Goal: Task Accomplishment & Management: Use online tool/utility

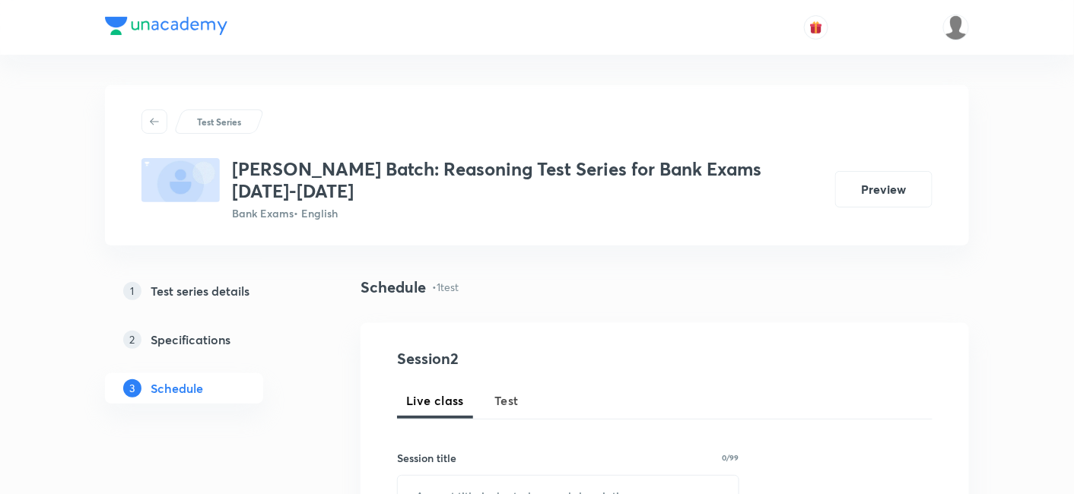
scroll to position [693, 0]
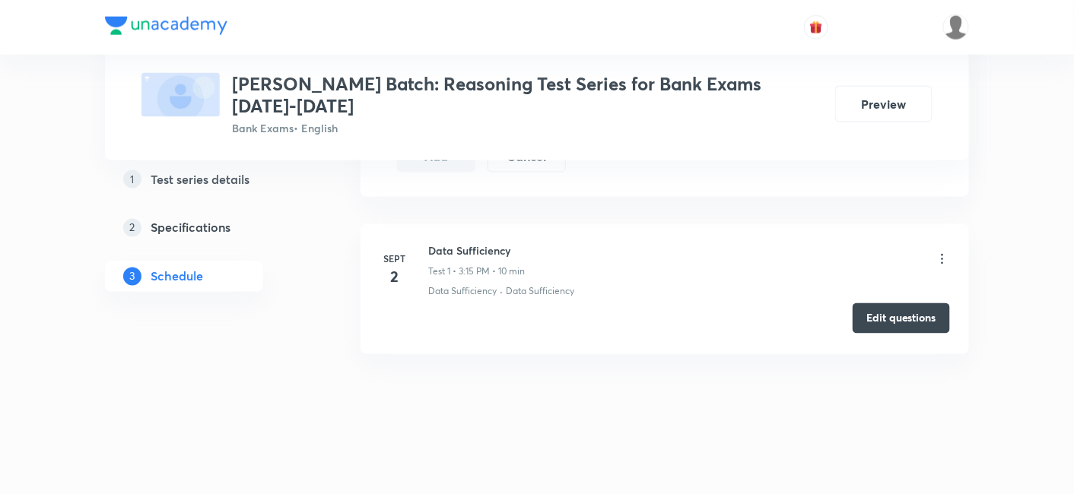
click at [879, 311] on button "Edit questions" at bounding box center [901, 319] width 97 height 30
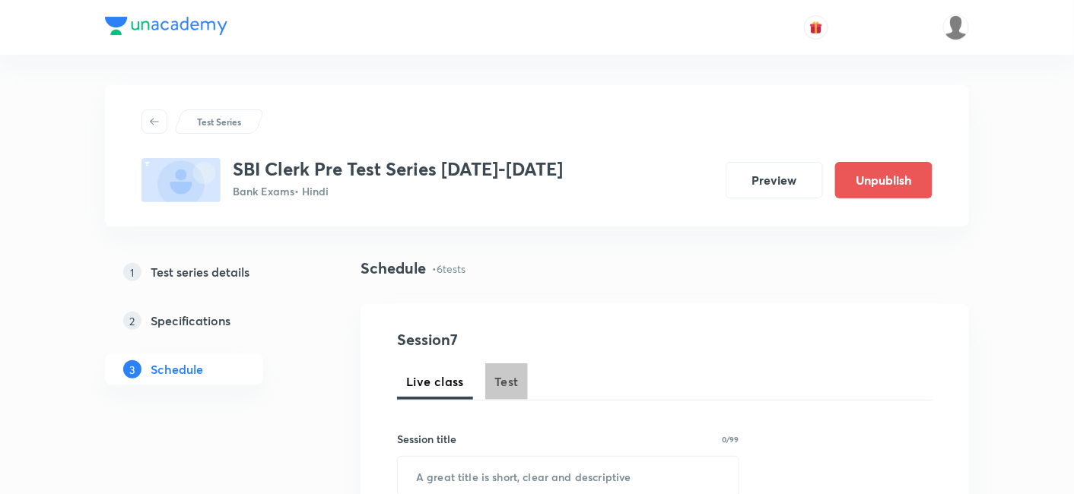
click at [504, 386] on span "Test" at bounding box center [506, 382] width 24 height 18
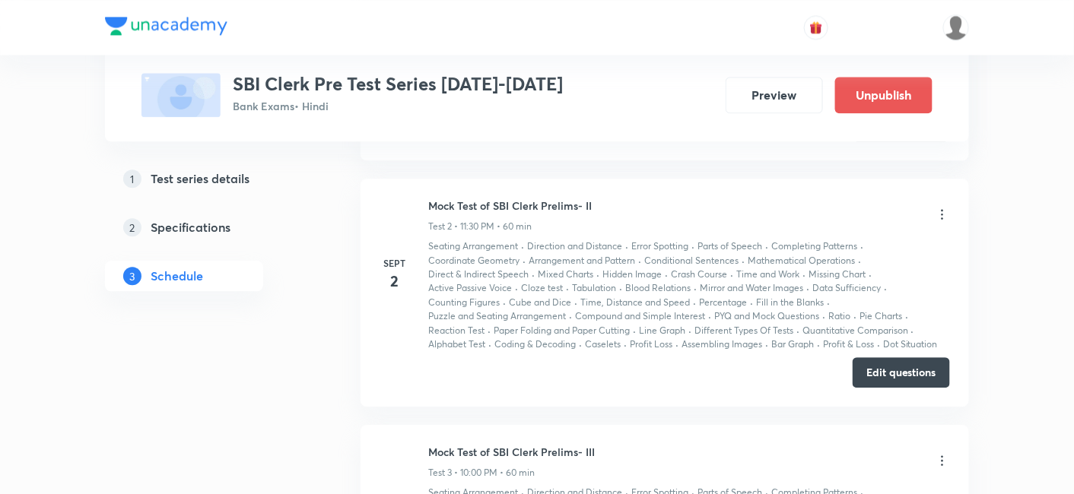
scroll to position [1093, 0]
click at [895, 370] on button "Edit questions" at bounding box center [901, 369] width 97 height 30
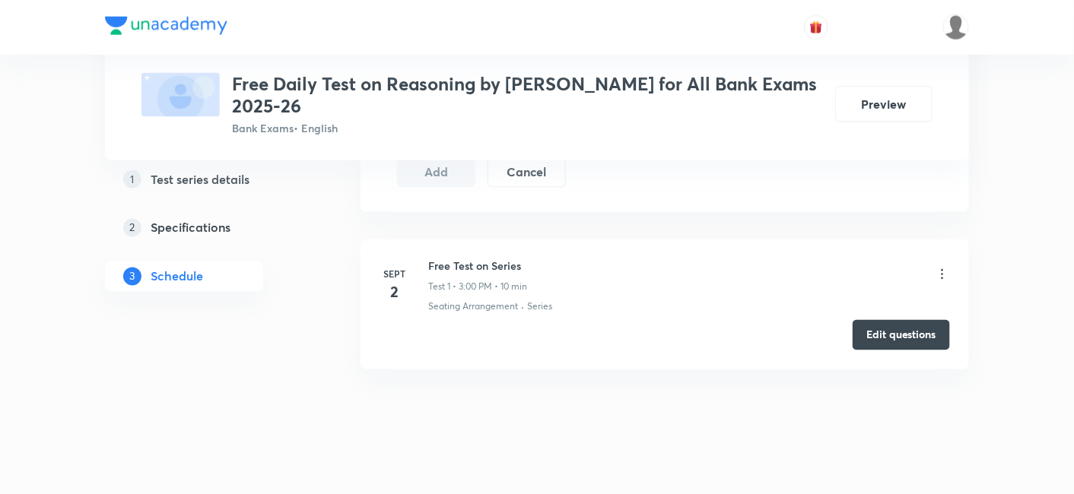
scroll to position [693, 0]
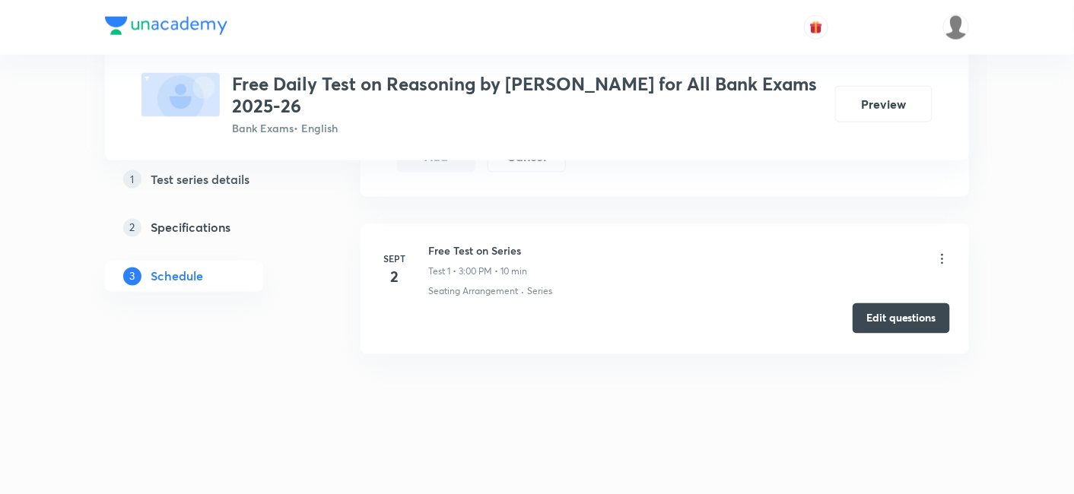
click at [908, 323] on button "Edit questions" at bounding box center [901, 319] width 97 height 30
click at [911, 332] on div "Edit questions" at bounding box center [665, 320] width 571 height 30
click at [891, 312] on button "Edit questions" at bounding box center [901, 319] width 97 height 30
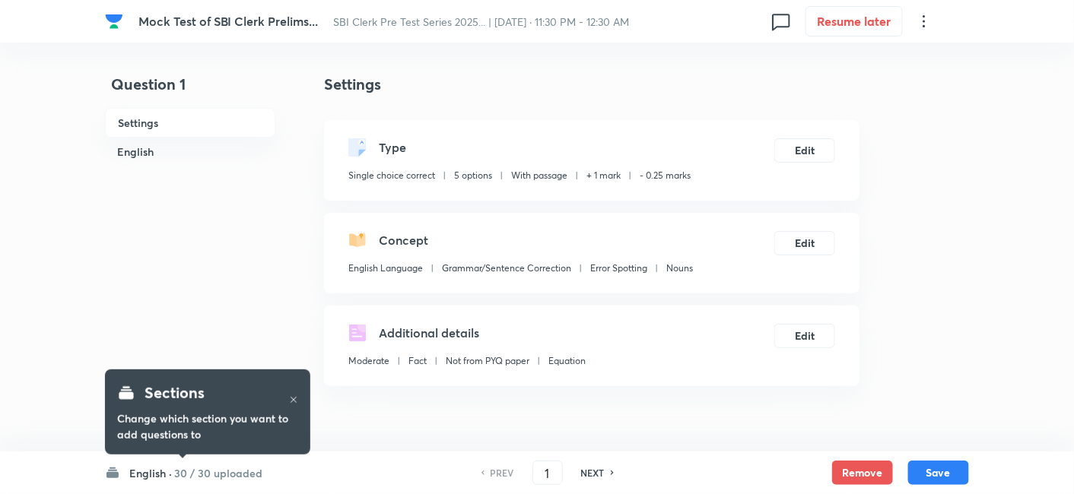
click at [195, 472] on h6 "30 / 30 uploaded" at bounding box center [218, 474] width 88 height 16
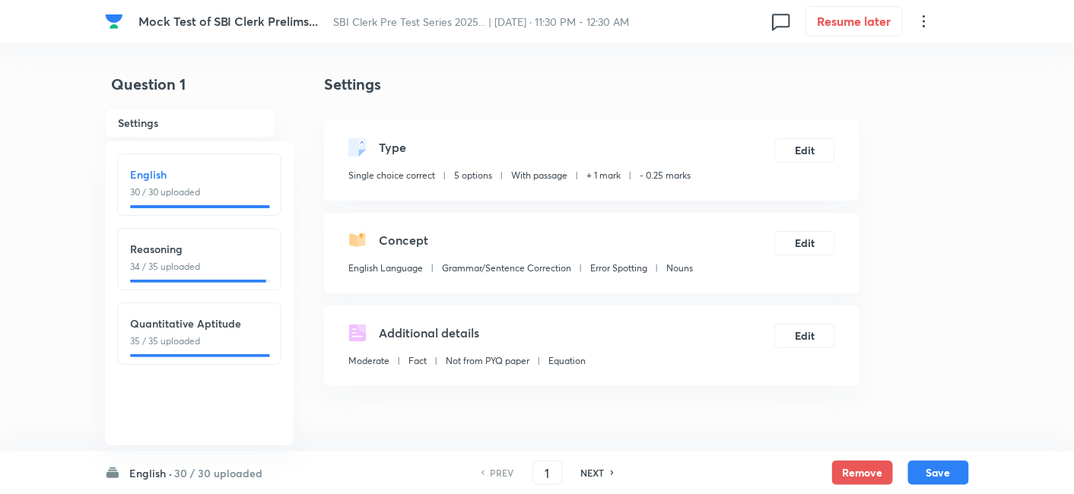
click at [219, 268] on p "34 / 35 uploaded" at bounding box center [199, 267] width 138 height 14
type input "31"
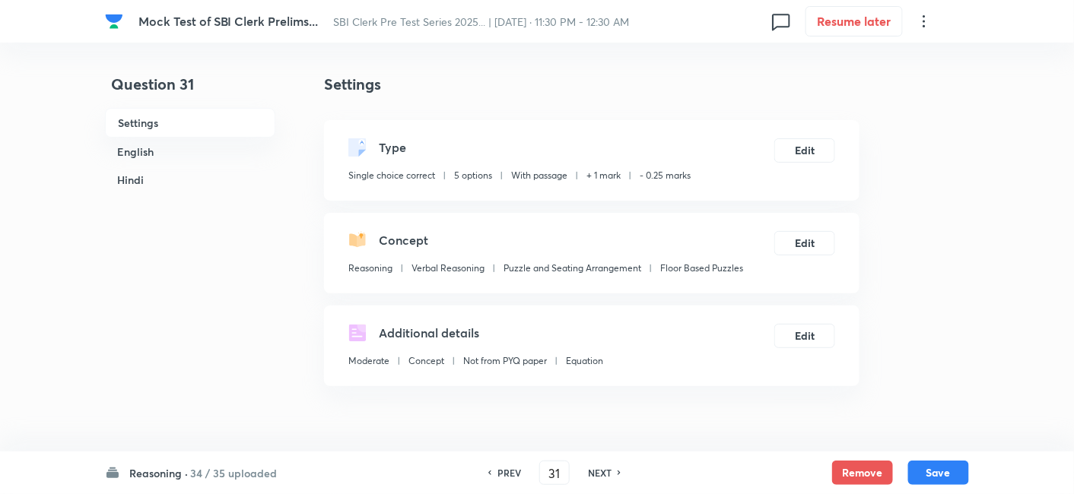
checkbox input "true"
click at [609, 475] on h6 "NEXT" at bounding box center [600, 473] width 24 height 14
type input "32"
checkbox input "false"
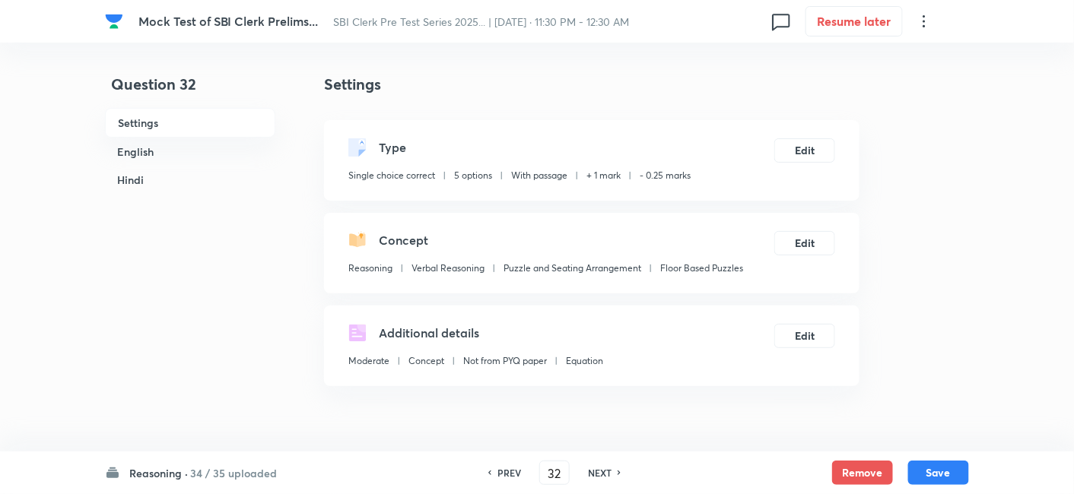
checkbox input "true"
click at [609, 475] on h6 "NEXT" at bounding box center [600, 473] width 24 height 14
type input "33"
checkbox input "false"
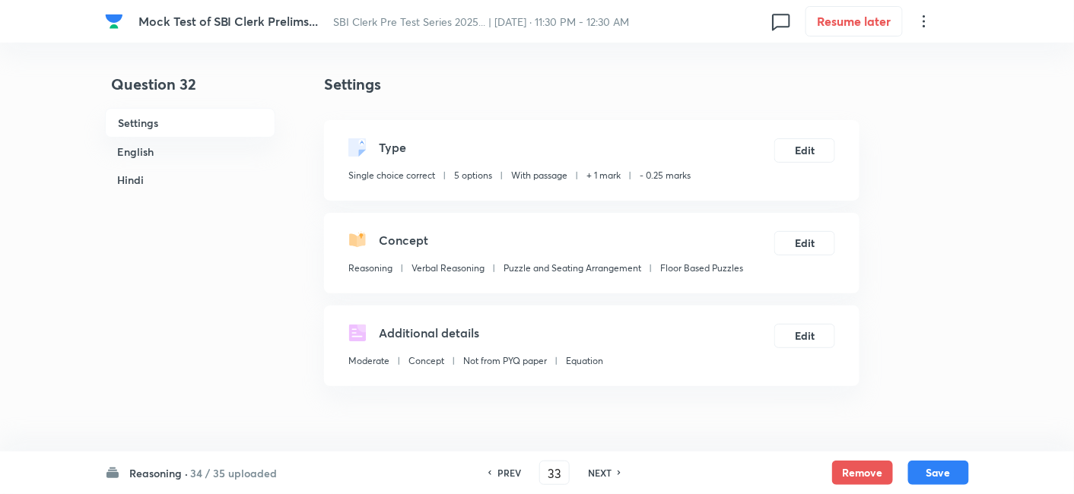
checkbox input "false"
checkbox input "true"
click at [609, 475] on h6 "NEXT" at bounding box center [600, 473] width 24 height 14
type input "34"
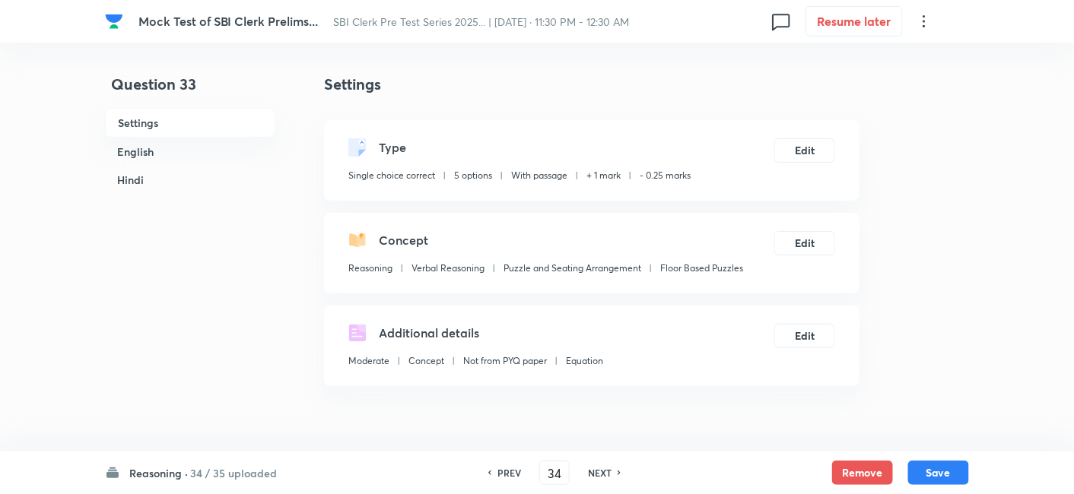
checkbox input "false"
checkbox input "true"
click at [609, 475] on h6 "NEXT" at bounding box center [600, 473] width 24 height 14
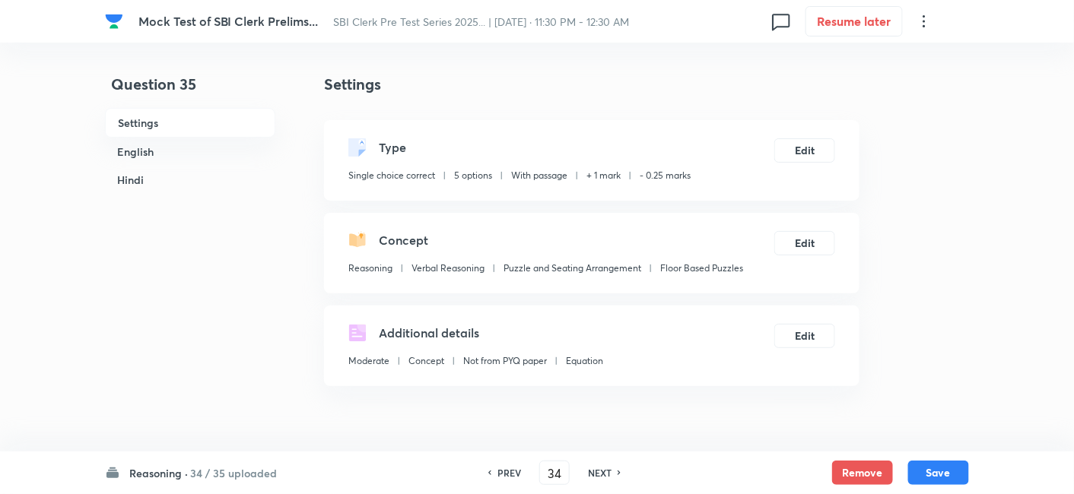
type input "35"
checkbox input "false"
checkbox input "true"
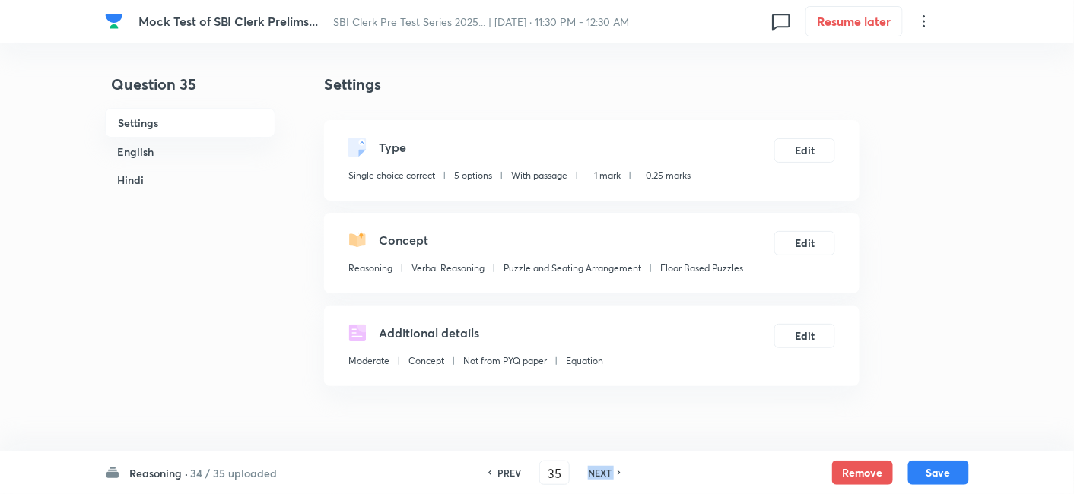
click at [609, 475] on h6 "NEXT" at bounding box center [600, 473] width 24 height 14
type input "36"
checkbox input "false"
checkbox input "true"
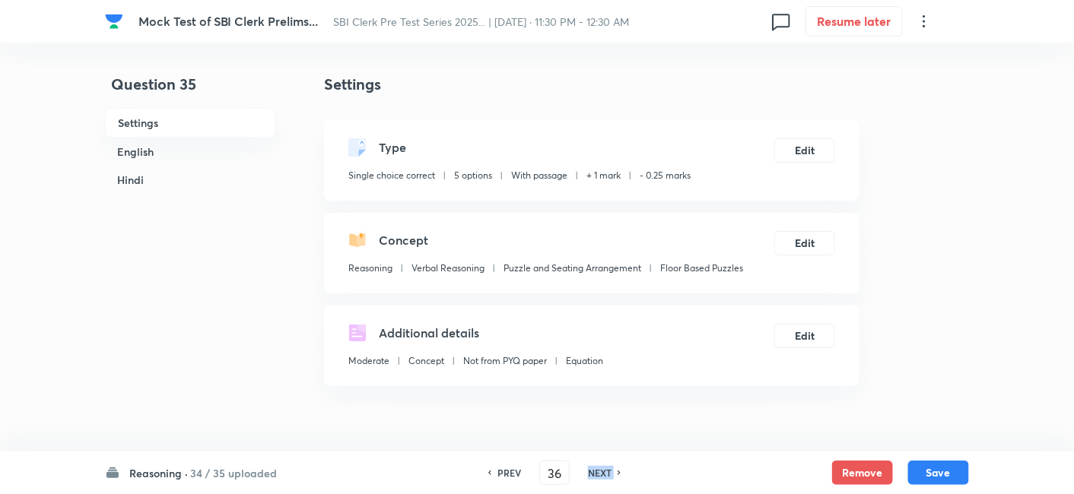
checkbox input "true"
click at [609, 475] on h6 "NEXT" at bounding box center [600, 473] width 24 height 14
type input "37"
checkbox input "false"
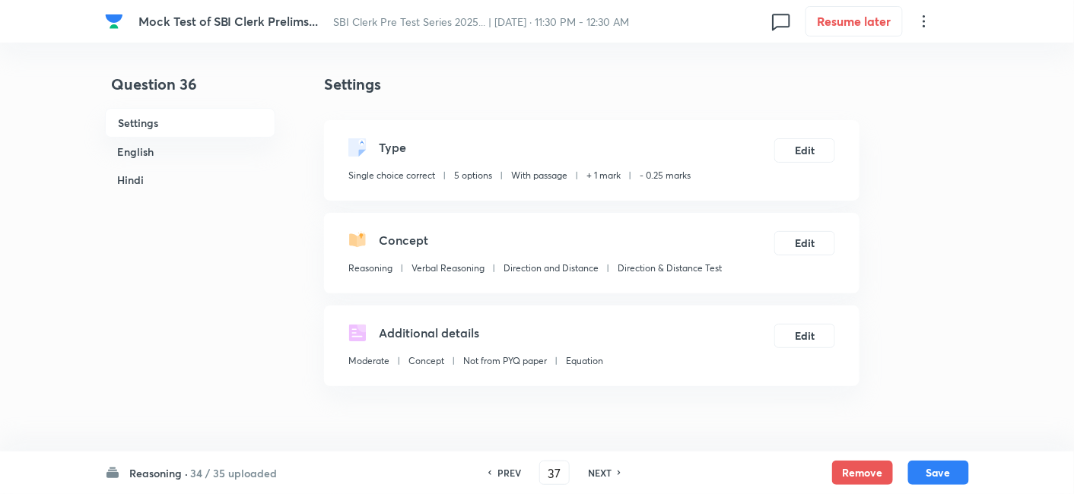
checkbox input "true"
click at [609, 475] on h6 "NEXT" at bounding box center [600, 473] width 24 height 14
type input "38"
checkbox input "false"
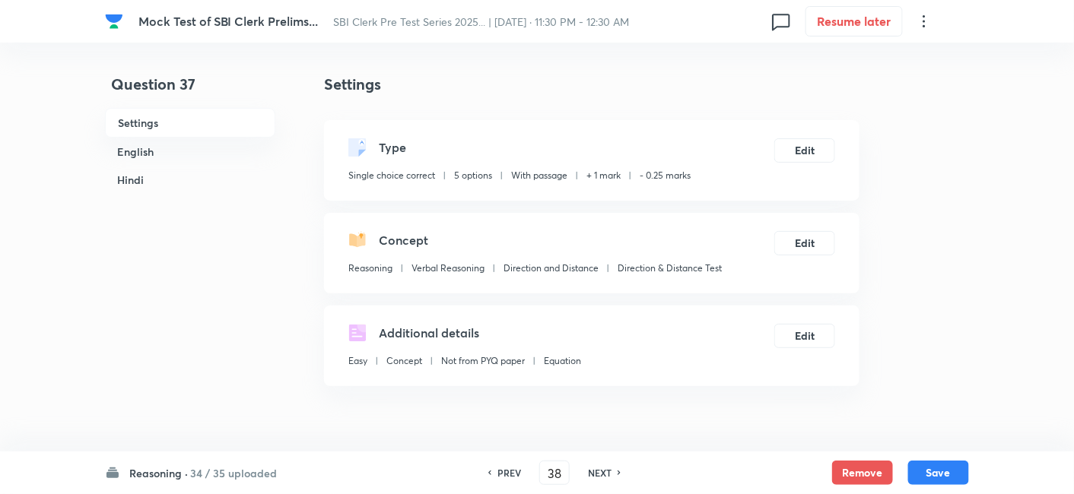
checkbox input "false"
checkbox input "true"
click at [609, 475] on h6 "NEXT" at bounding box center [600, 473] width 24 height 14
type input "39"
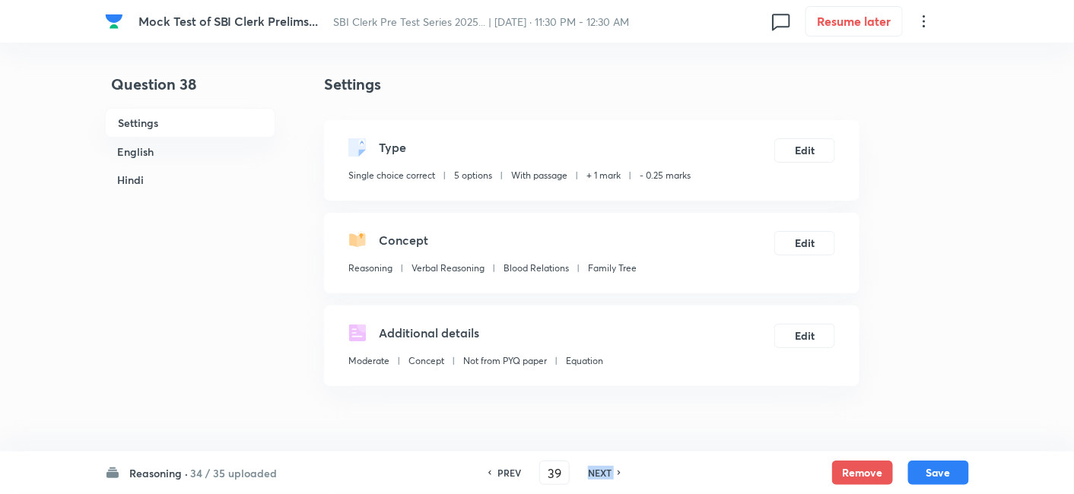
checkbox input "false"
checkbox input "true"
click at [609, 475] on h6 "NEXT" at bounding box center [600, 473] width 24 height 14
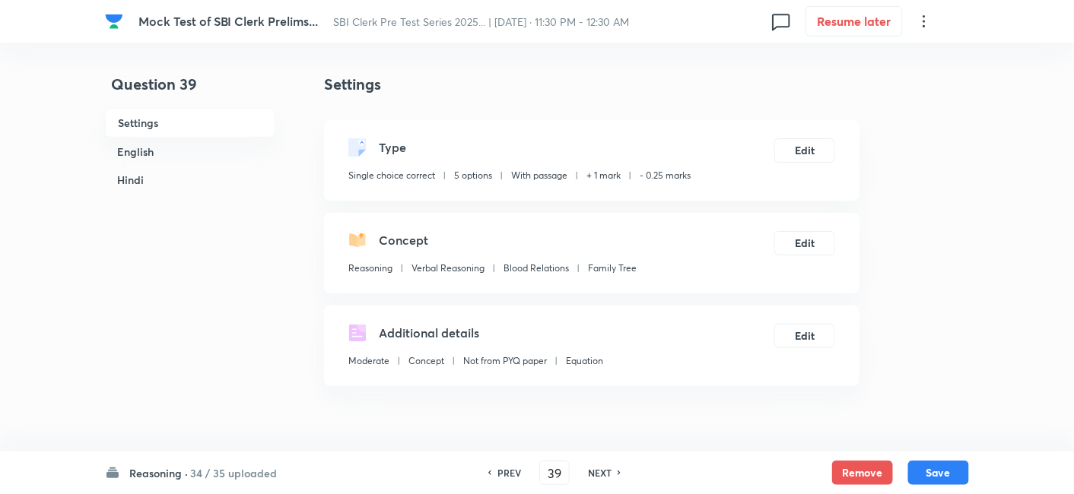
type input "40"
checkbox input "false"
checkbox input "true"
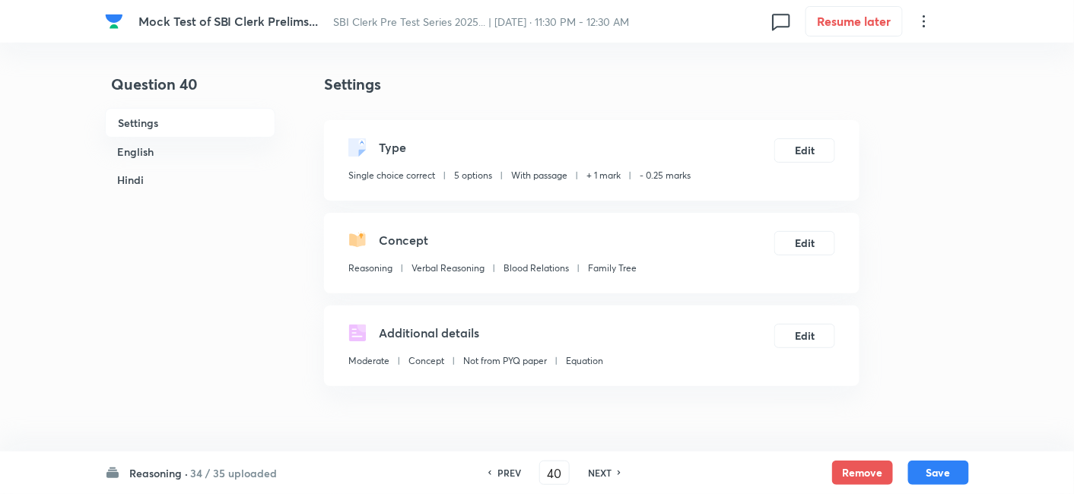
click at [609, 475] on h6 "NEXT" at bounding box center [600, 473] width 24 height 14
type input "41"
checkbox input "false"
checkbox input "true"
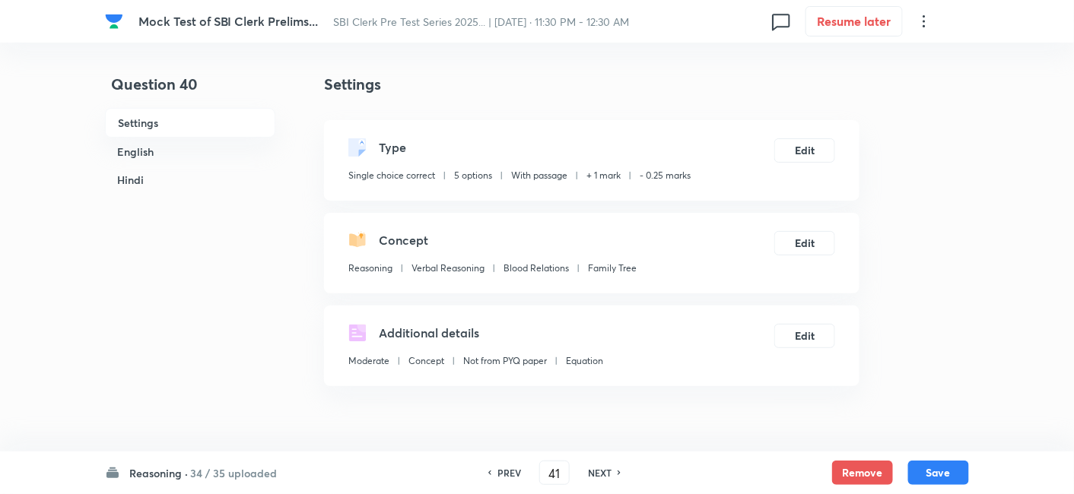
checkbox input "true"
click at [609, 475] on h6 "NEXT" at bounding box center [600, 473] width 24 height 14
type input "42"
checkbox input "false"
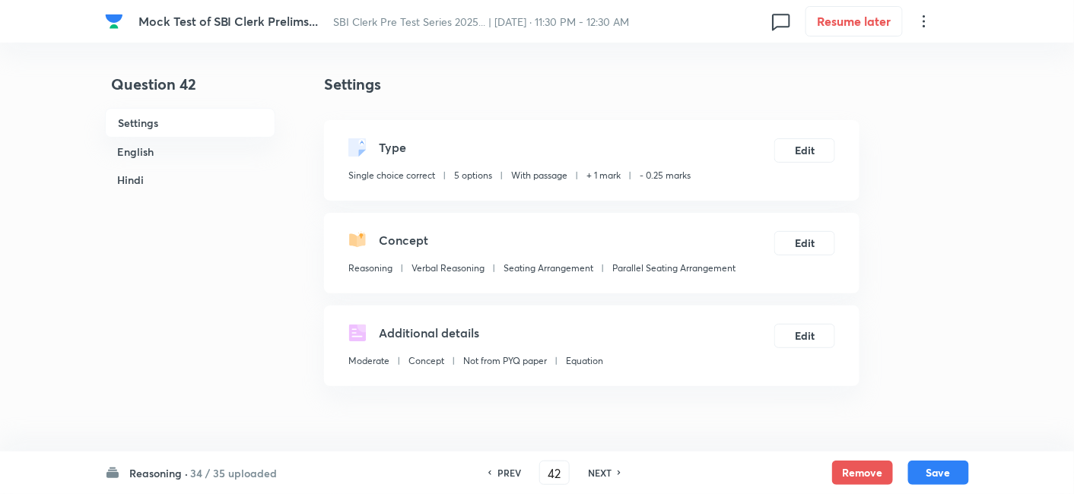
checkbox input "true"
click at [609, 475] on h6 "NEXT" at bounding box center [600, 473] width 24 height 14
type input "43"
checkbox input "false"
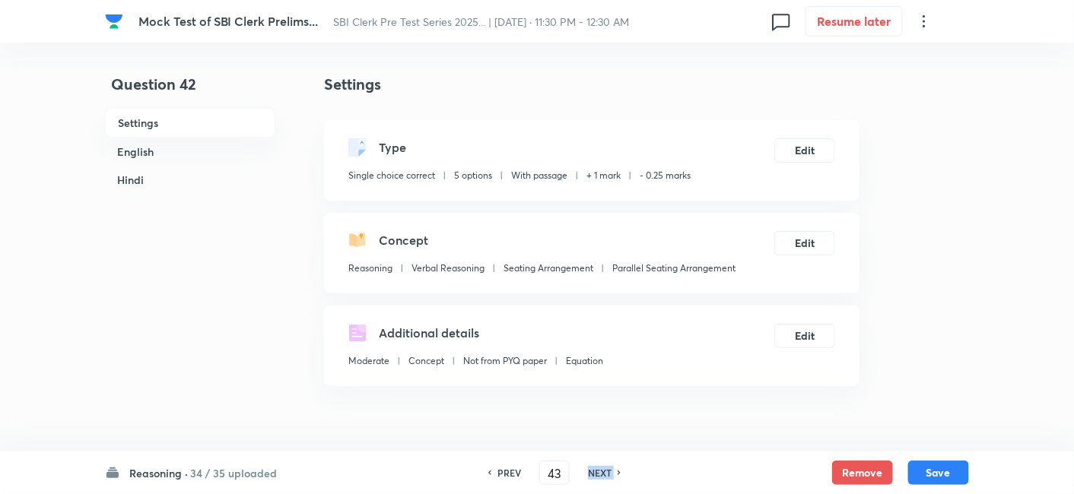
checkbox input "false"
checkbox input "true"
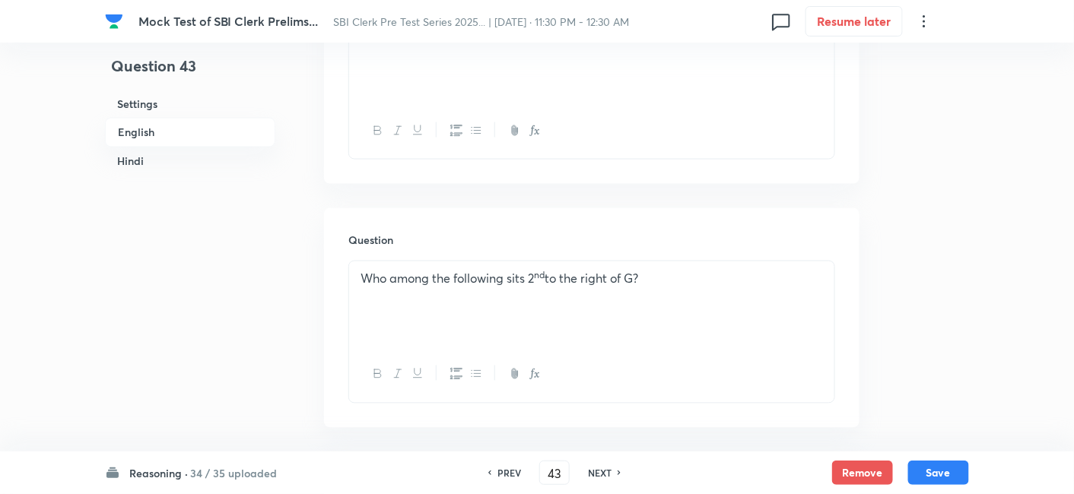
scroll to position [800, 0]
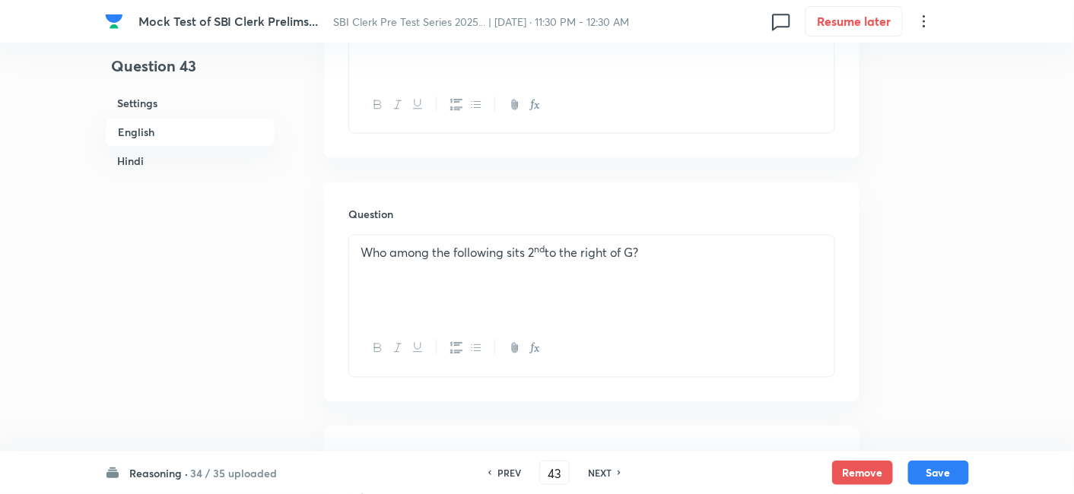
click at [511, 475] on h6 "PREV" at bounding box center [510, 473] width 24 height 14
type input "42"
checkbox input "false"
checkbox input "true"
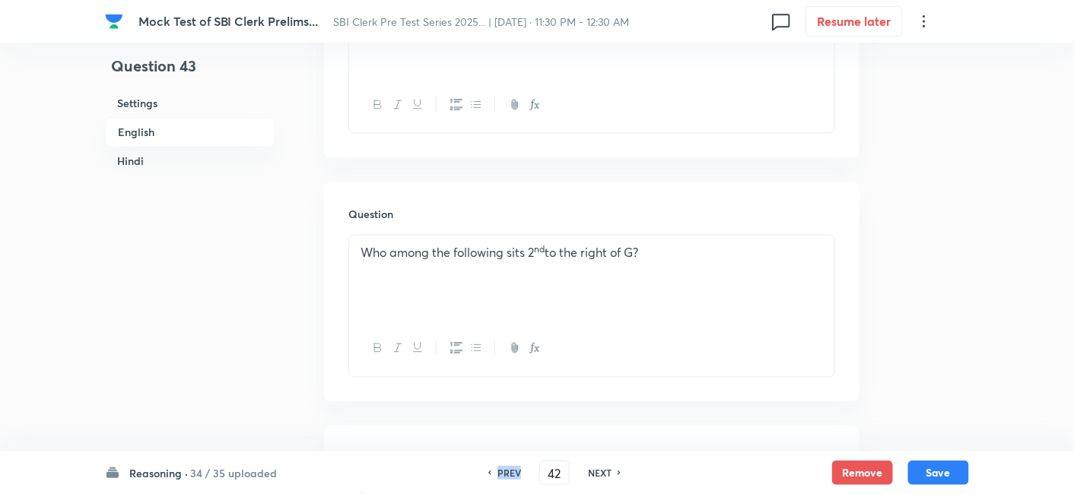
checkbox input "true"
click at [511, 475] on h6 "PREV" at bounding box center [510, 473] width 24 height 14
type input "41"
checkbox input "false"
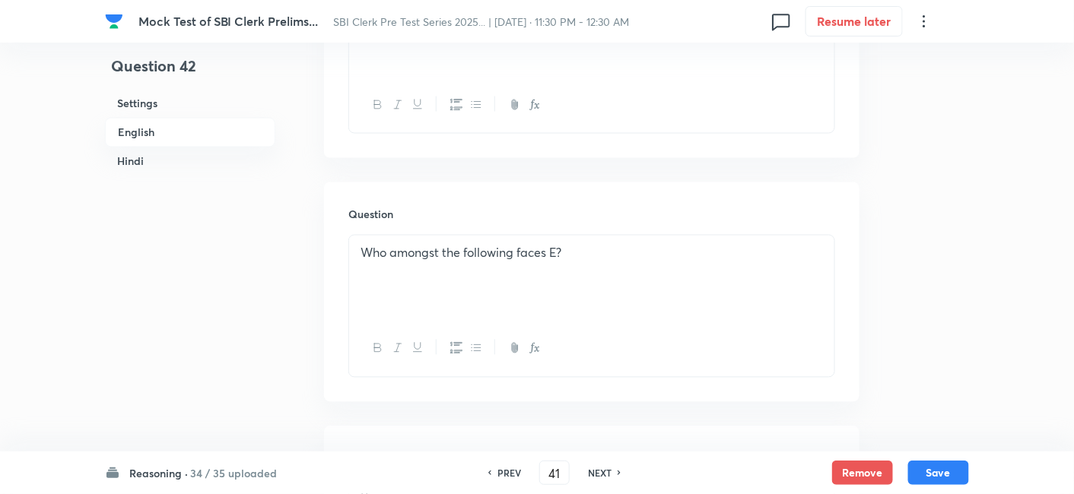
checkbox input "true"
click at [511, 475] on h6 "PREV" at bounding box center [510, 473] width 24 height 14
type input "40"
checkbox input "false"
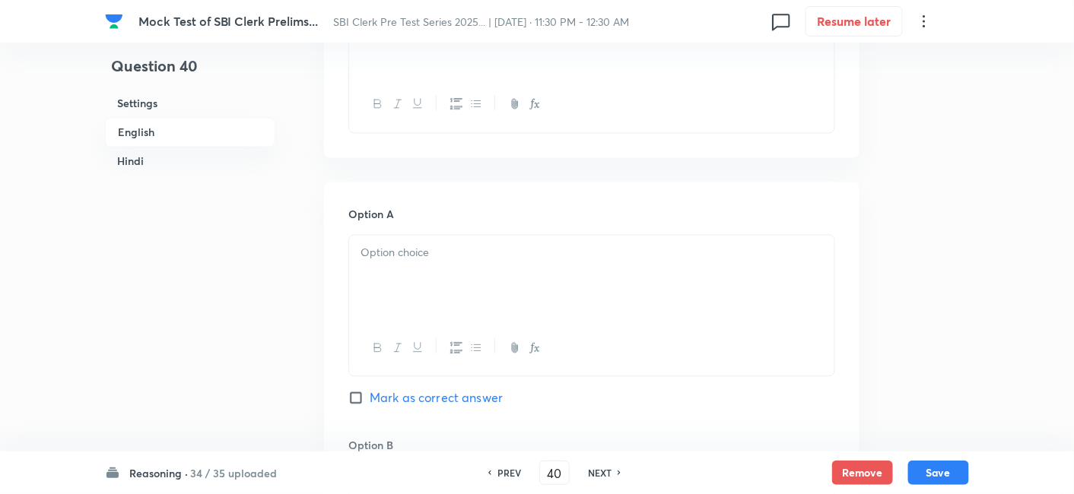
checkbox input "false"
checkbox input "true"
click at [511, 475] on h6 "PREV" at bounding box center [510, 473] width 24 height 14
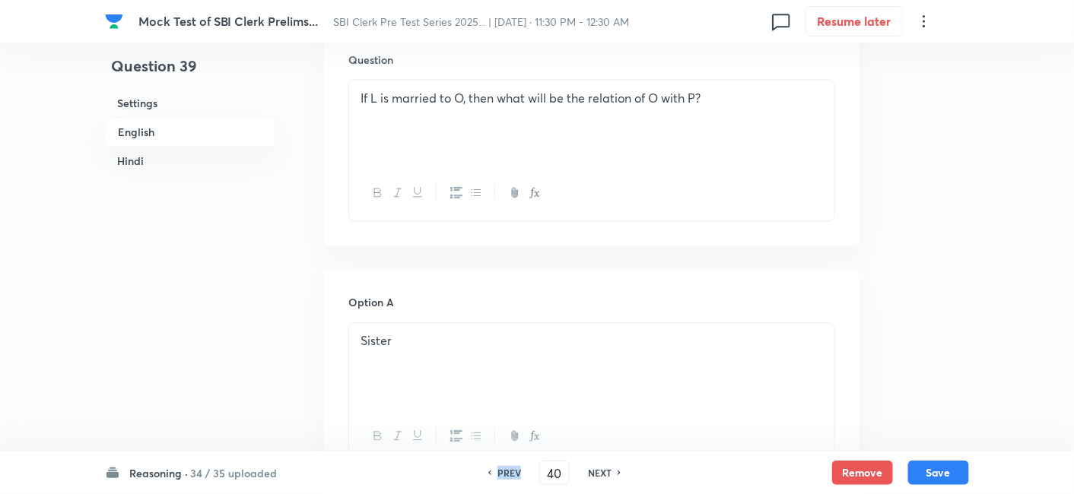
type input "39"
checkbox input "false"
checkbox input "true"
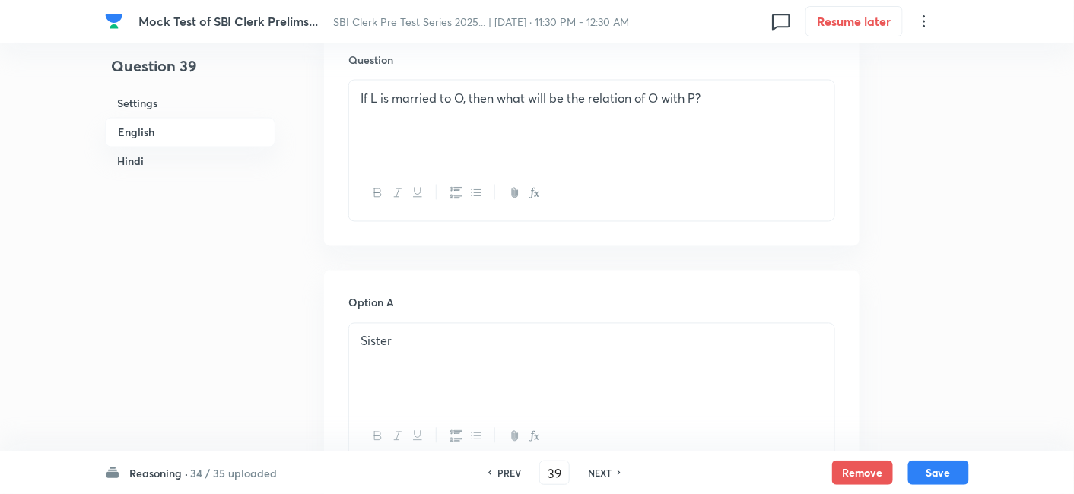
click at [511, 475] on h6 "PREV" at bounding box center [510, 473] width 24 height 14
type input "38"
checkbox input "false"
checkbox input "true"
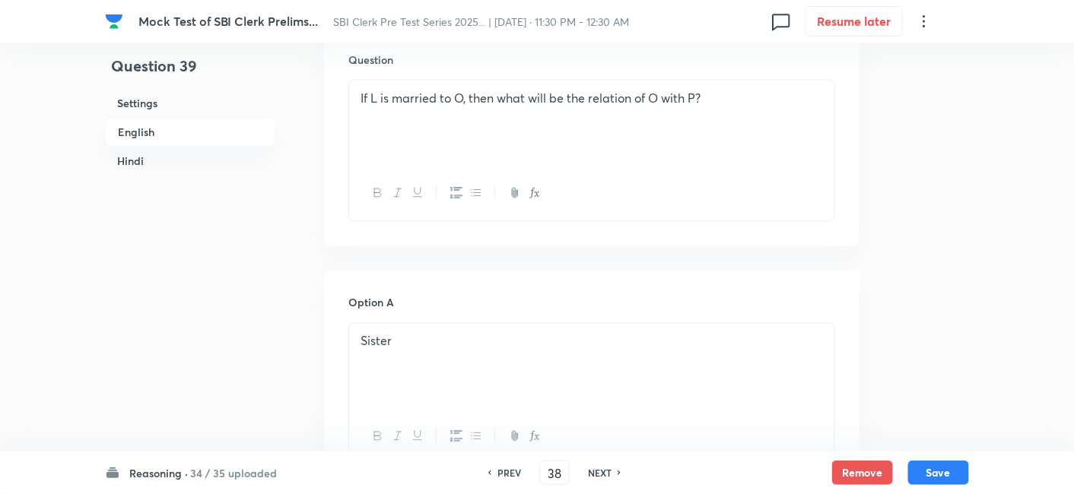
checkbox input "true"
click at [511, 475] on h6 "PREV" at bounding box center [510, 473] width 24 height 14
type input "37"
checkbox input "false"
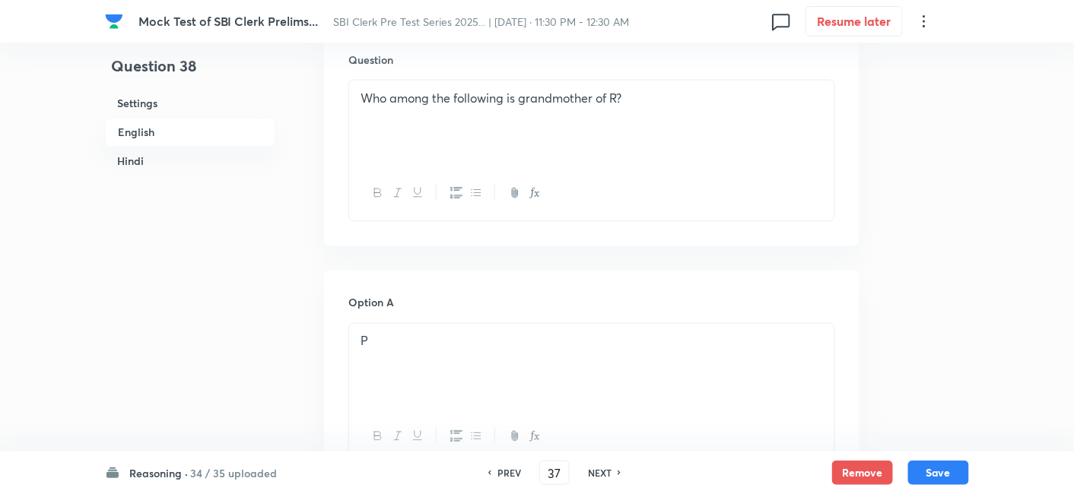
checkbox input "true"
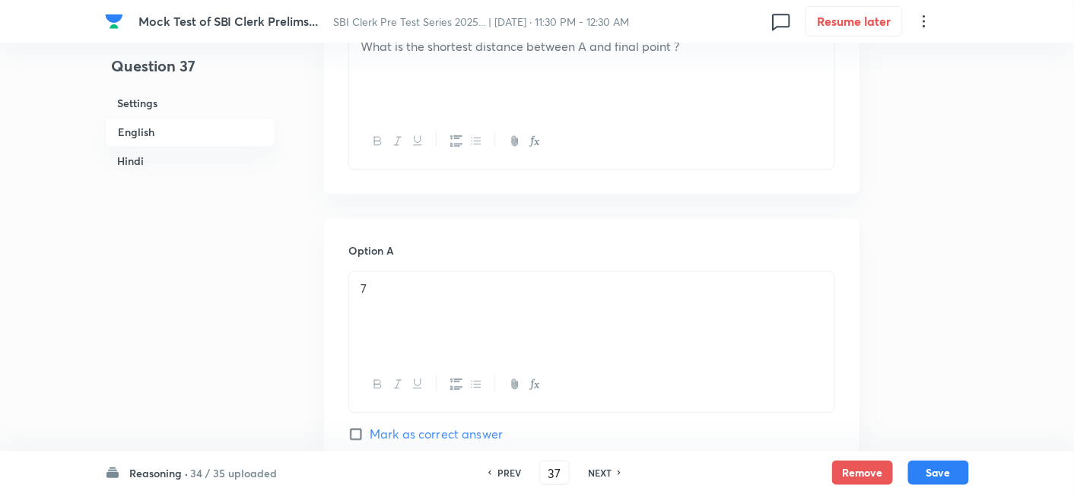
click at [511, 475] on h6 "PREV" at bounding box center [510, 473] width 24 height 14
type input "36"
checkbox input "false"
checkbox input "true"
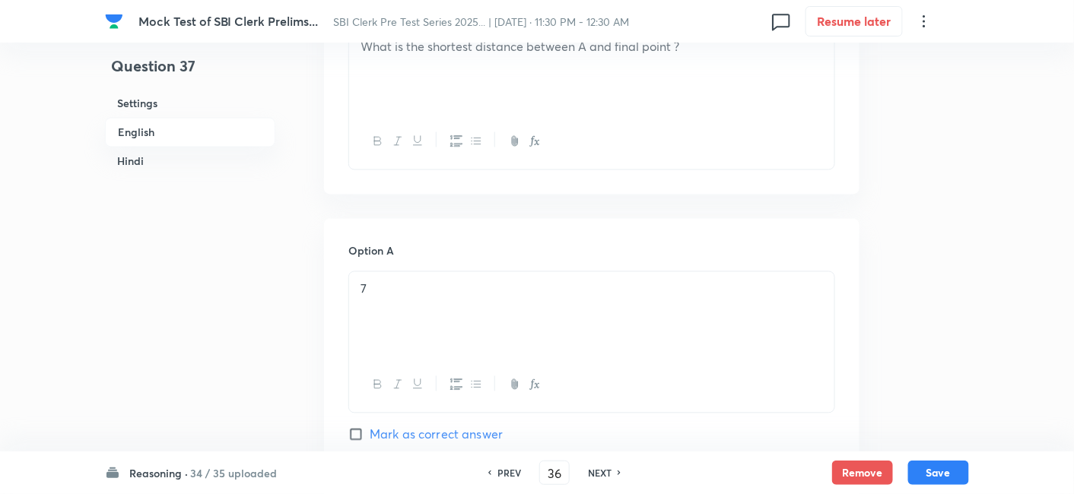
checkbox input "true"
click at [511, 475] on h6 "PREV" at bounding box center [510, 473] width 24 height 14
type input "35"
checkbox input "false"
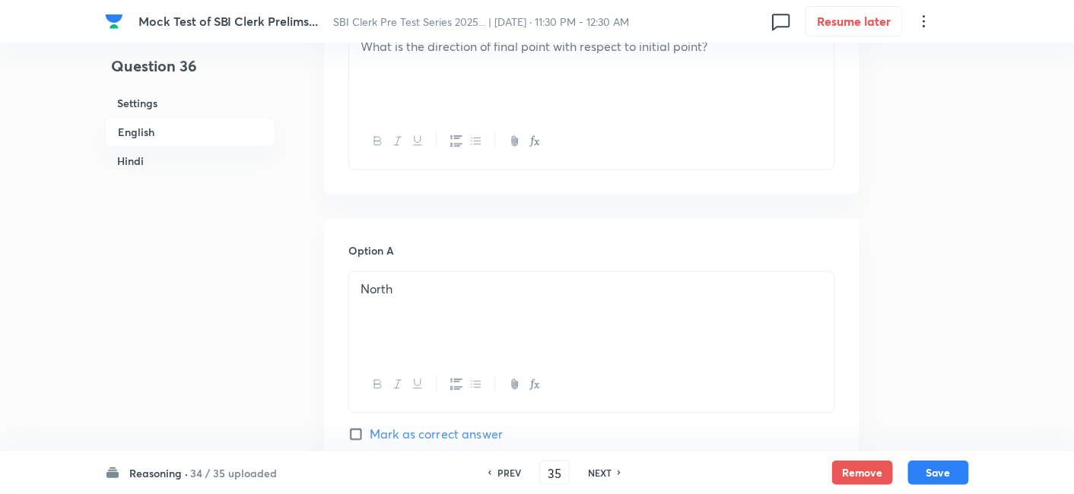
checkbox input "true"
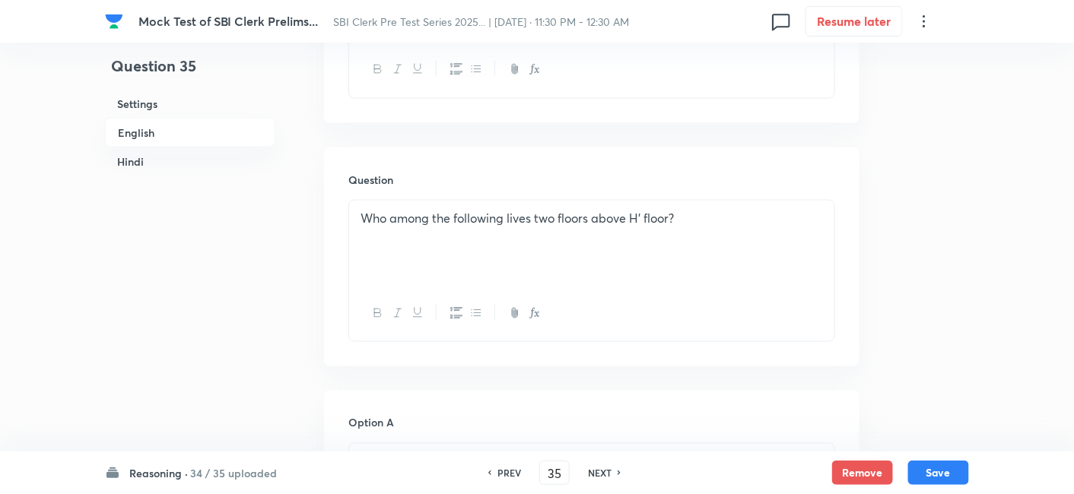
scroll to position [654, 0]
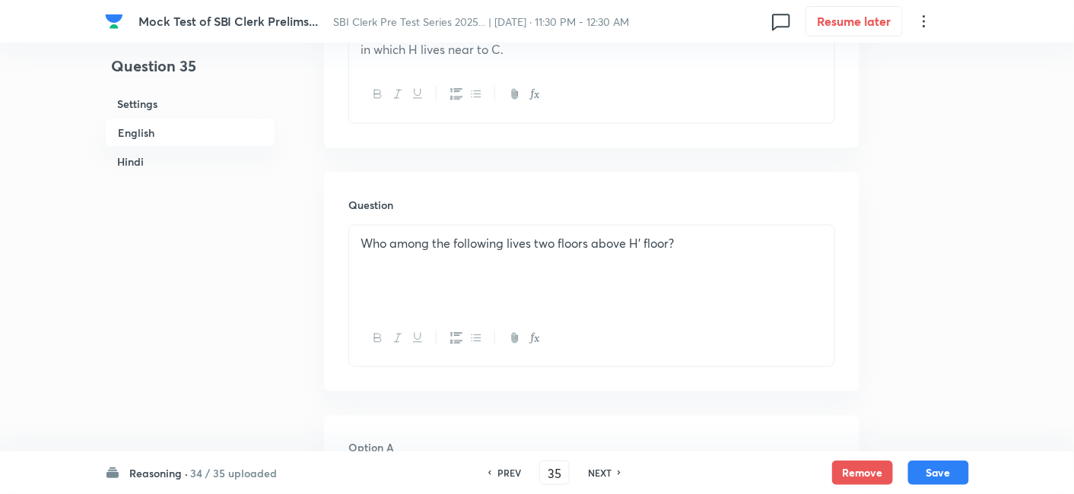
click at [504, 476] on h6 "PREV" at bounding box center [510, 473] width 24 height 14
type input "34"
checkbox input "false"
checkbox input "true"
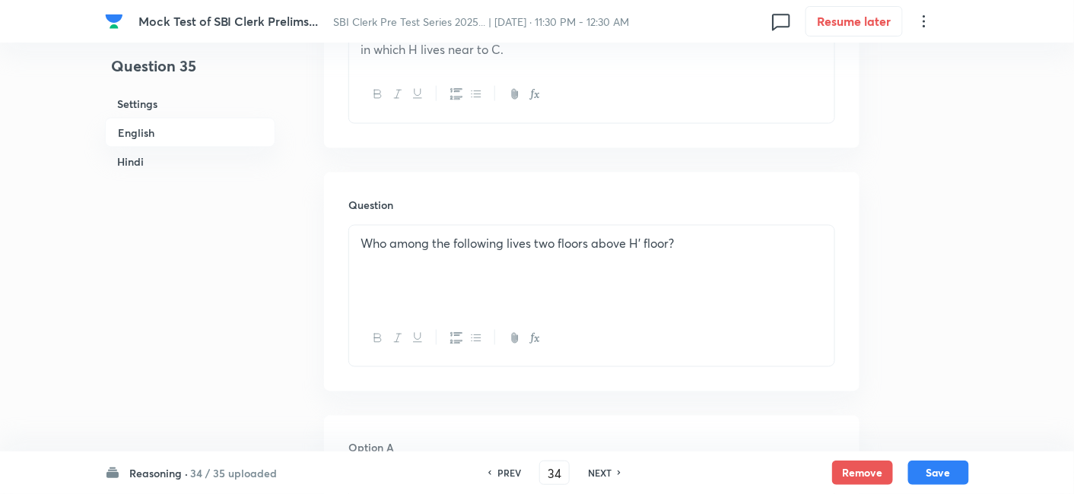
checkbox input "true"
click at [504, 476] on h6 "PREV" at bounding box center [510, 473] width 24 height 14
type input "33"
checkbox input "false"
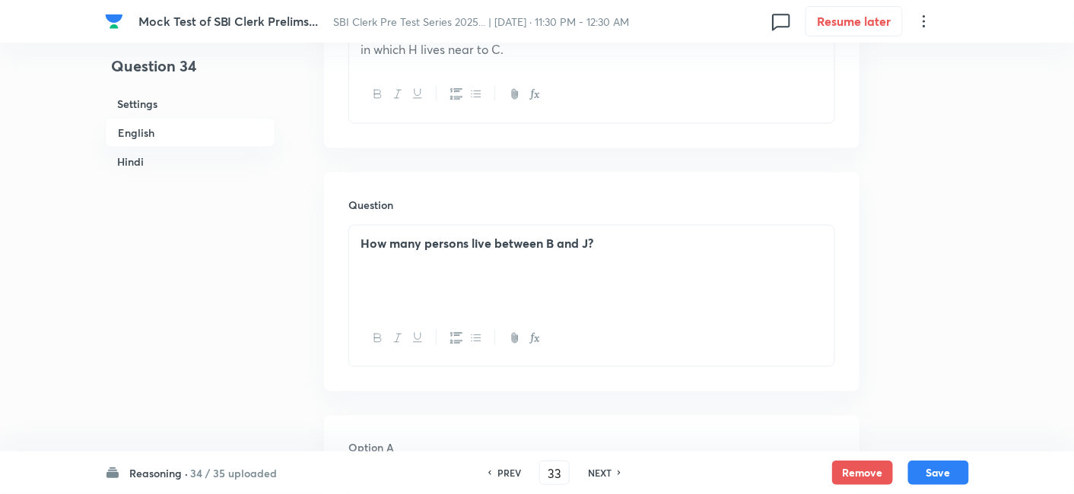
checkbox input "true"
click at [504, 476] on h6 "PREV" at bounding box center [510, 473] width 24 height 14
type input "32"
checkbox input "false"
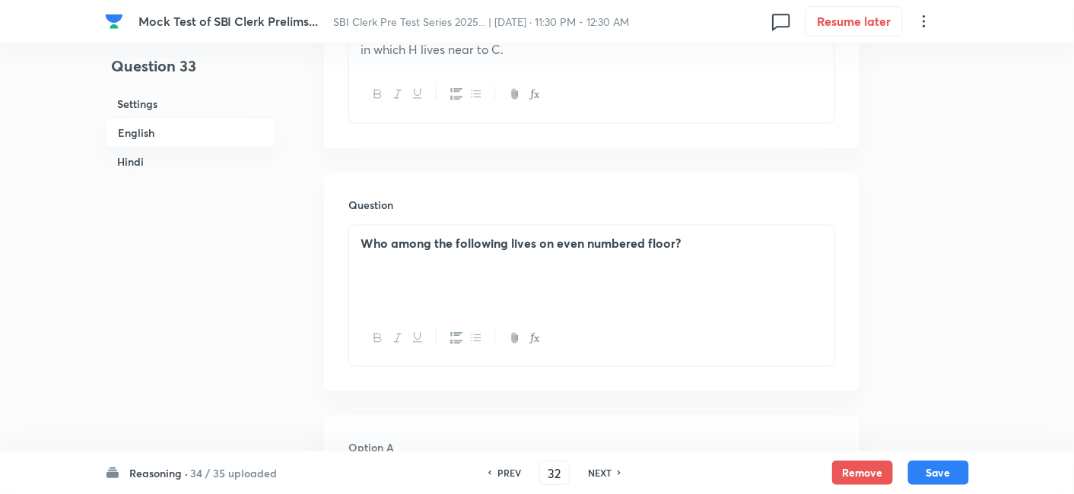
checkbox input "false"
checkbox input "true"
click at [504, 476] on h6 "PREV" at bounding box center [510, 473] width 24 height 14
type input "31"
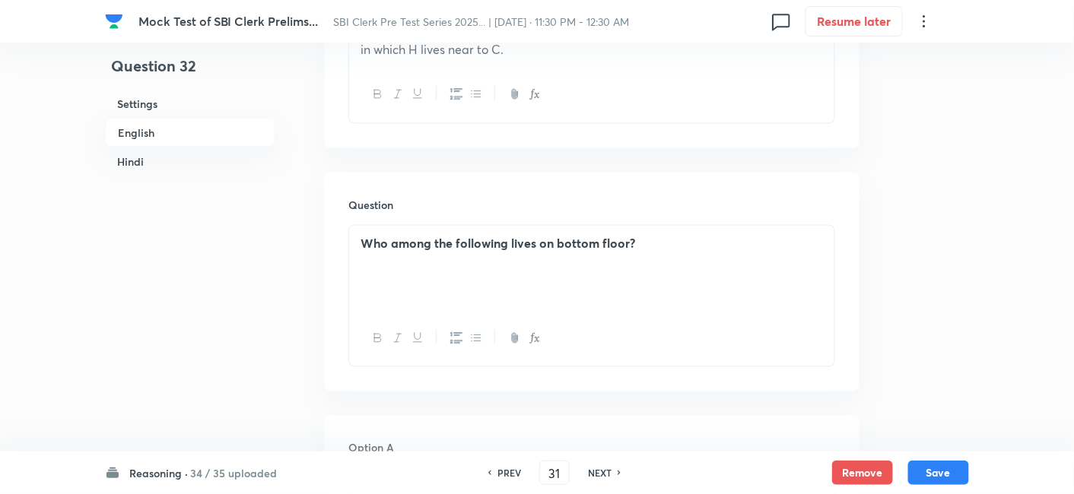
checkbox input "false"
checkbox input "true"
click at [504, 476] on h6 "PREV" at bounding box center [510, 473] width 24 height 14
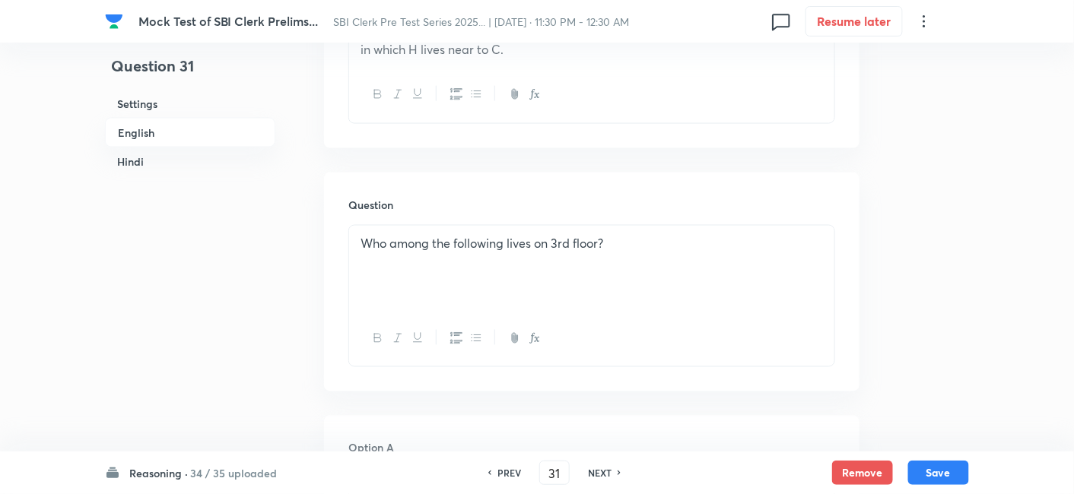
type input "30"
checkbox input "true"
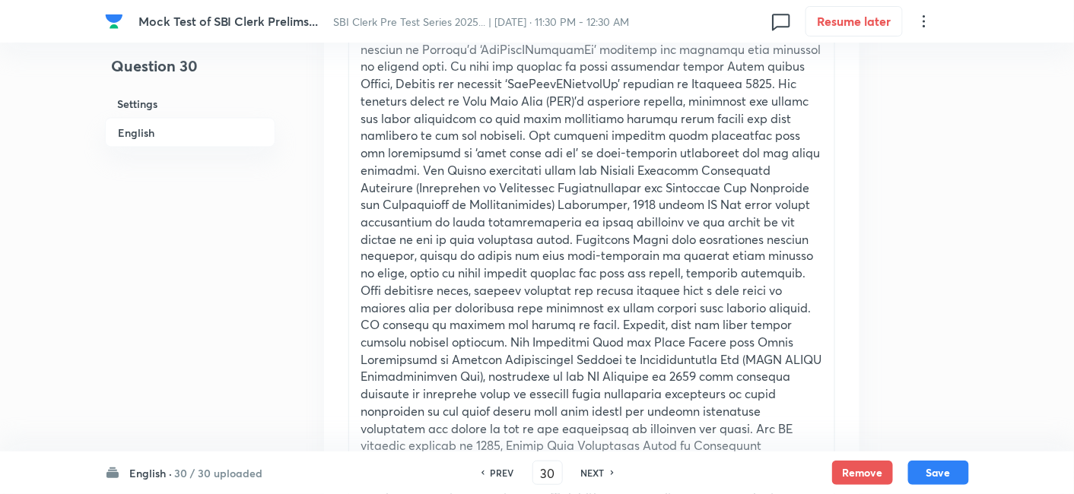
click at [504, 476] on h6 "PREV" at bounding box center [503, 473] width 24 height 14
type input "29"
checkbox input "true"
click at [504, 476] on h6 "PREV" at bounding box center [503, 473] width 24 height 14
type input "28"
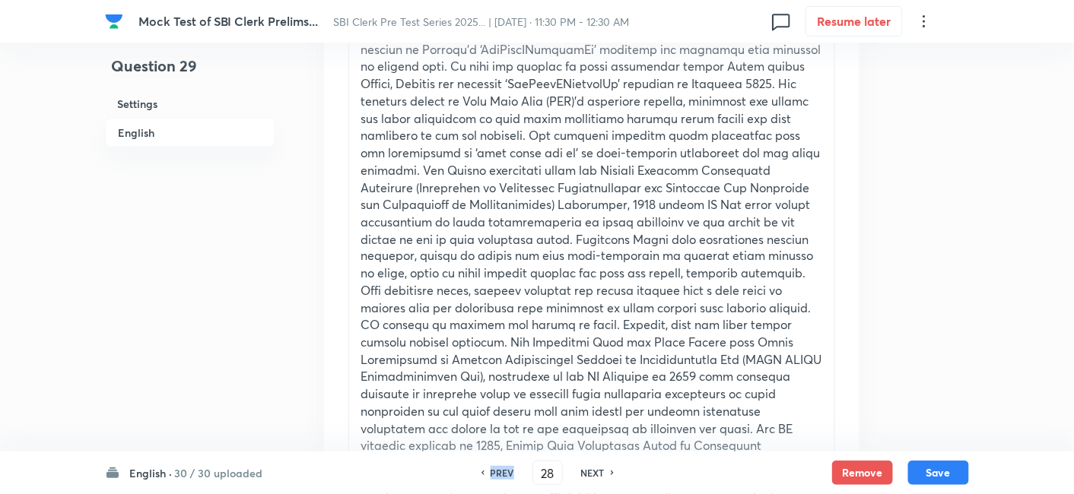
checkbox input "false"
click at [608, 472] on div "NEXT" at bounding box center [595, 473] width 40 height 14
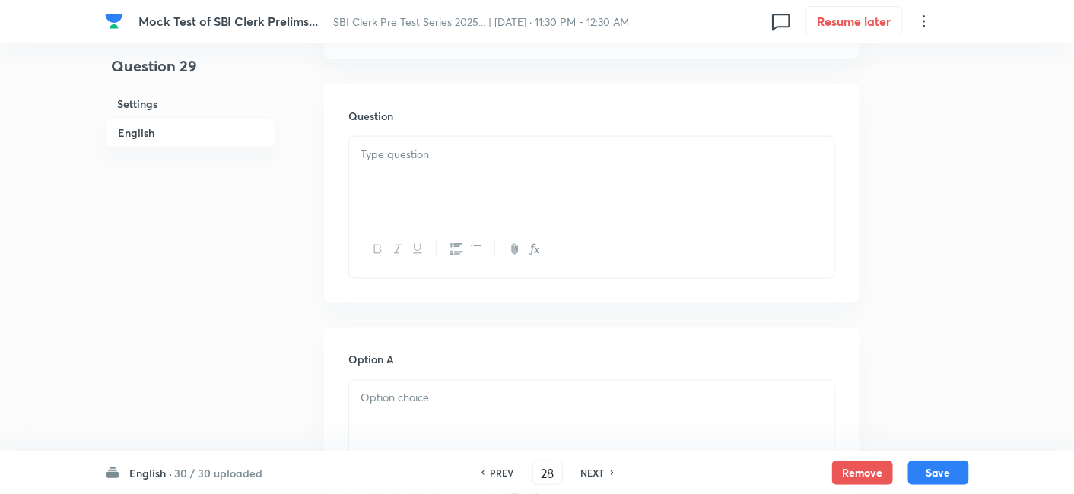
checkbox input "false"
type input "29"
checkbox input "true"
click at [608, 472] on div "NEXT" at bounding box center [595, 473] width 40 height 14
type input "30"
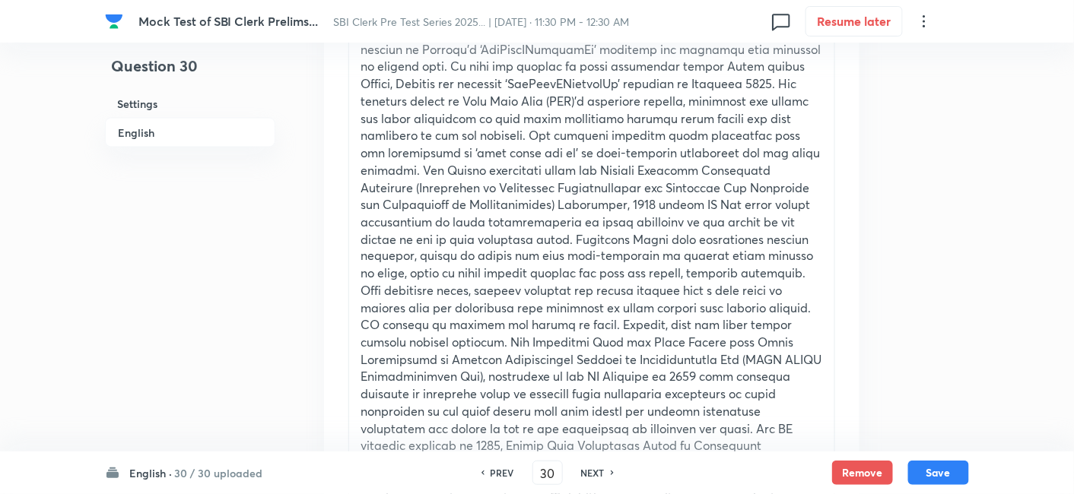
checkbox input "true"
click at [608, 472] on div "NEXT" at bounding box center [595, 473] width 40 height 14
type input "31"
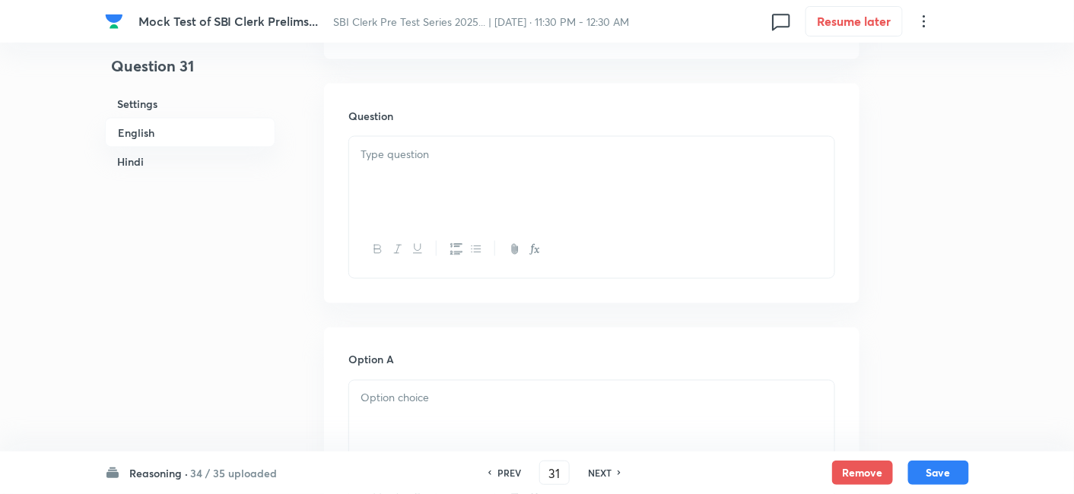
checkbox input "true"
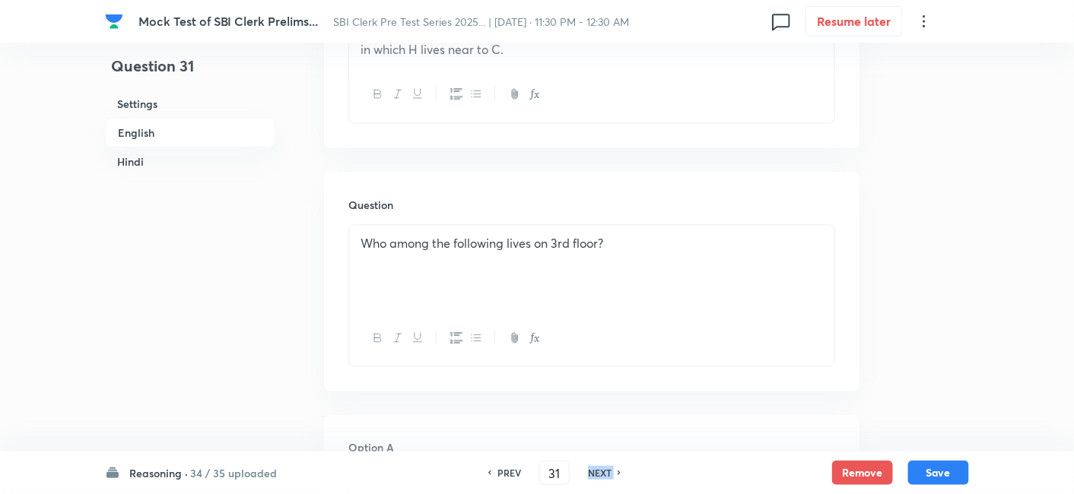
click at [608, 472] on h6 "NEXT" at bounding box center [600, 473] width 24 height 14
type input "32"
checkbox input "false"
checkbox input "true"
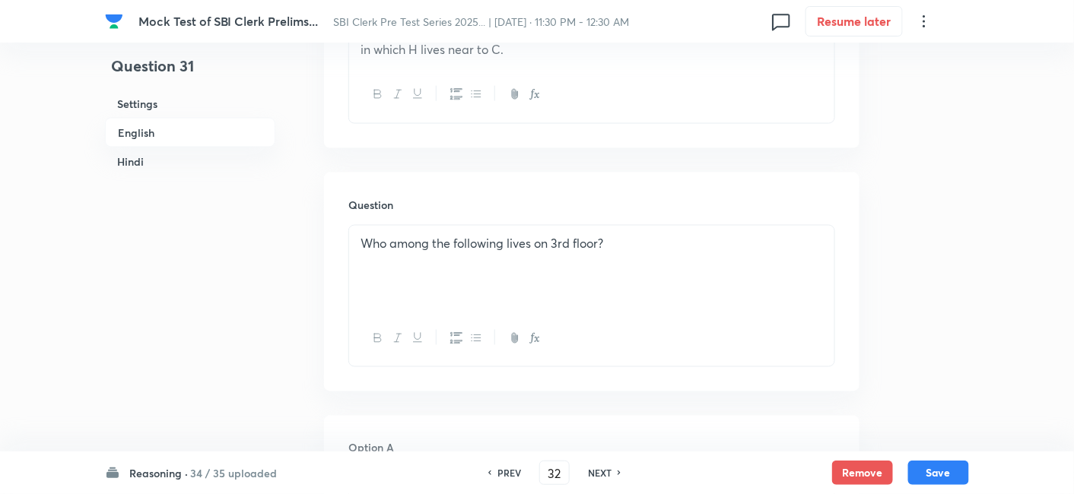
checkbox input "true"
click at [608, 472] on h6 "NEXT" at bounding box center [600, 473] width 24 height 14
type input "33"
checkbox input "false"
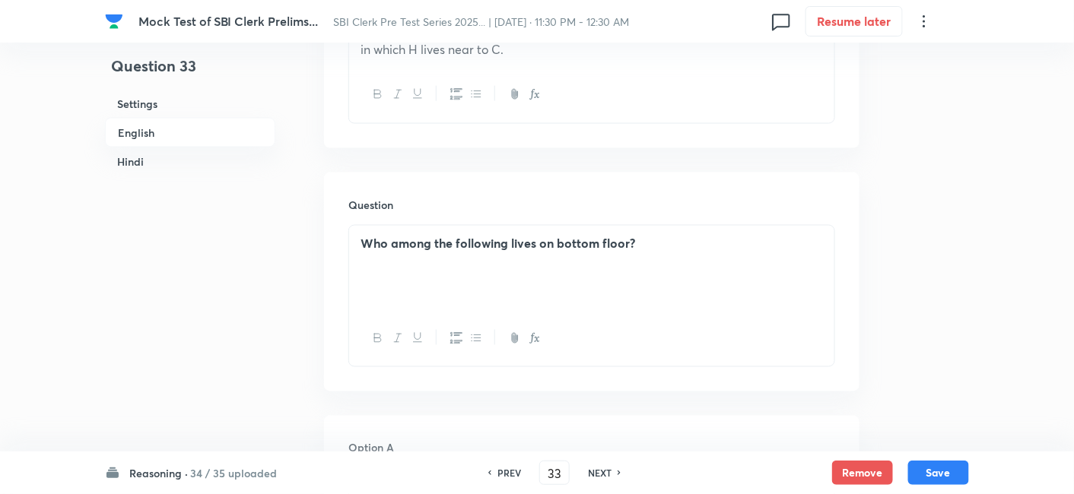
checkbox input "true"
click at [608, 472] on h6 "NEXT" at bounding box center [600, 473] width 24 height 14
type input "34"
checkbox input "false"
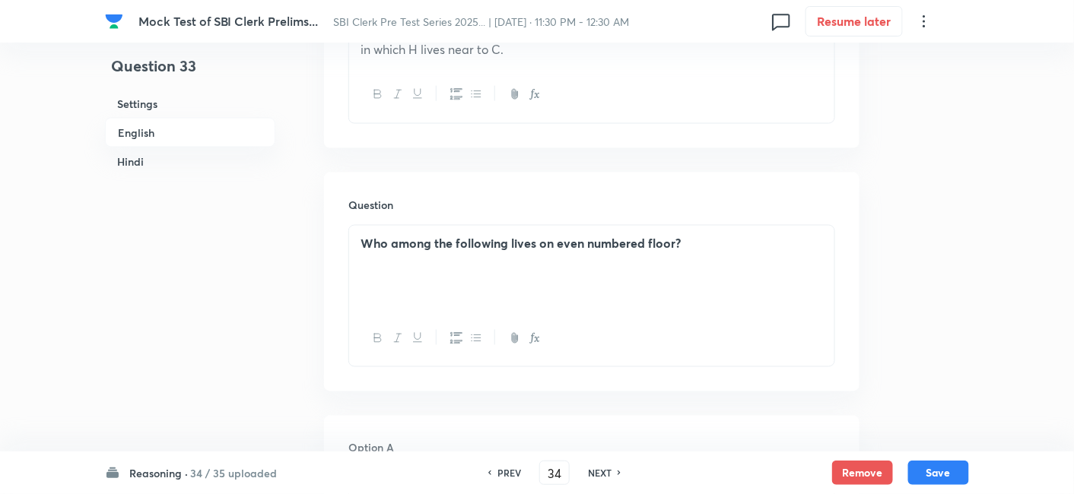
checkbox input "false"
checkbox input "true"
click at [608, 472] on h6 "NEXT" at bounding box center [600, 473] width 24 height 14
type input "35"
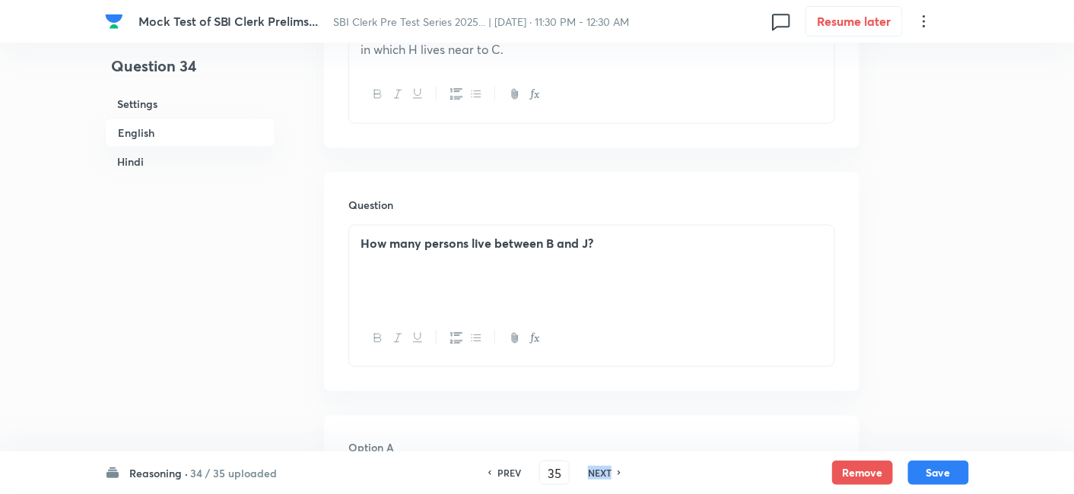
checkbox input "false"
checkbox input "true"
click at [608, 472] on h6 "NEXT" at bounding box center [600, 473] width 24 height 14
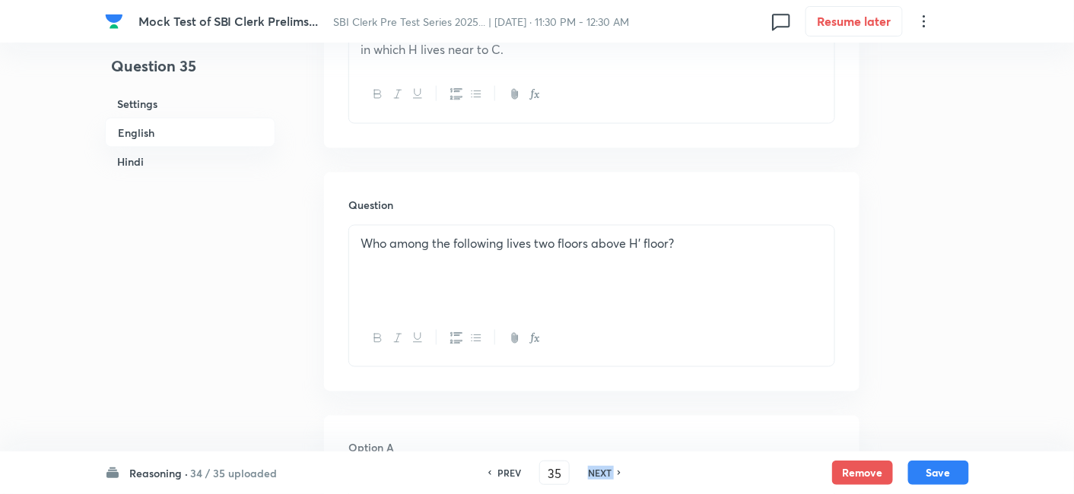
type input "36"
checkbox input "false"
checkbox input "true"
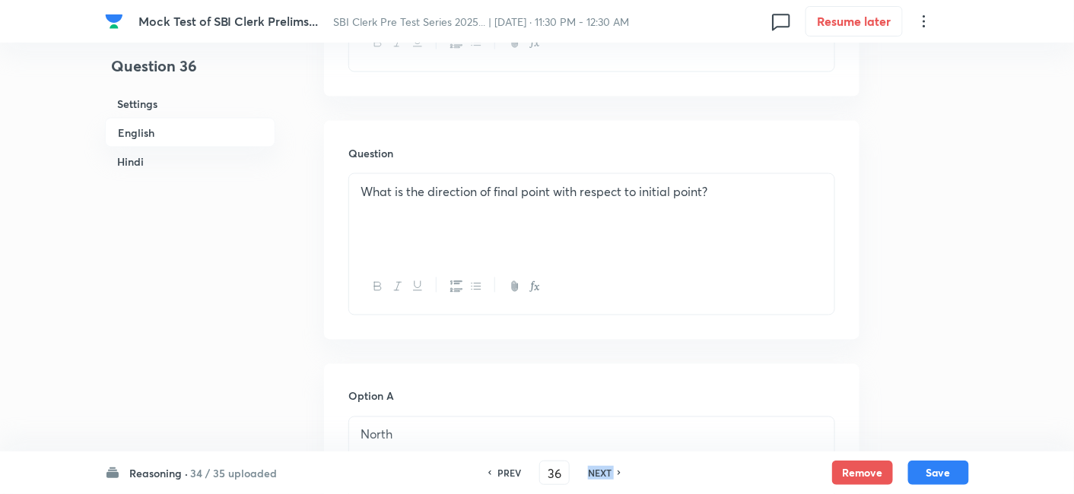
click at [608, 472] on h6 "NEXT" at bounding box center [600, 473] width 24 height 14
type input "37"
checkbox input "false"
checkbox input "true"
checkbox input "false"
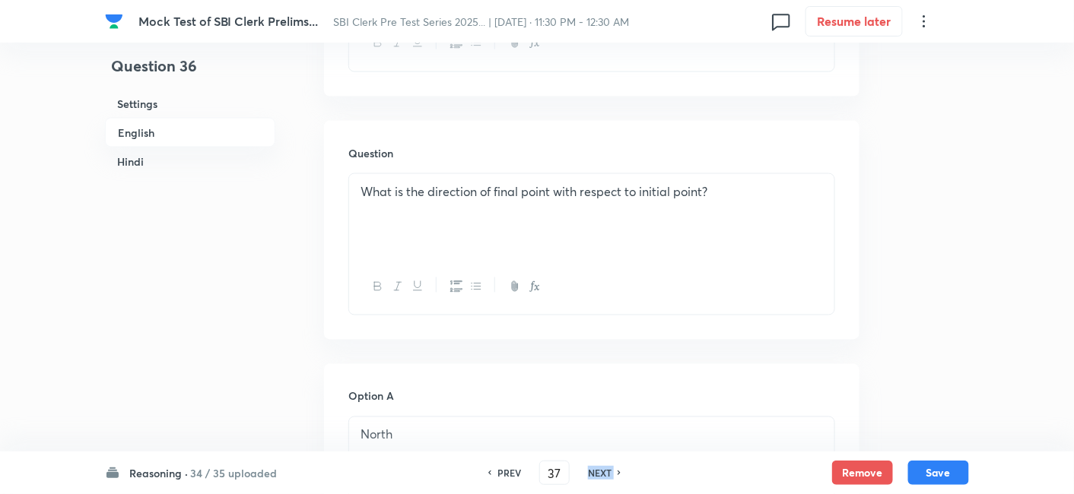
checkbox input "true"
click at [608, 472] on h6 "NEXT" at bounding box center [600, 473] width 24 height 14
type input "38"
checkbox input "false"
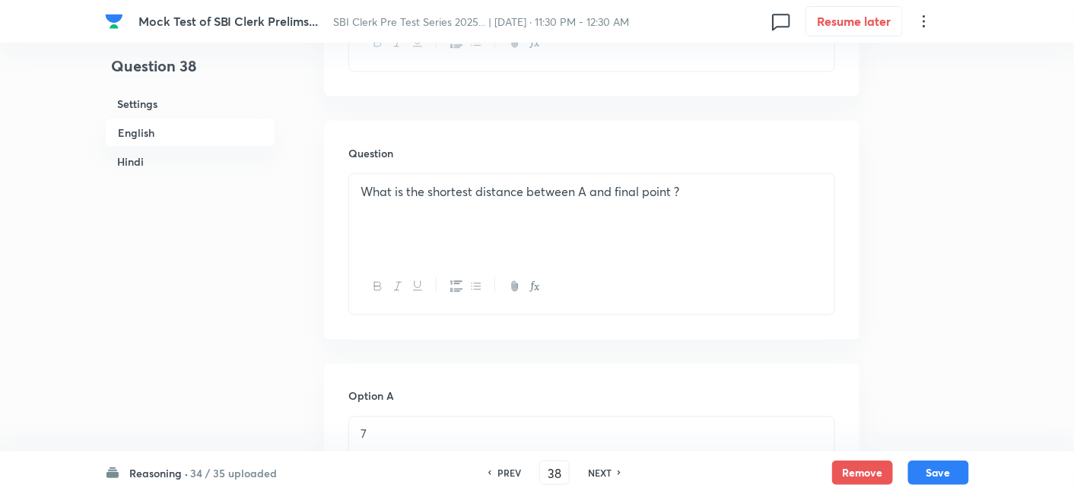
checkbox input "true"
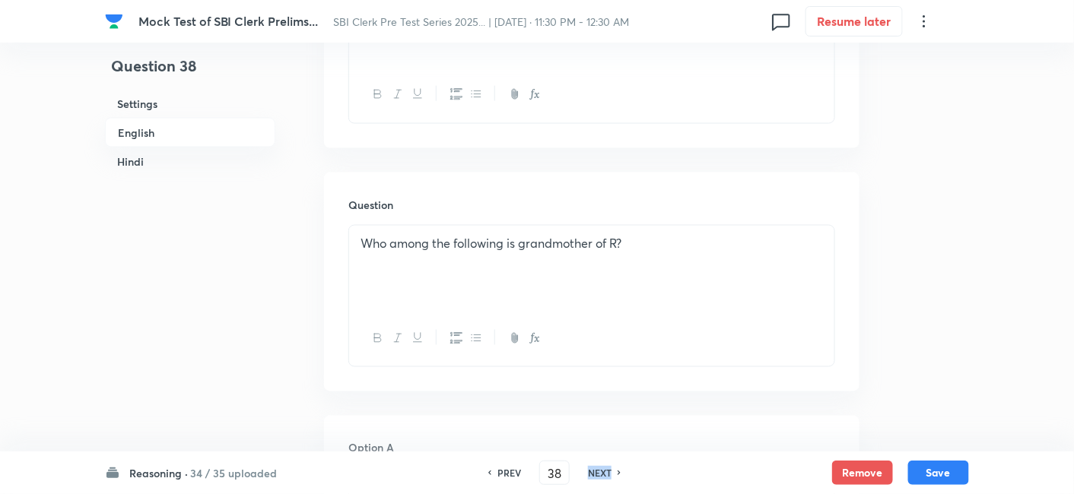
click at [608, 472] on h6 "NEXT" at bounding box center [600, 473] width 24 height 14
type input "39"
checkbox input "false"
checkbox input "true"
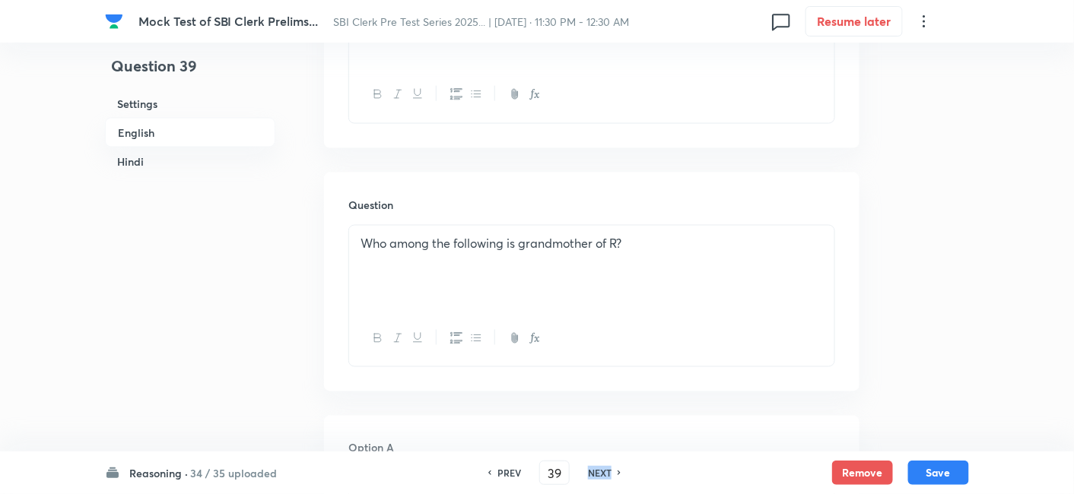
checkbox input "true"
click at [608, 472] on h6 "NEXT" at bounding box center [600, 473] width 24 height 14
type input "40"
checkbox input "false"
checkbox input "true"
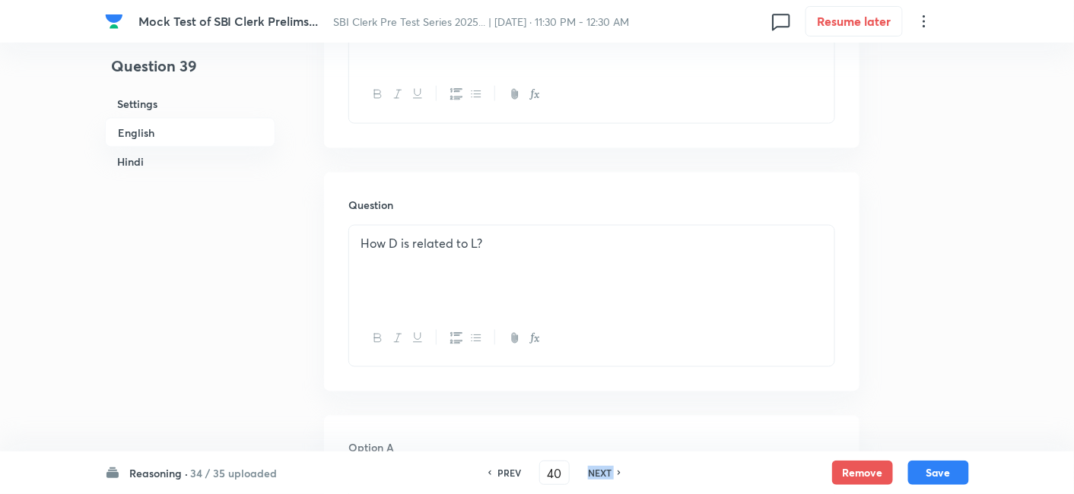
checkbox input "false"
checkbox input "true"
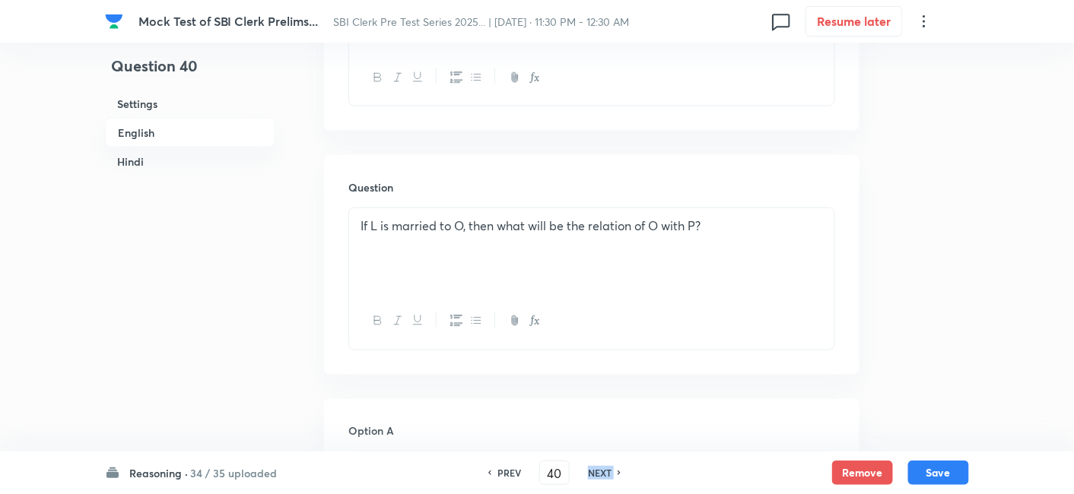
click at [608, 472] on h6 "NEXT" at bounding box center [600, 473] width 24 height 14
type input "41"
checkbox input "false"
checkbox input "true"
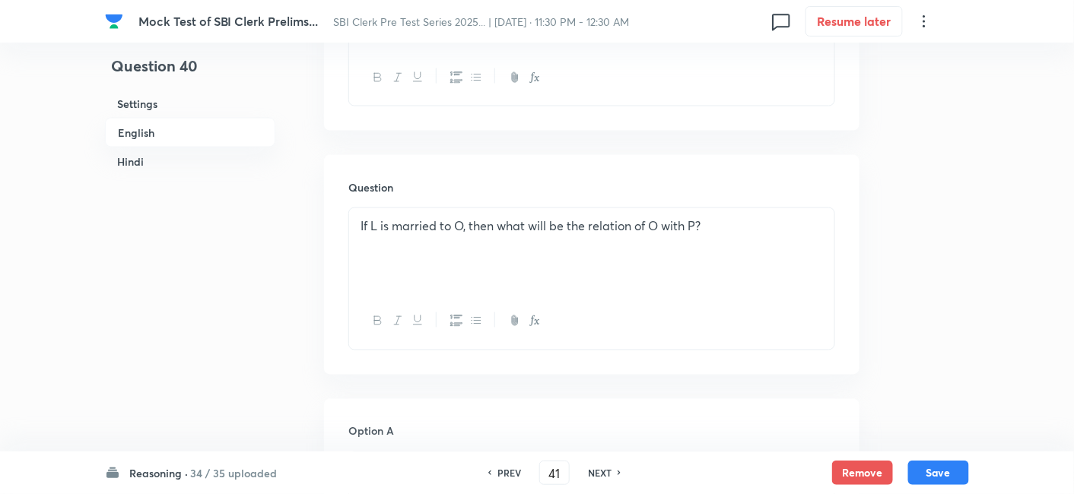
checkbox input "true"
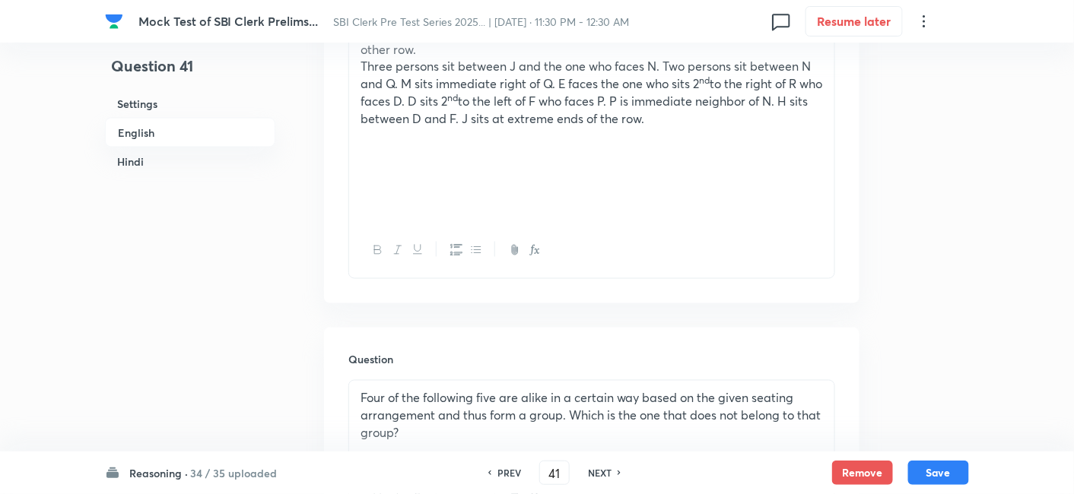
click at [608, 472] on h6 "NEXT" at bounding box center [600, 473] width 24 height 14
type input "42"
checkbox input "false"
checkbox input "true"
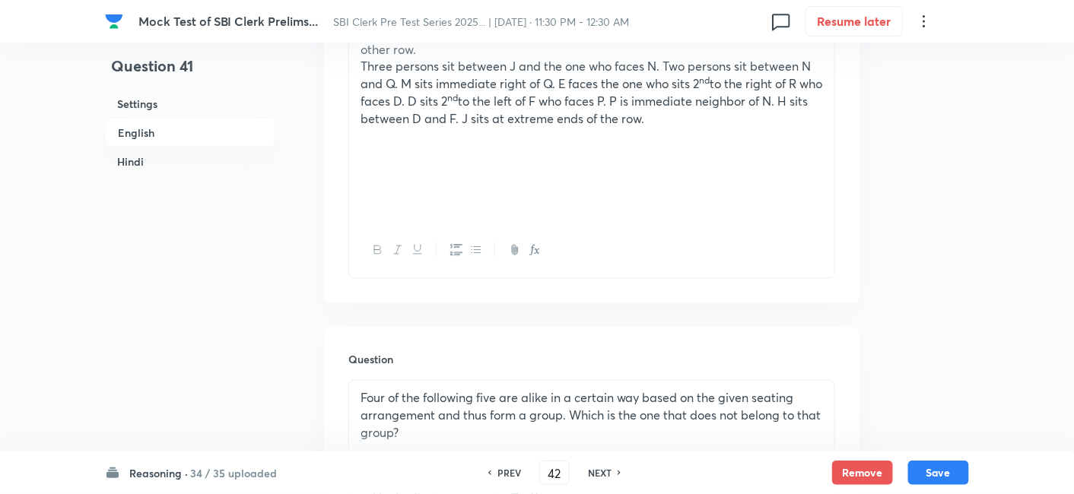
checkbox input "true"
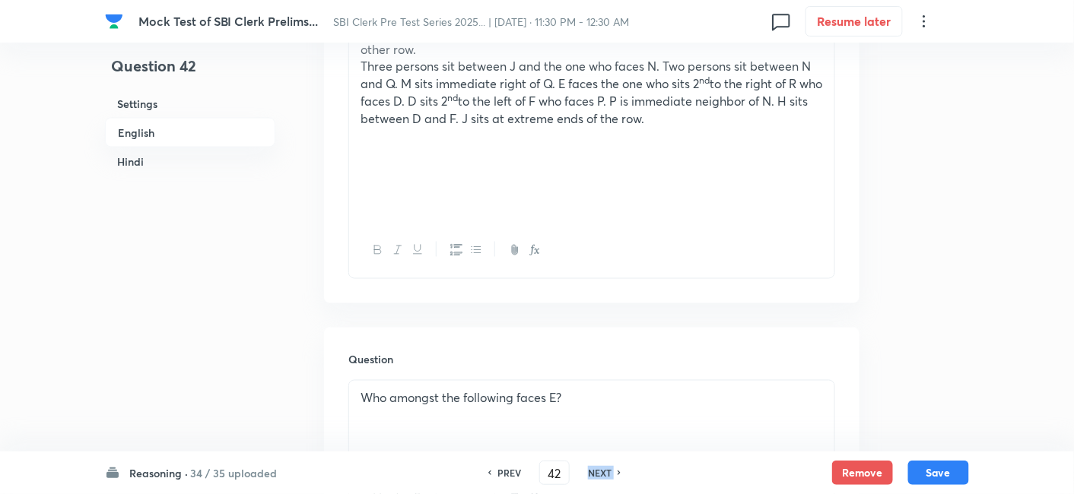
click at [608, 472] on h6 "NEXT" at bounding box center [600, 473] width 24 height 14
type input "43"
checkbox input "true"
checkbox input "false"
checkbox input "true"
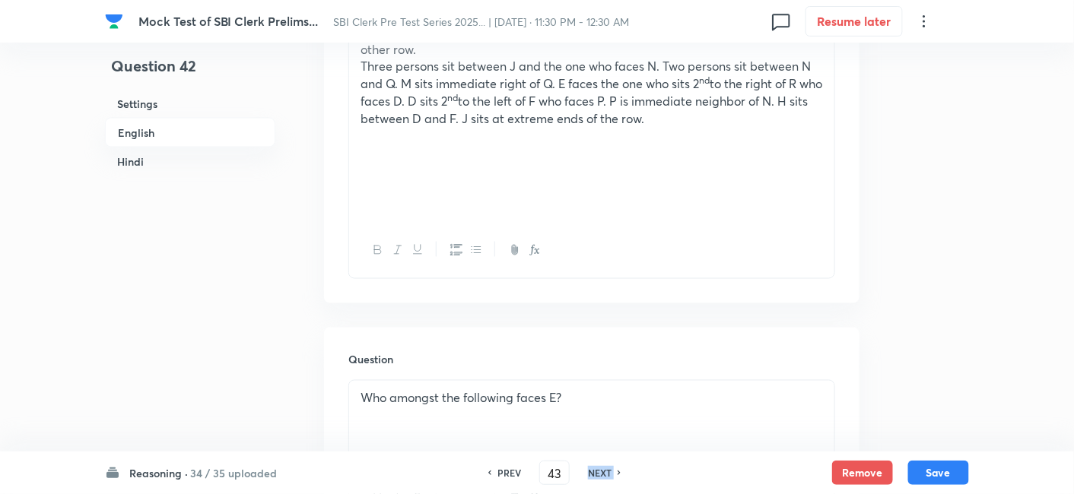
checkbox input "false"
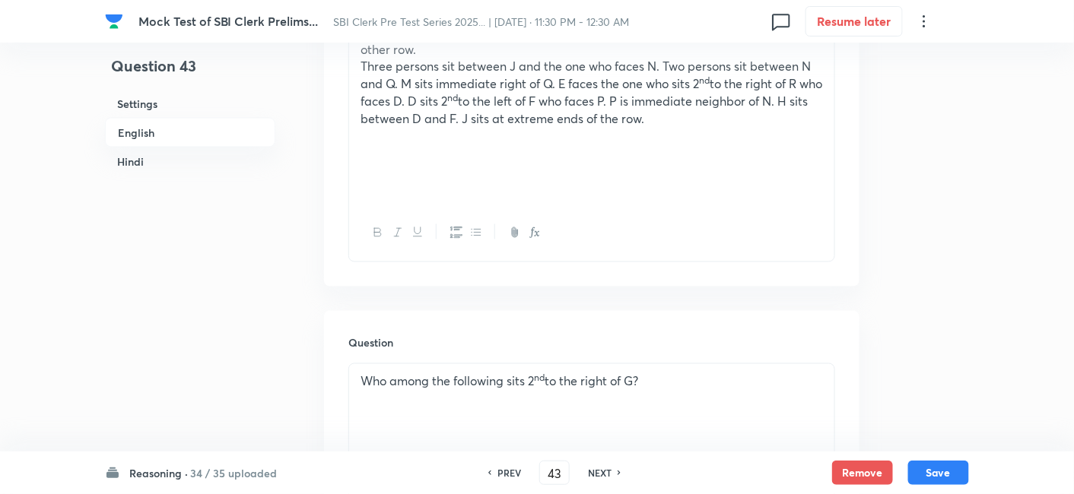
click at [608, 472] on h6 "NEXT" at bounding box center [600, 473] width 24 height 14
type input "44"
checkbox input "false"
checkbox input "true"
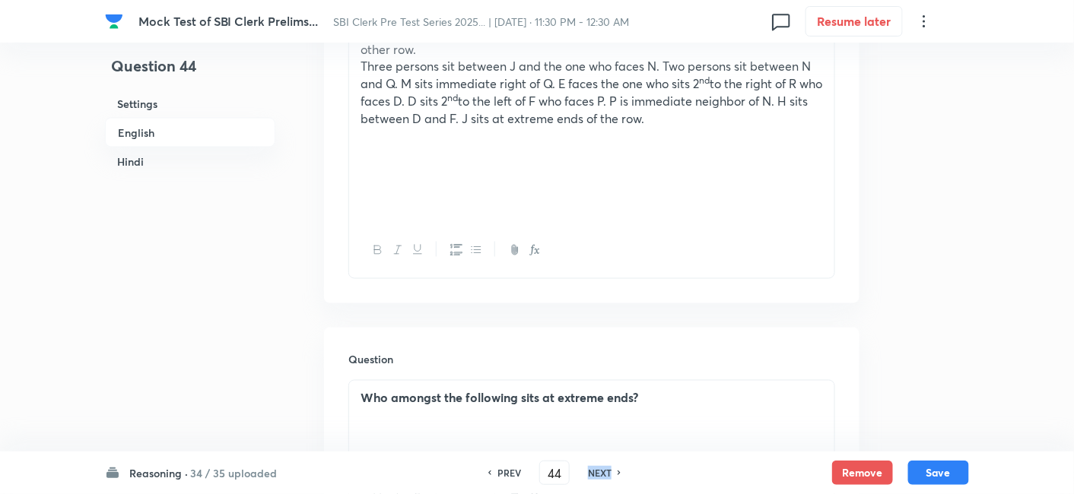
click at [608, 472] on h6 "NEXT" at bounding box center [600, 473] width 24 height 14
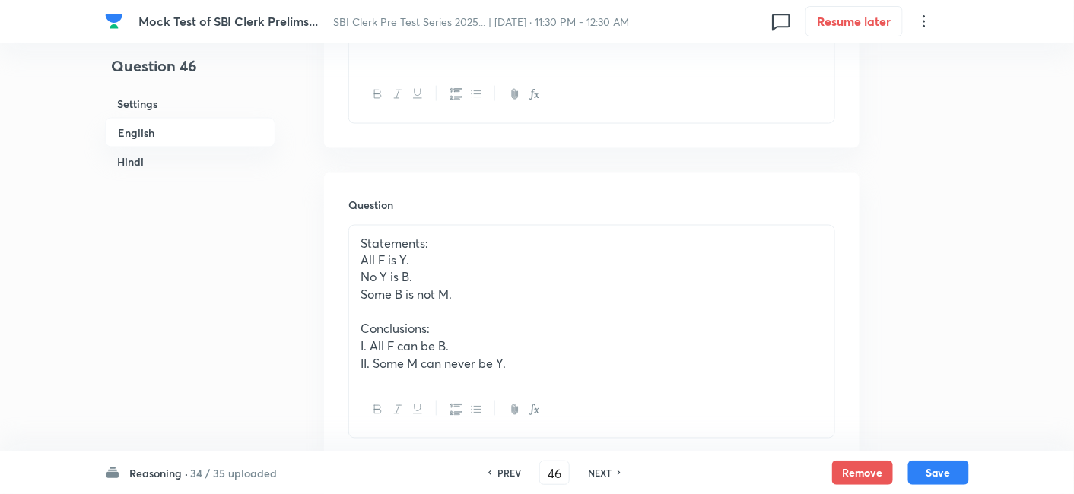
click at [608, 472] on h6 "NEXT" at bounding box center [600, 473] width 24 height 14
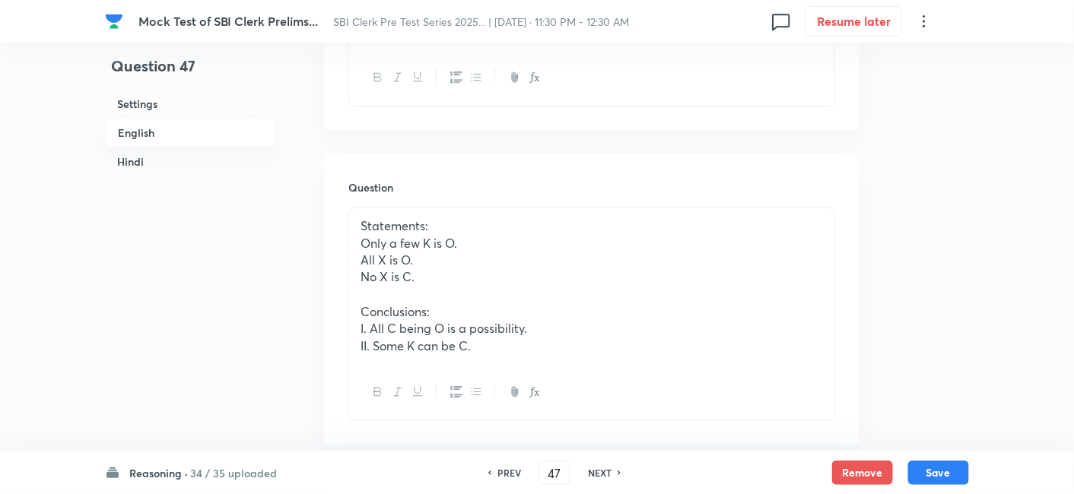
click at [608, 472] on h6 "NEXT" at bounding box center [600, 473] width 24 height 14
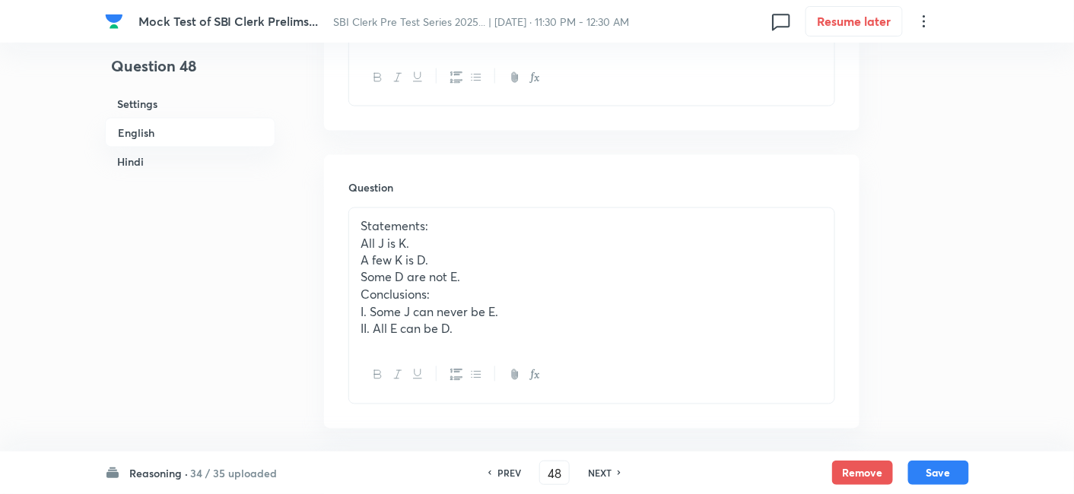
click at [608, 472] on h6 "NEXT" at bounding box center [600, 473] width 24 height 14
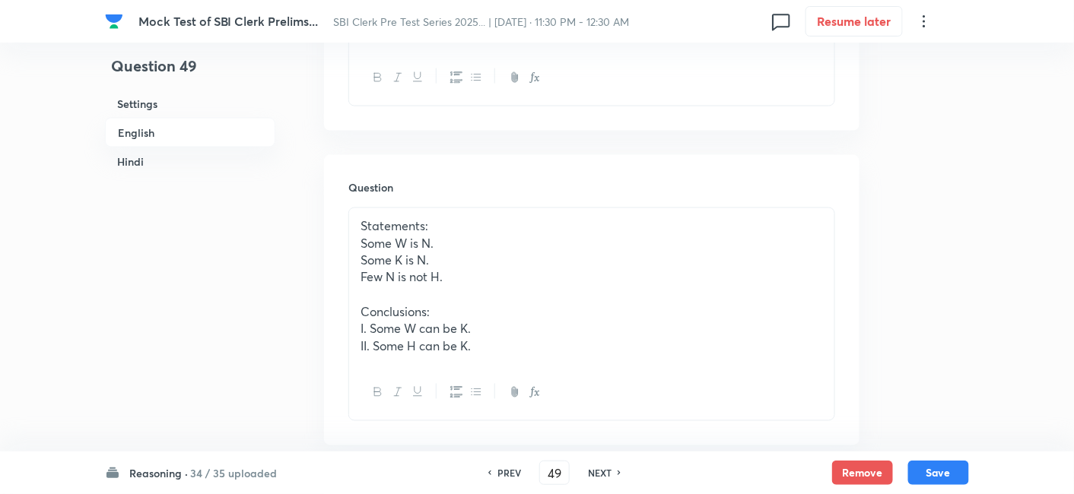
click at [608, 472] on h6 "NEXT" at bounding box center [600, 473] width 24 height 14
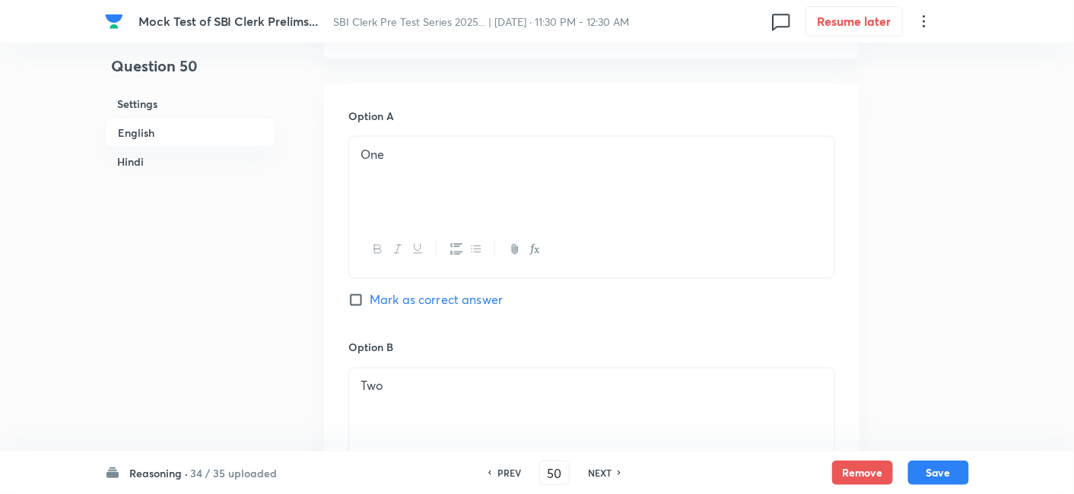
click at [608, 472] on h6 "NEXT" at bounding box center [600, 473] width 24 height 14
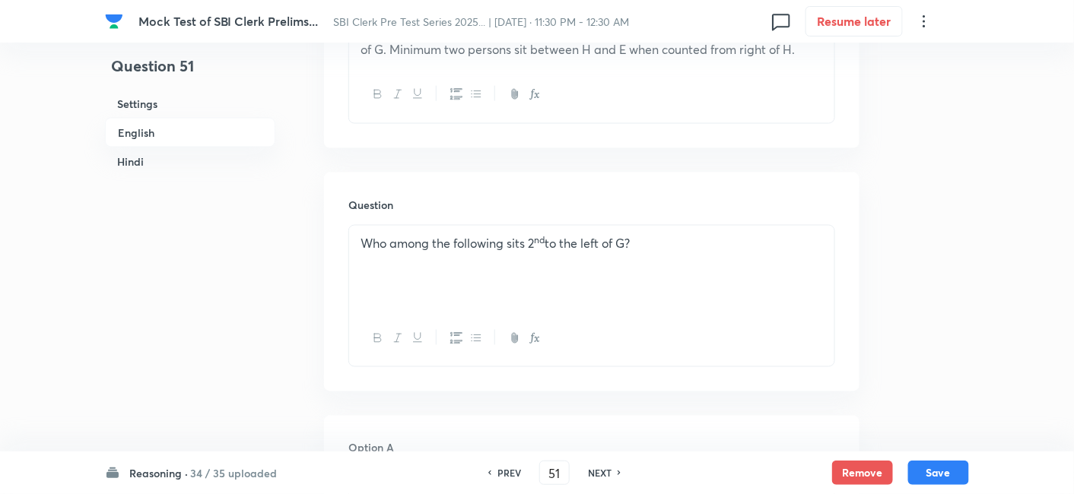
click at [608, 472] on h6 "NEXT" at bounding box center [600, 473] width 24 height 14
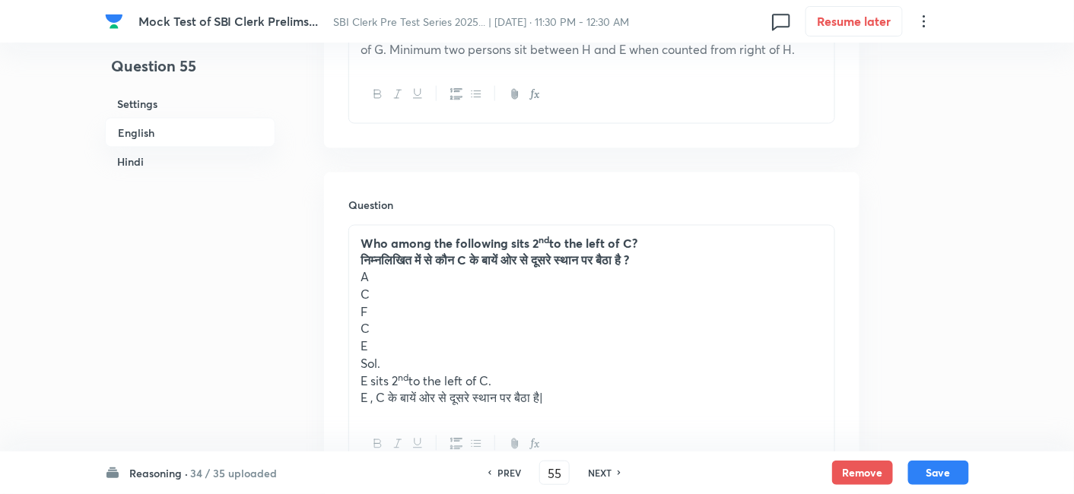
click at [608, 472] on h6 "NEXT" at bounding box center [600, 473] width 24 height 14
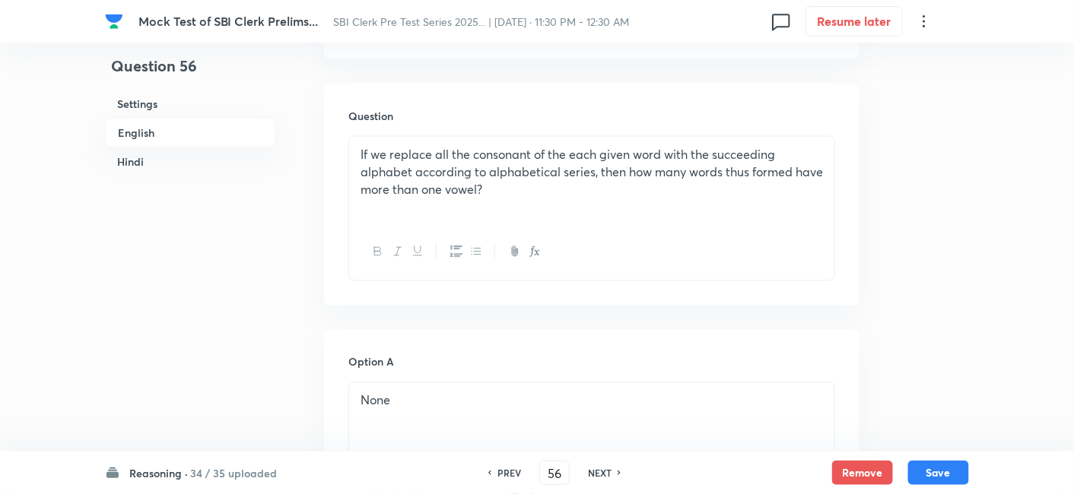
click at [489, 478] on div "PREV" at bounding box center [507, 473] width 40 height 14
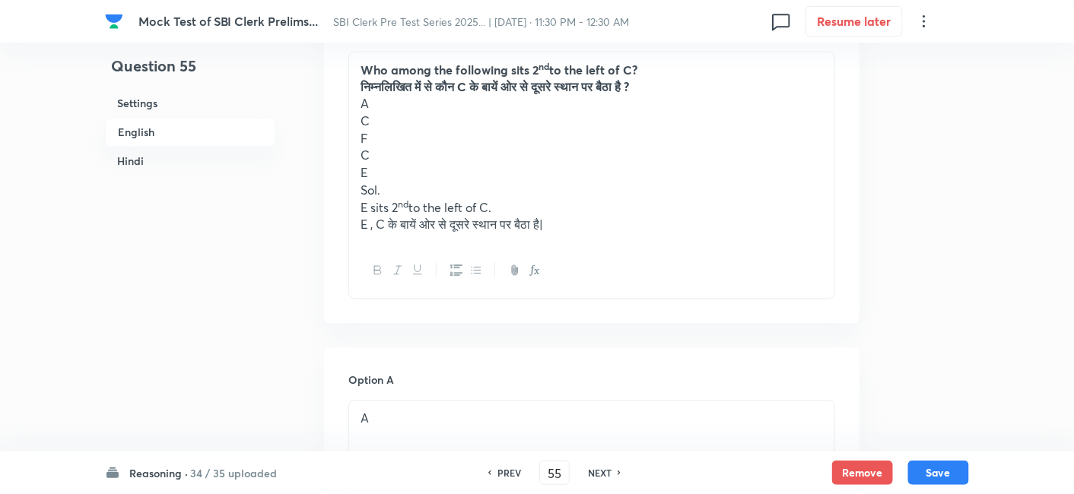
scroll to position [828, 0]
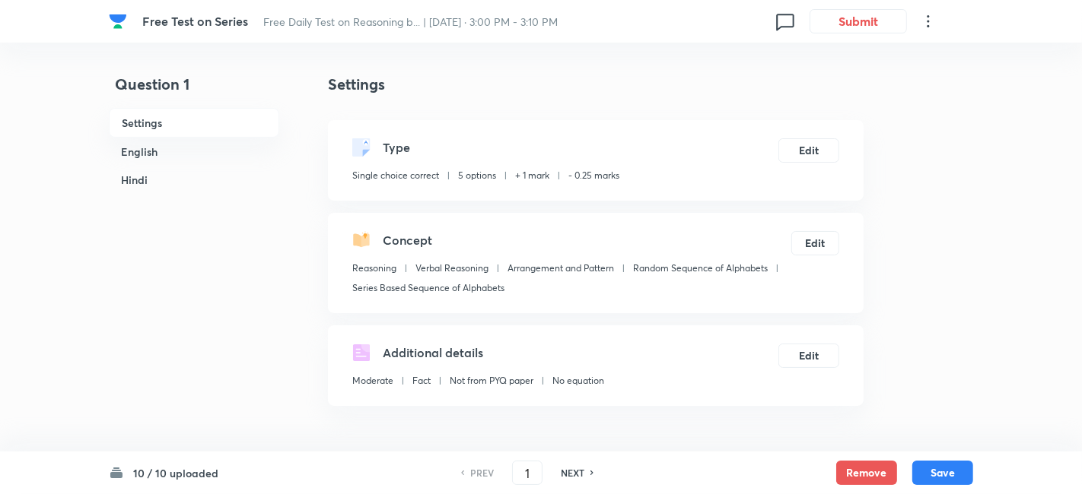
checkbox input "true"
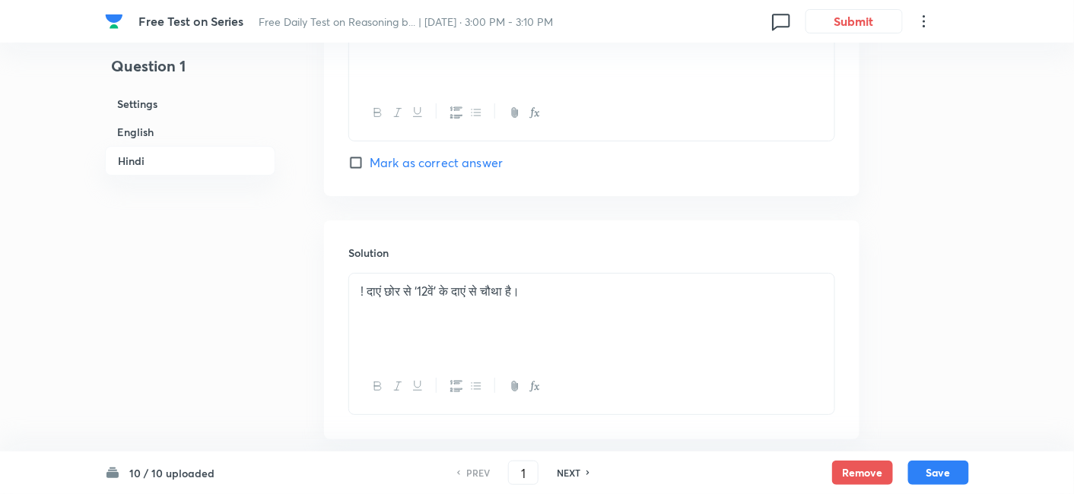
scroll to position [3586, 0]
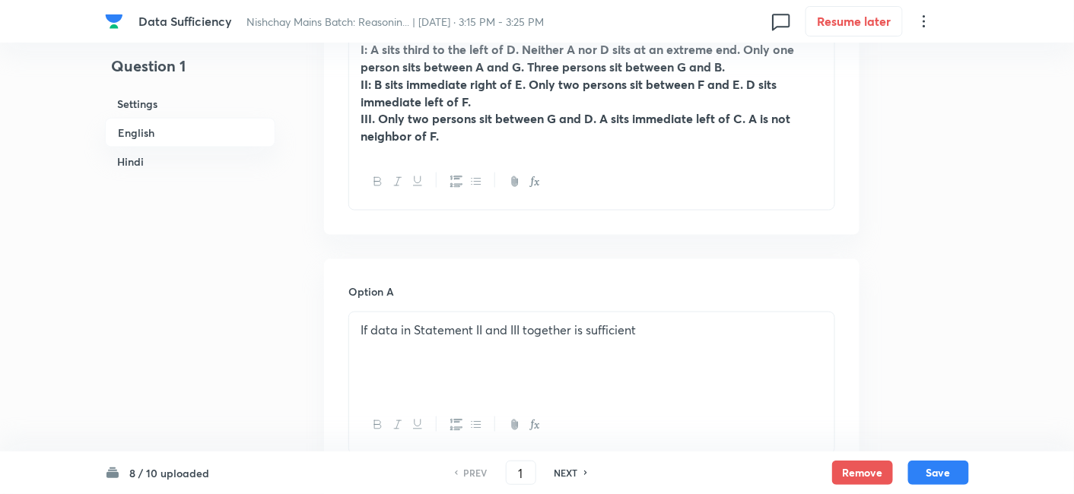
scroll to position [454, 0]
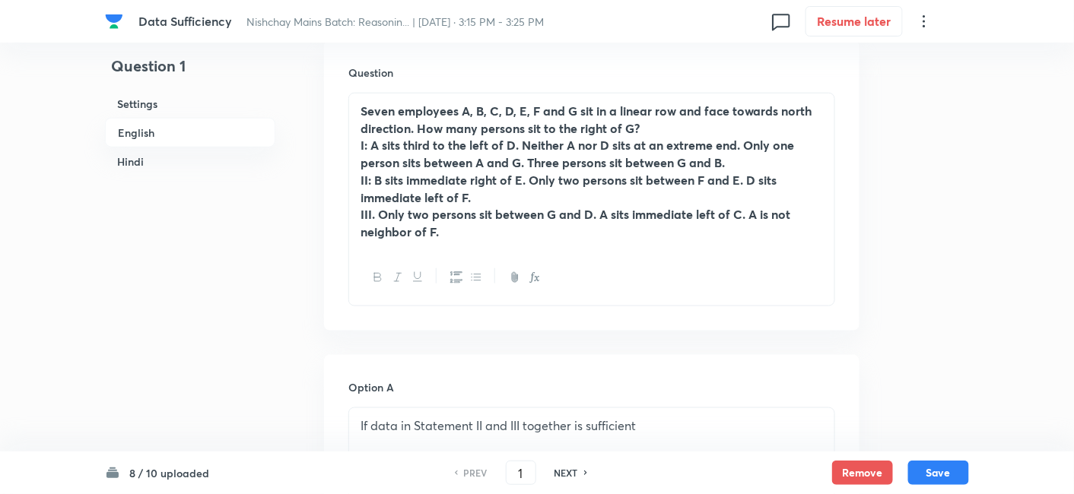
click at [580, 475] on div "NEXT" at bounding box center [568, 473] width 40 height 14
type input "2"
checkbox input "false"
checkbox input "true"
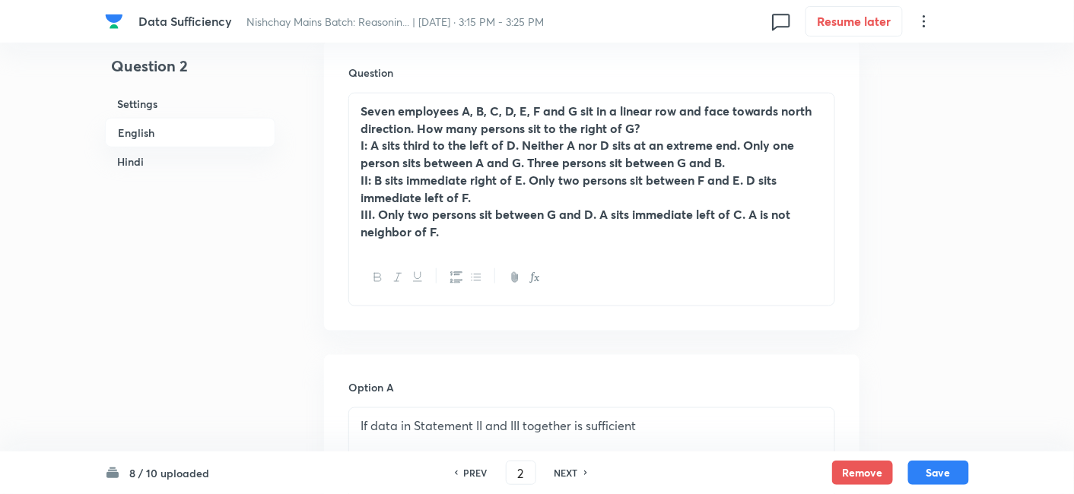
checkbox input "true"
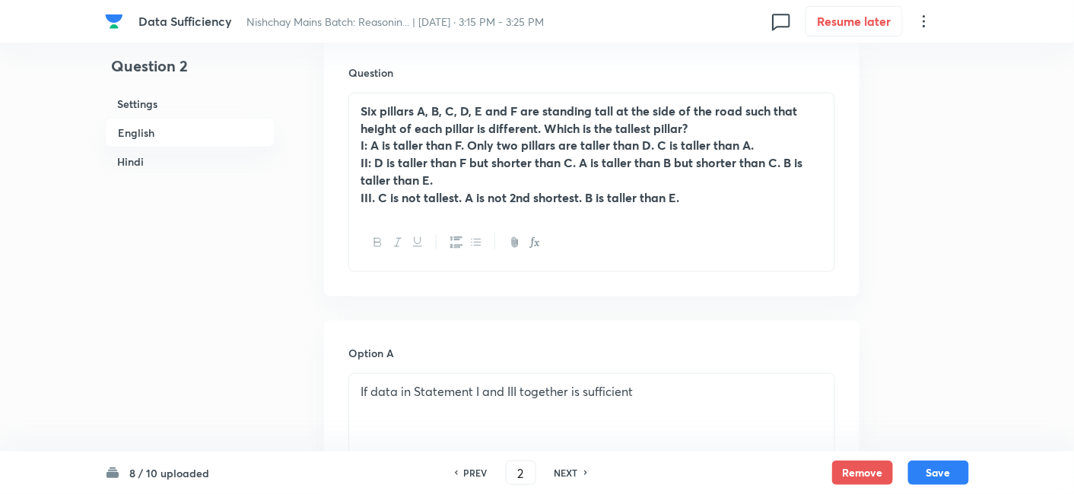
click at [580, 475] on div "NEXT" at bounding box center [568, 473] width 40 height 14
type input "3"
checkbox input "false"
checkbox input "true"
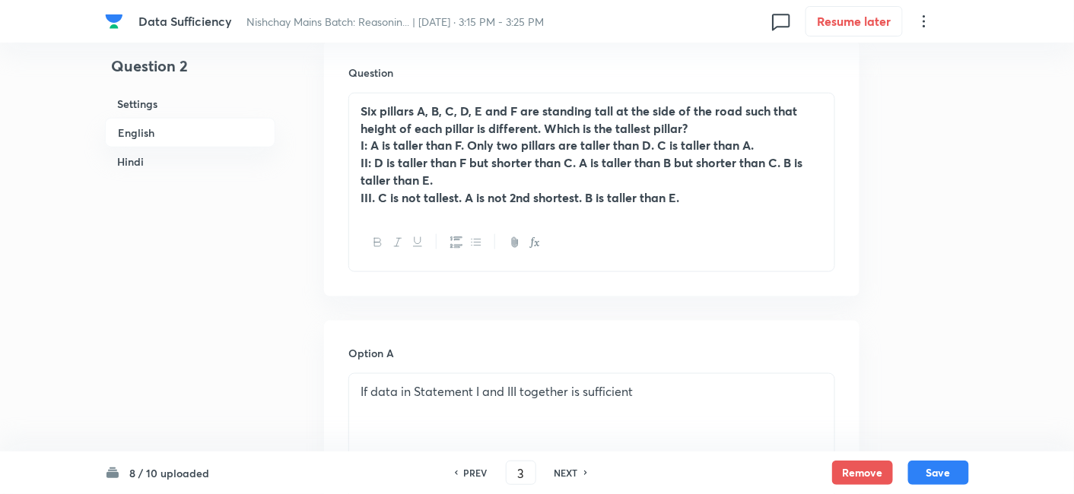
checkbox input "true"
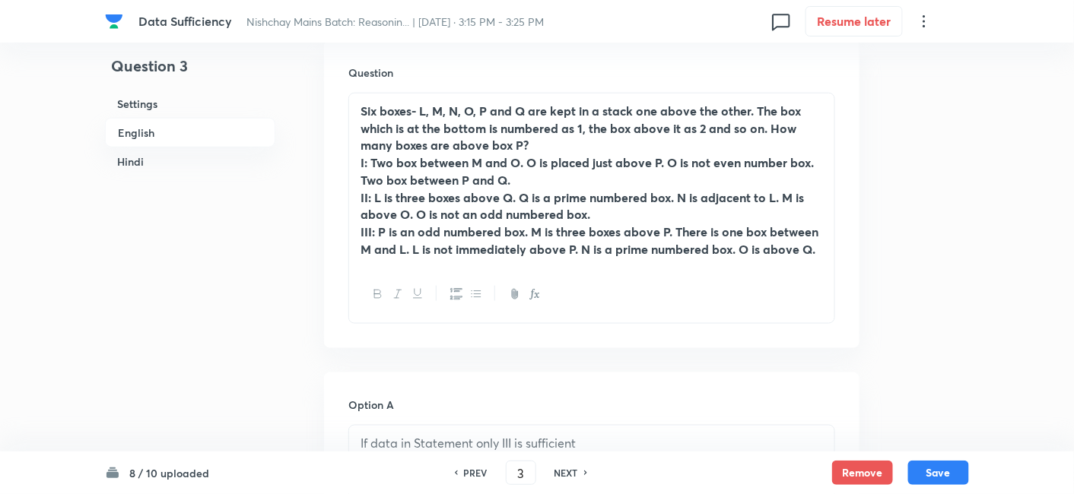
click at [580, 475] on div "NEXT" at bounding box center [568, 473] width 40 height 14
type input "4"
checkbox input "false"
checkbox input "true"
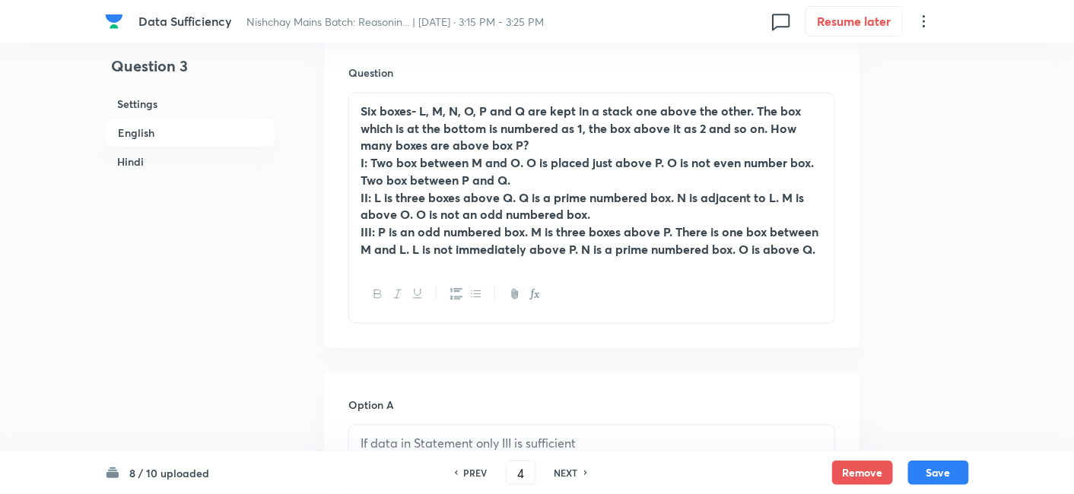
checkbox input "true"
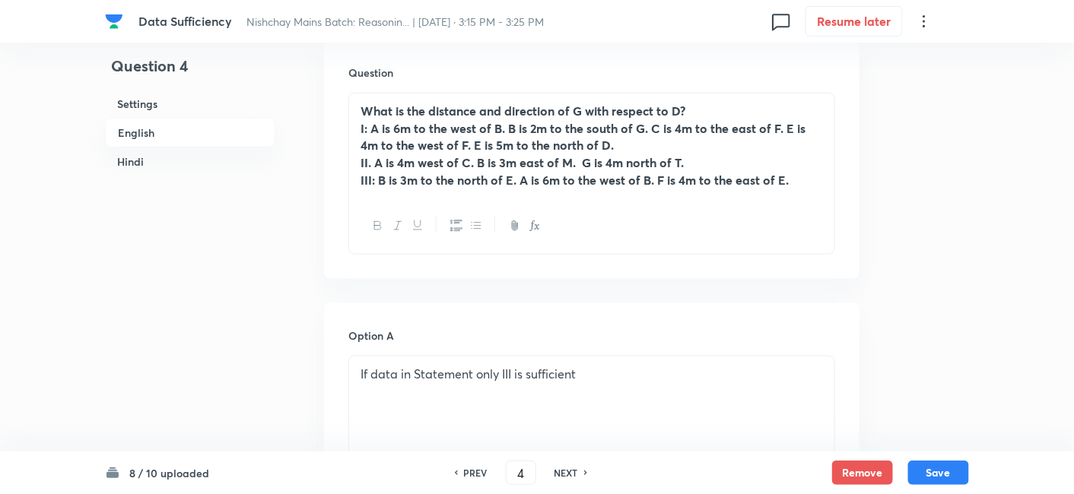
click at [580, 475] on div "NEXT" at bounding box center [568, 473] width 40 height 14
type input "5"
checkbox input "false"
checkbox input "true"
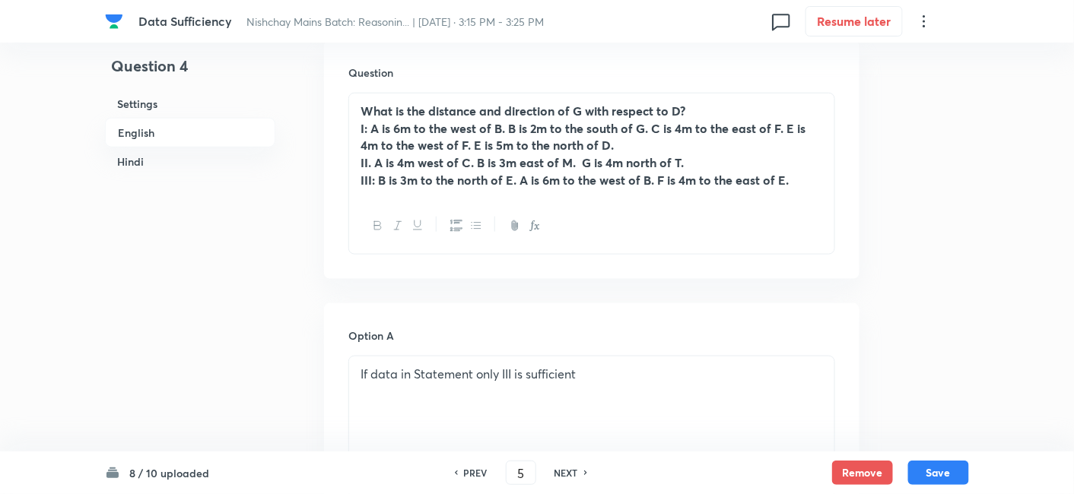
checkbox input "true"
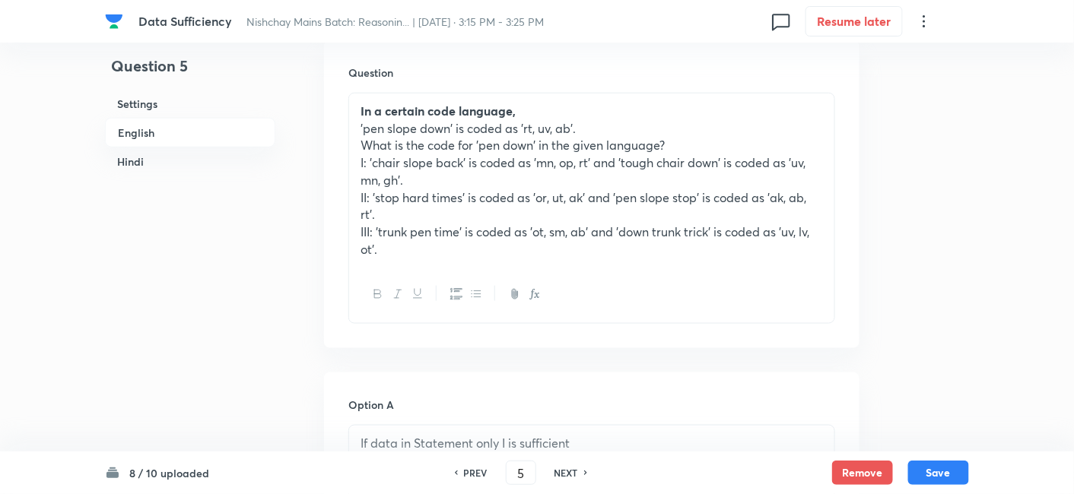
click at [580, 475] on div "NEXT" at bounding box center [568, 473] width 40 height 14
type input "6"
checkbox input "false"
checkbox input "true"
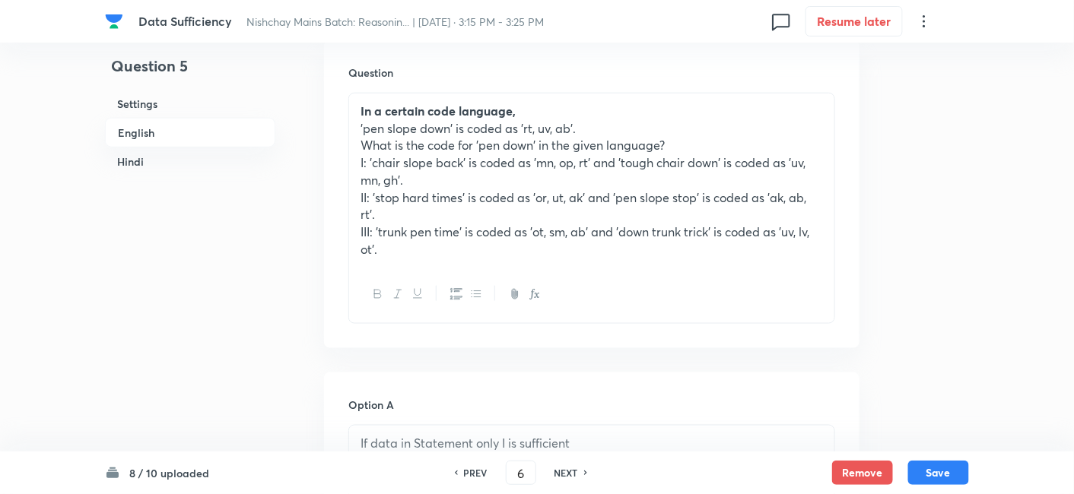
checkbox input "true"
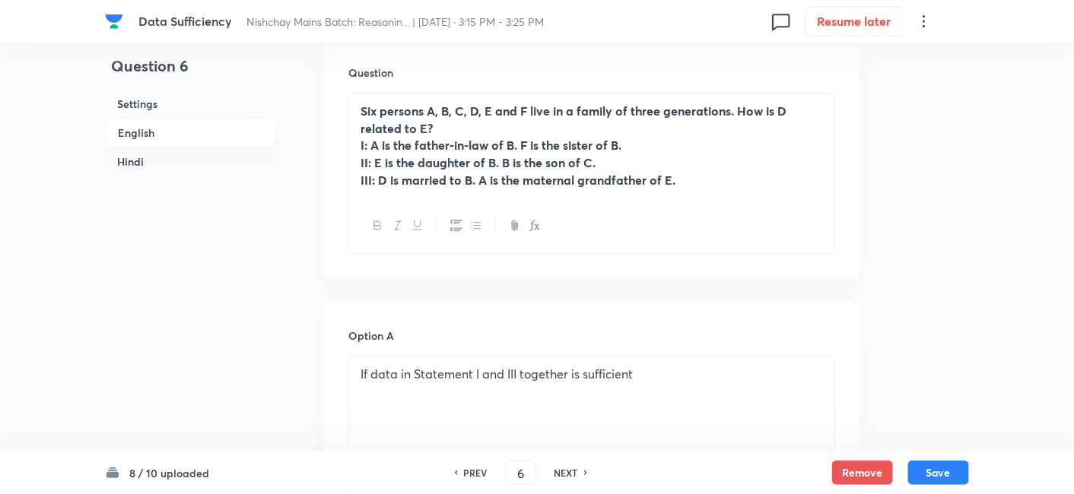
click at [580, 475] on div "NEXT" at bounding box center [568, 473] width 40 height 14
type input "7"
checkbox input "false"
checkbox input "true"
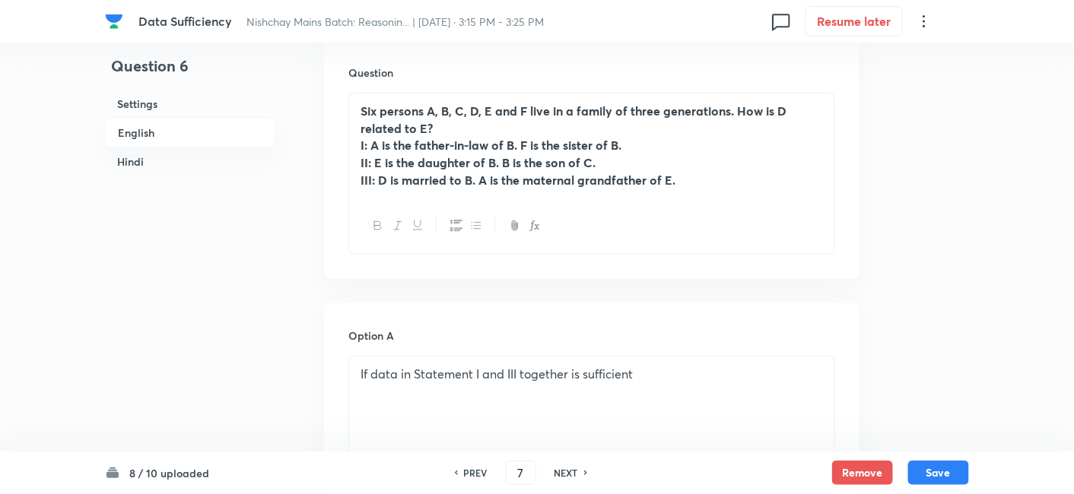
checkbox input "true"
click at [580, 475] on div "NEXT" at bounding box center [568, 473] width 40 height 14
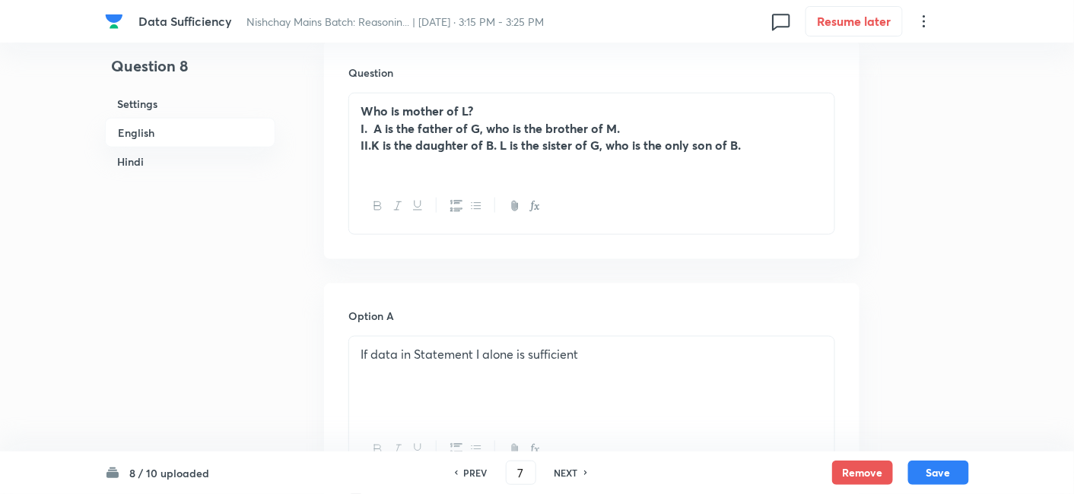
type input "8"
checkbox input "false"
checkbox input "true"
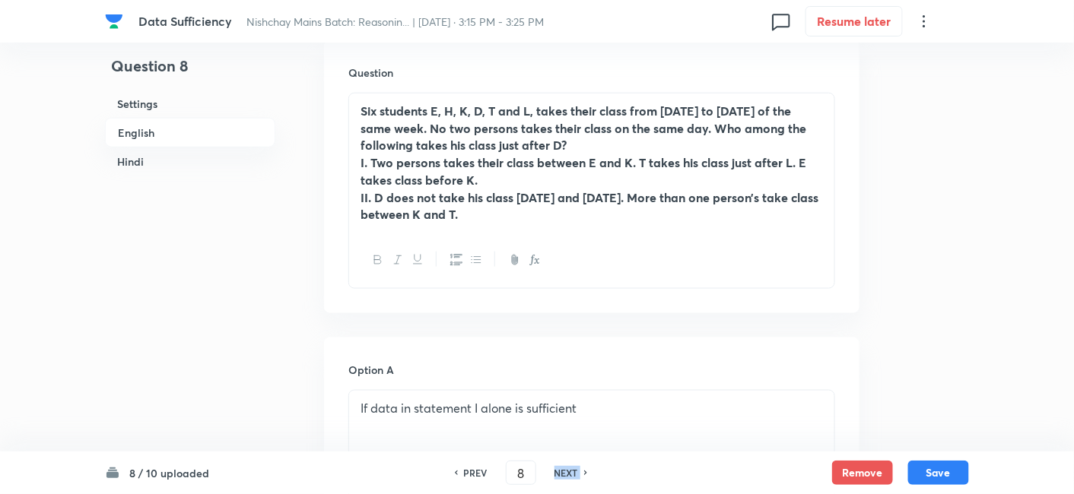
click at [580, 475] on div "NEXT" at bounding box center [568, 473] width 40 height 14
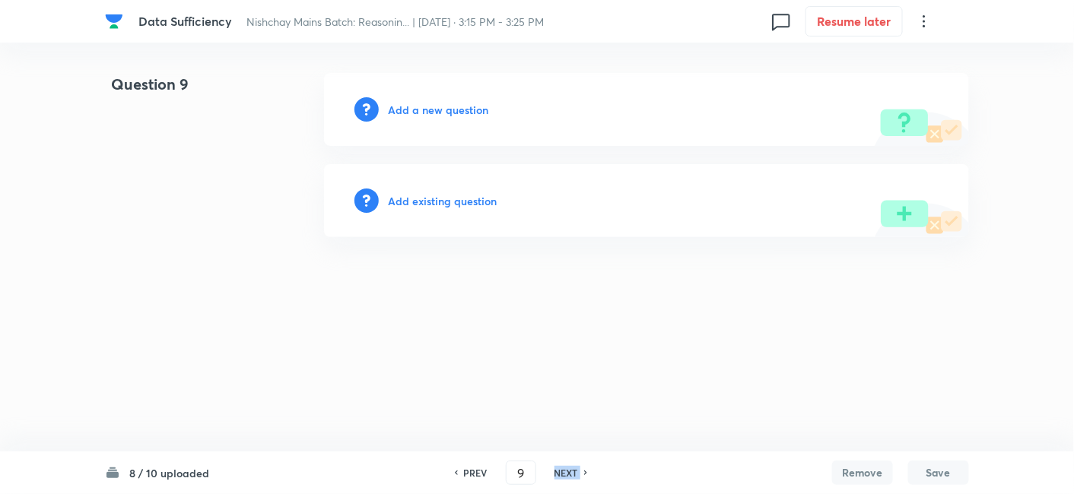
scroll to position [0, 0]
click at [580, 475] on h6 "NEXT" at bounding box center [570, 473] width 24 height 14
click at [170, 309] on html "Data Sufficiency Nishchay Mains Batch: Reasonin... | Sept 2, 2025 · 3:15 PM - 3…" at bounding box center [541, 155] width 1082 height 310
click at [473, 475] on h6 "PREV" at bounding box center [480, 473] width 24 height 14
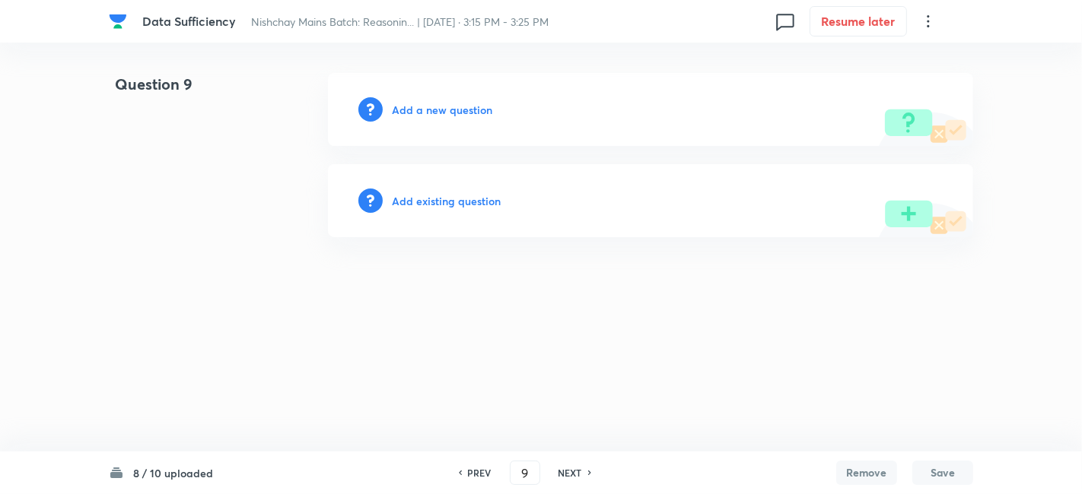
click at [473, 475] on h6 "PREV" at bounding box center [480, 473] width 24 height 14
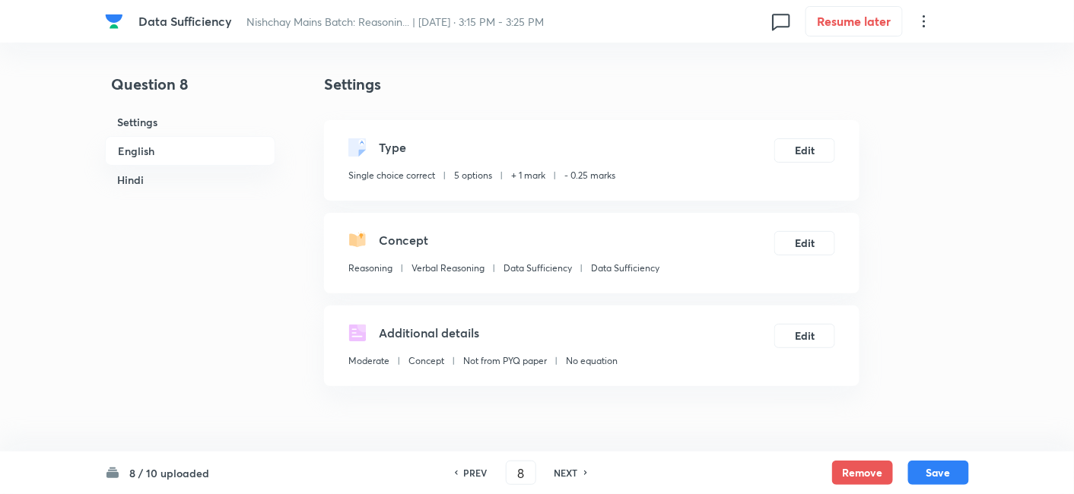
click at [473, 475] on h6 "PREV" at bounding box center [476, 473] width 24 height 14
type input "7"
checkbox input "false"
checkbox input "true"
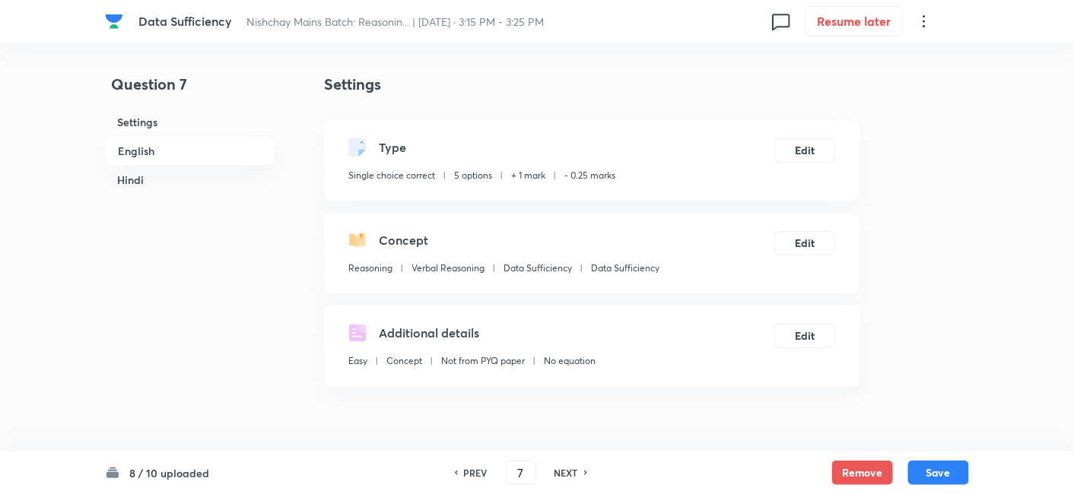
checkbox input "true"
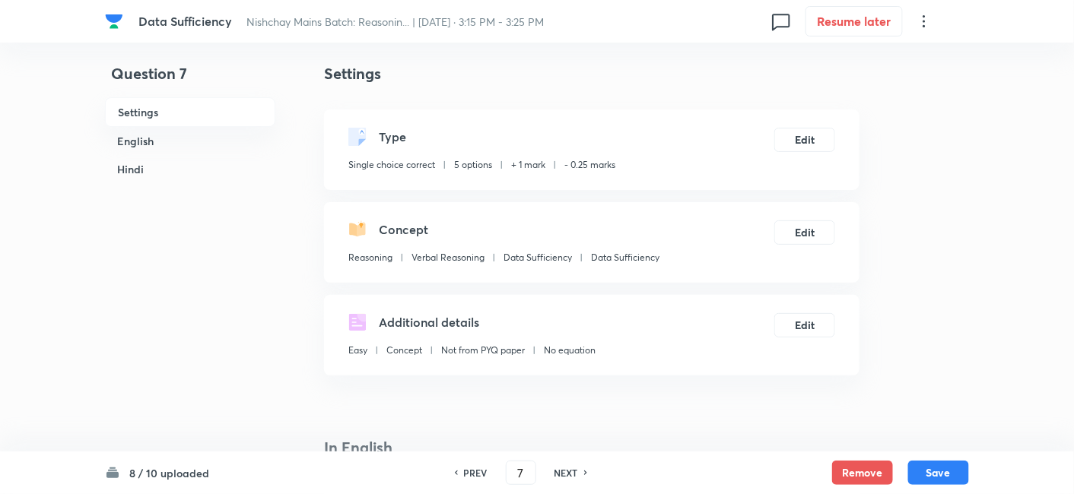
scroll to position [10, 0]
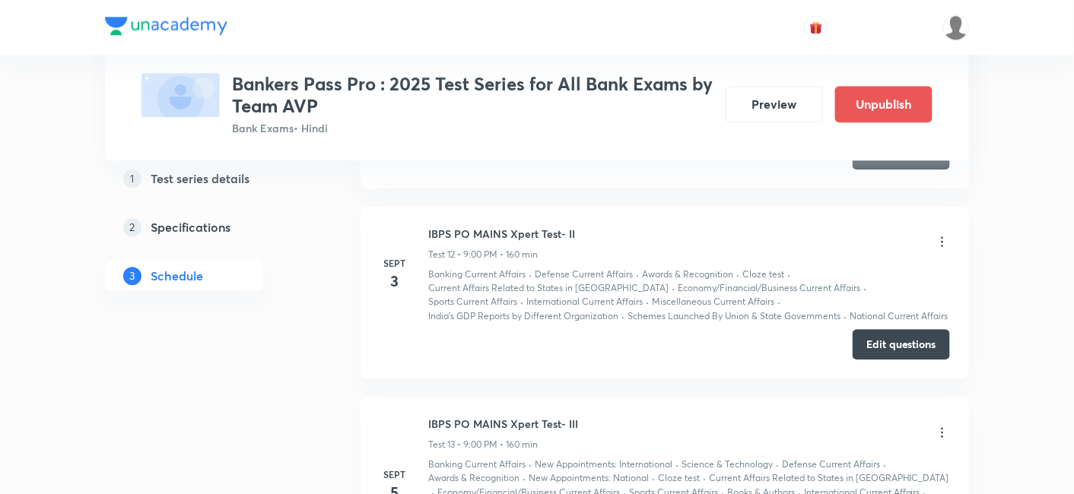
scroll to position [3207, 0]
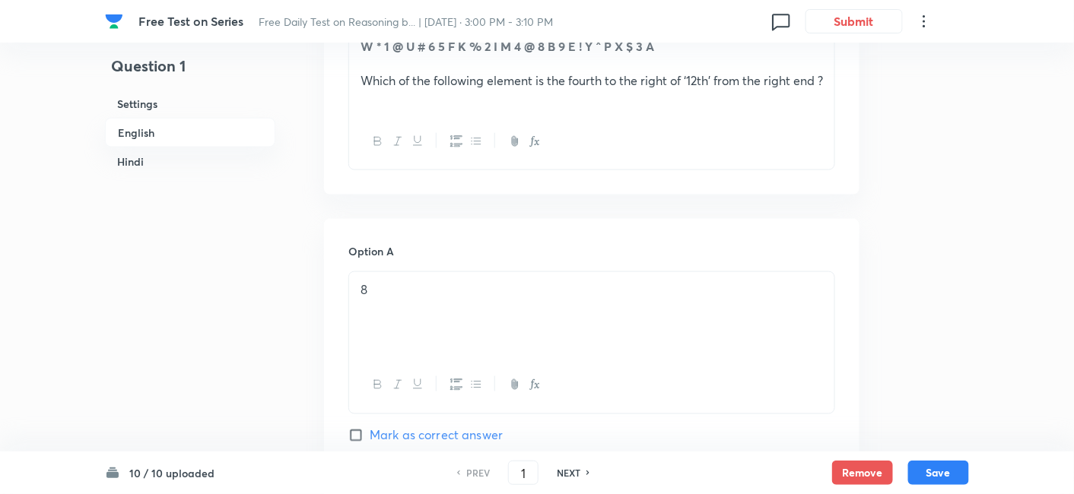
scroll to position [539, 0]
click at [571, 471] on h6 "NEXT" at bounding box center [569, 473] width 24 height 14
type input "2"
checkbox input "false"
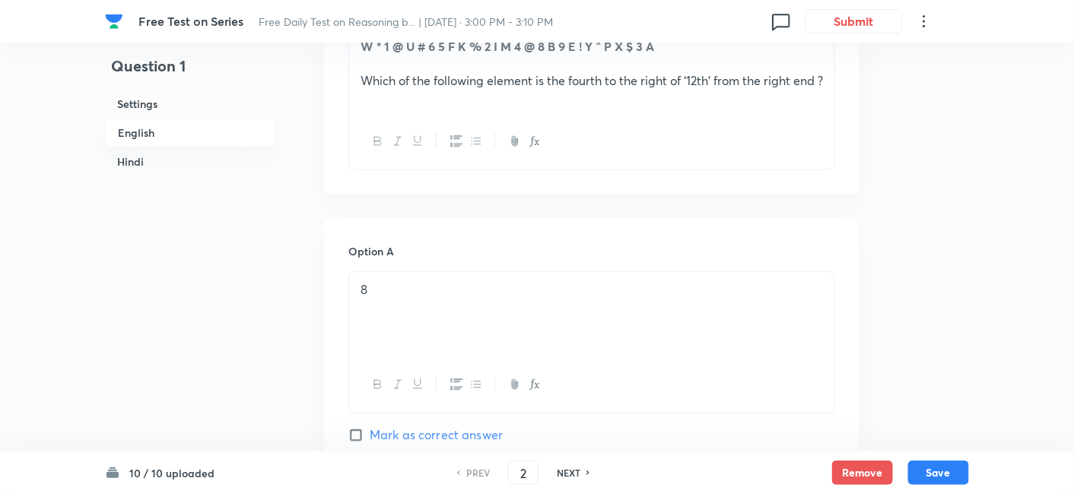
checkbox input "true"
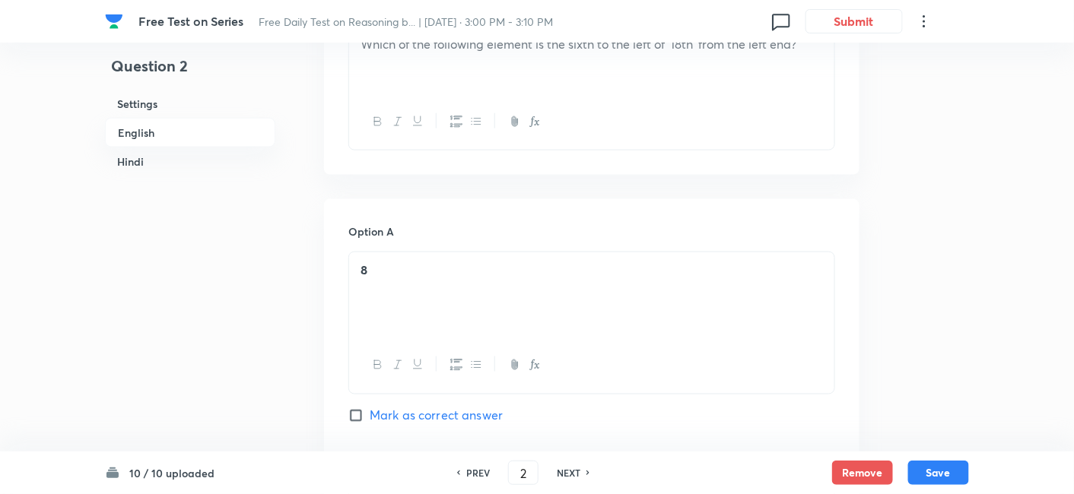
click at [571, 471] on h6 "NEXT" at bounding box center [569, 473] width 24 height 14
type input "3"
checkbox input "false"
checkbox input "true"
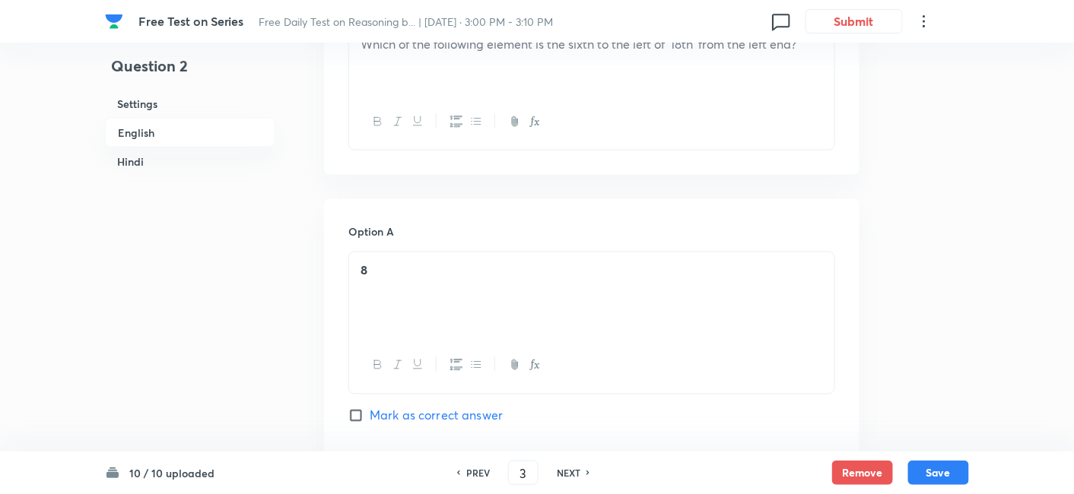
checkbox input "true"
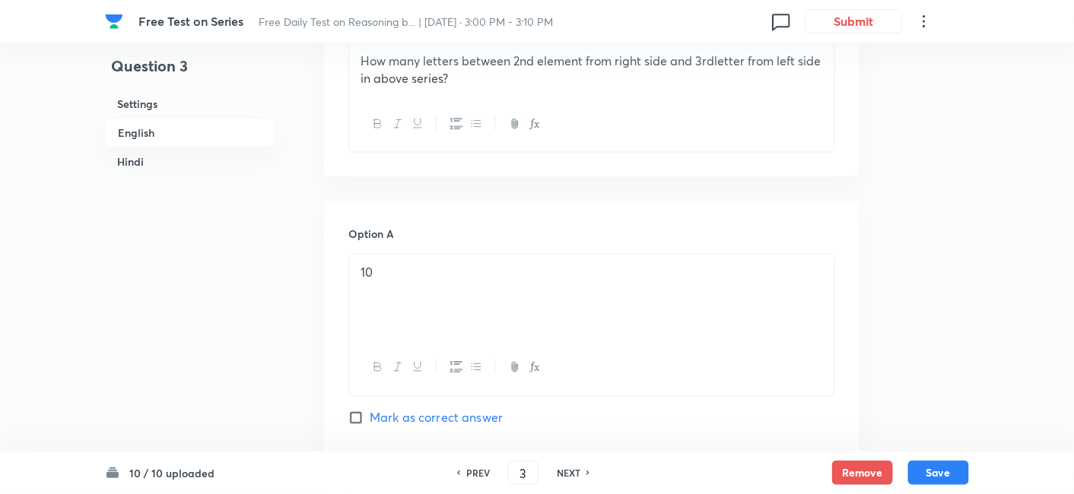
click at [571, 471] on h6 "NEXT" at bounding box center [569, 473] width 24 height 14
type input "4"
checkbox input "false"
checkbox input "true"
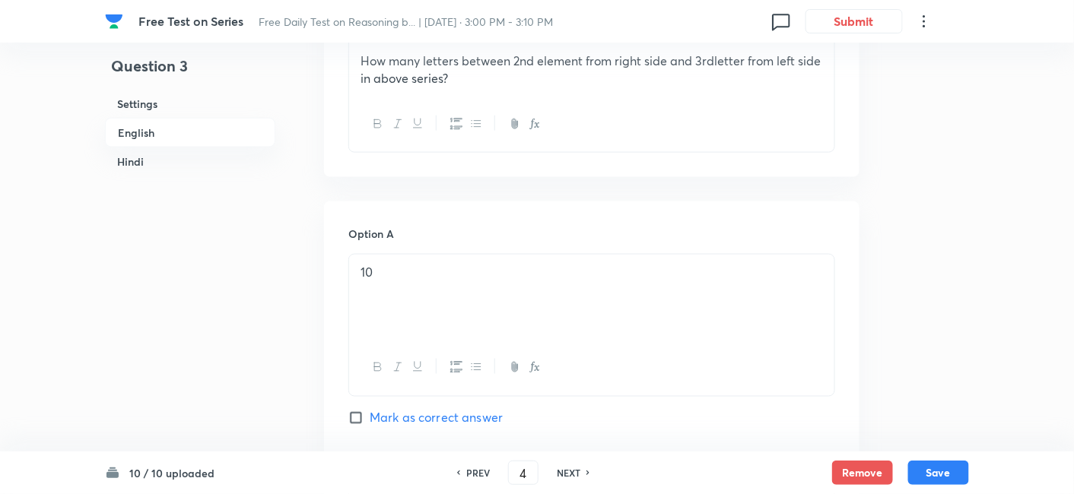
checkbox input "true"
click at [571, 471] on h6 "NEXT" at bounding box center [569, 473] width 24 height 14
type input "5"
checkbox input "false"
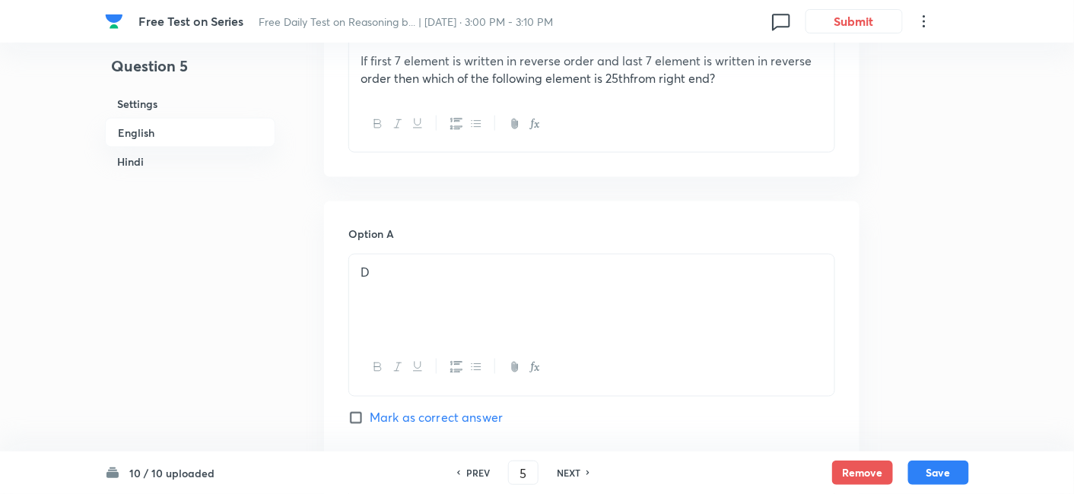
checkbox input "true"
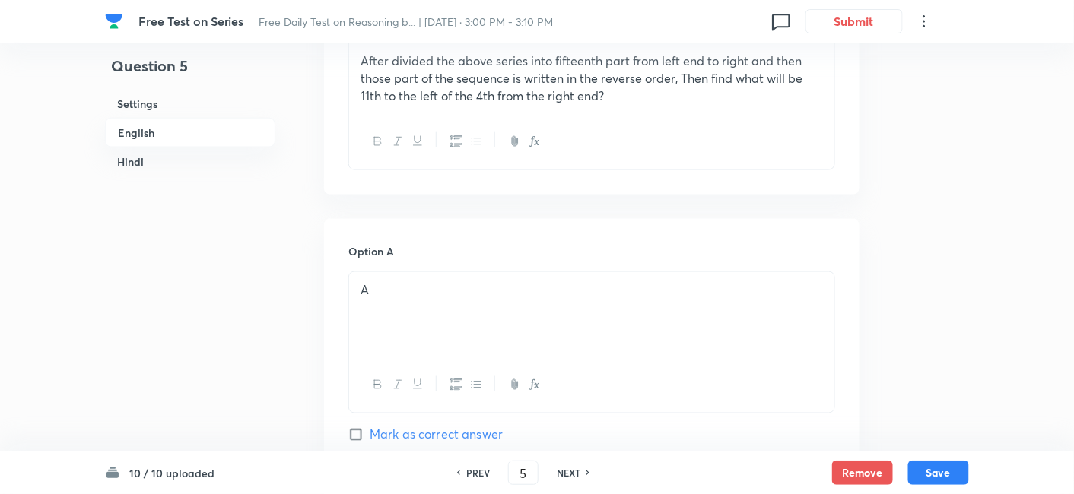
click at [571, 471] on h6 "NEXT" at bounding box center [569, 473] width 24 height 14
type input "6"
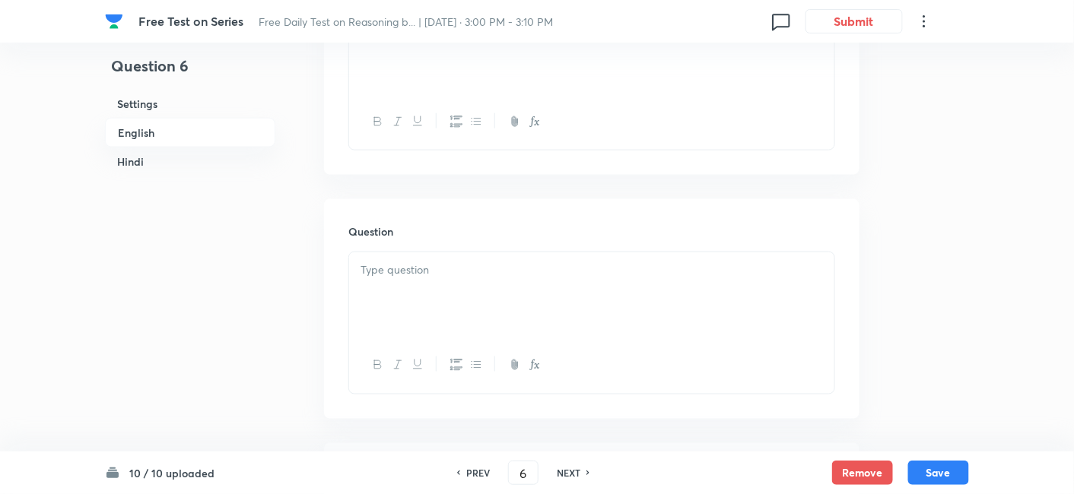
checkbox input "false"
checkbox input "true"
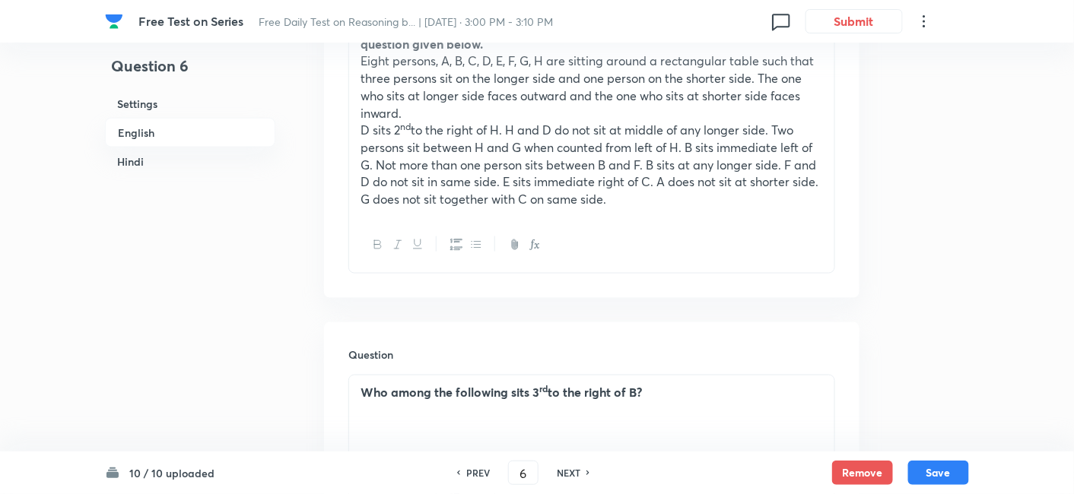
click at [571, 471] on h6 "NEXT" at bounding box center [569, 473] width 24 height 14
type input "7"
checkbox input "false"
checkbox input "true"
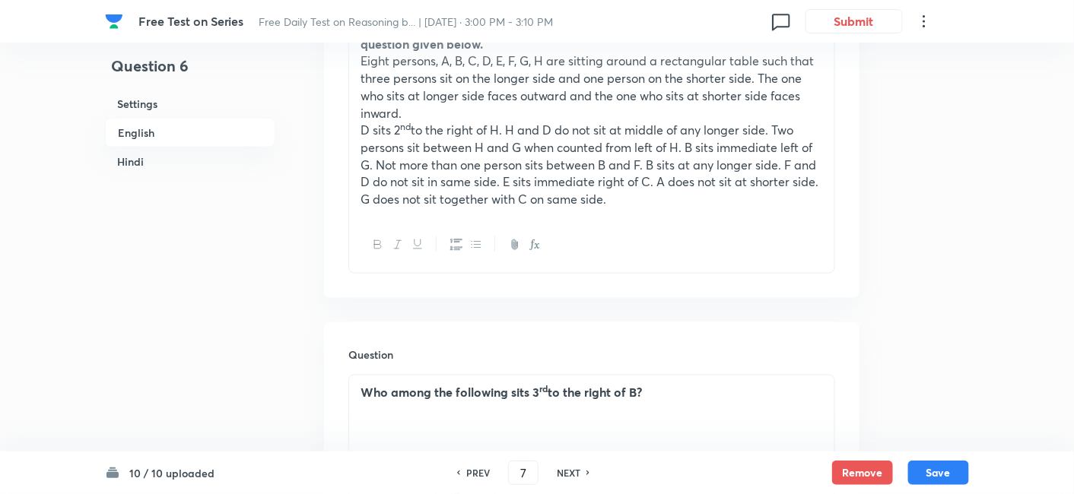
checkbox input "true"
click at [571, 471] on h6 "NEXT" at bounding box center [569, 473] width 24 height 14
type input "8"
checkbox input "false"
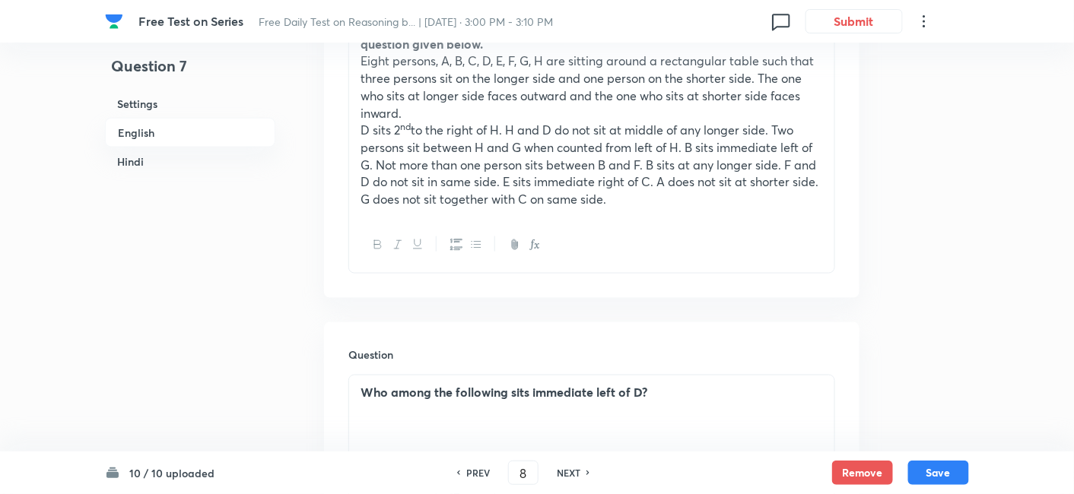
checkbox input "true"
click at [571, 471] on h6 "NEXT" at bounding box center [569, 473] width 24 height 14
type input "9"
checkbox input "false"
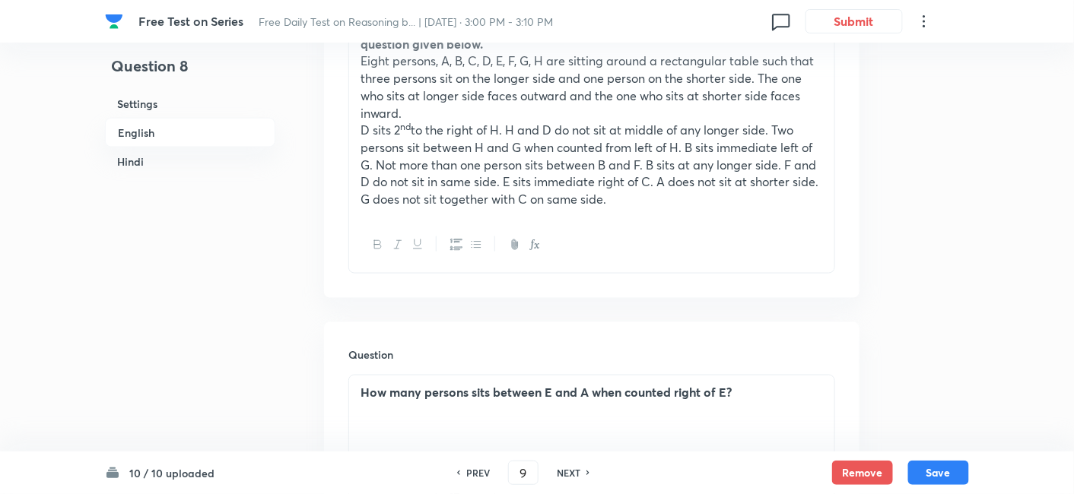
checkbox input "false"
checkbox input "true"
click at [571, 471] on h6 "NEXT" at bounding box center [569, 473] width 24 height 14
type input "10"
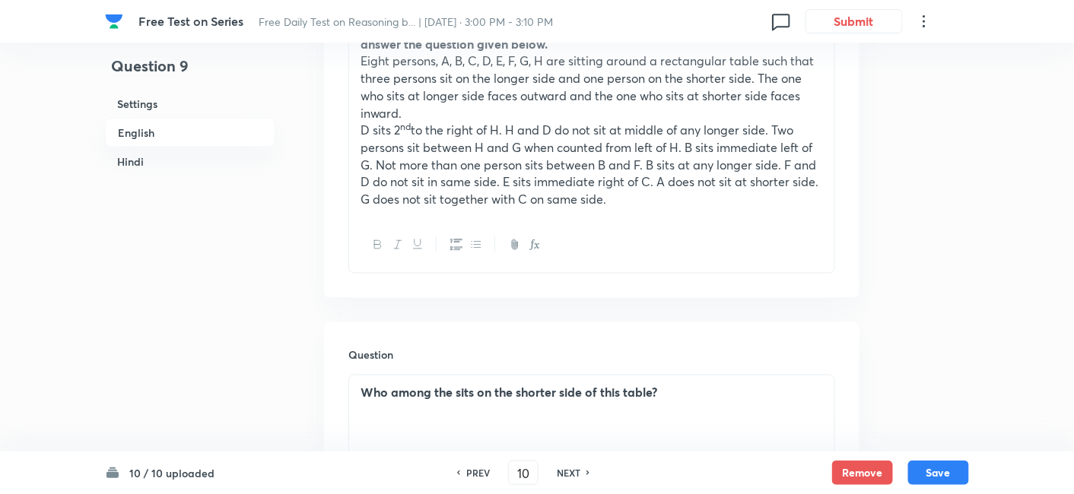
checkbox input "false"
checkbox input "true"
click at [571, 471] on h6 "NEXT" at bounding box center [569, 473] width 24 height 14
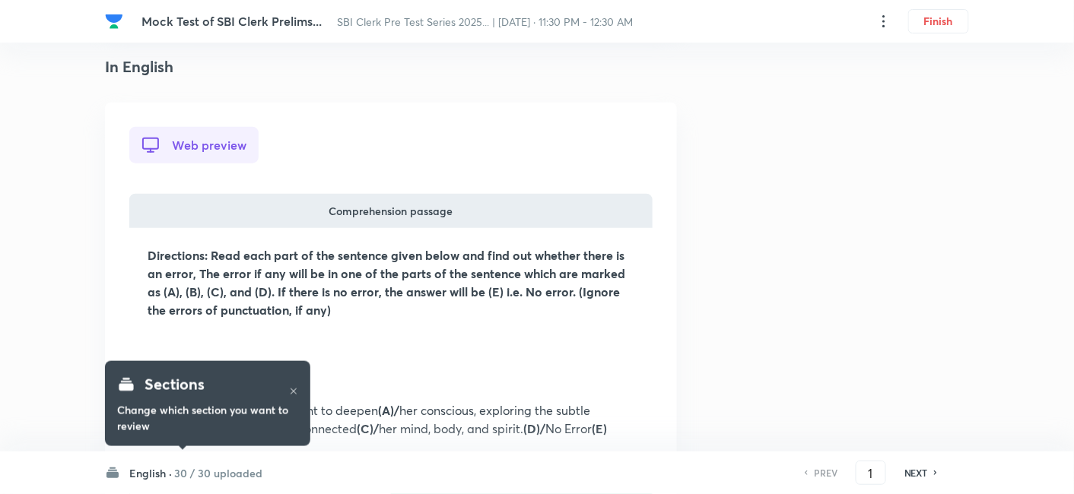
scroll to position [364, 0]
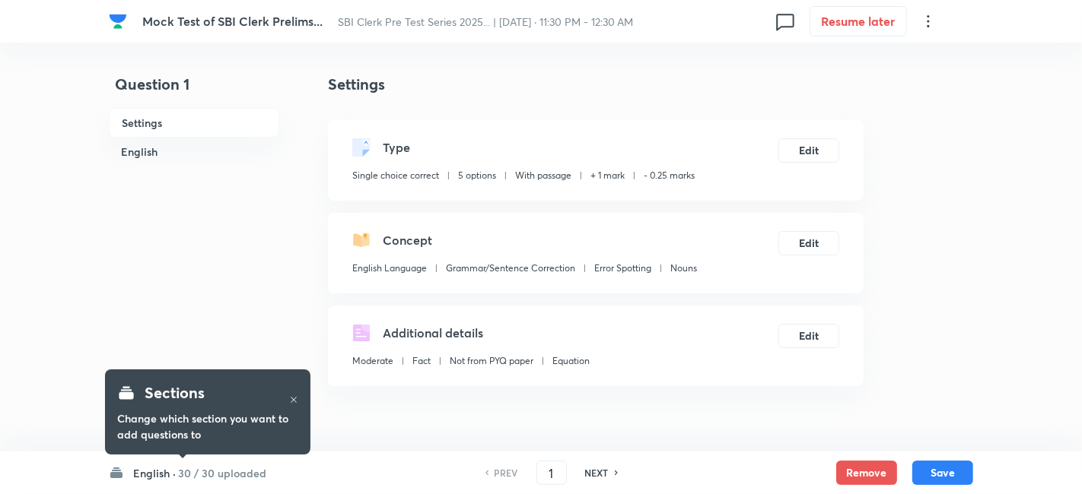
checkbox input "true"
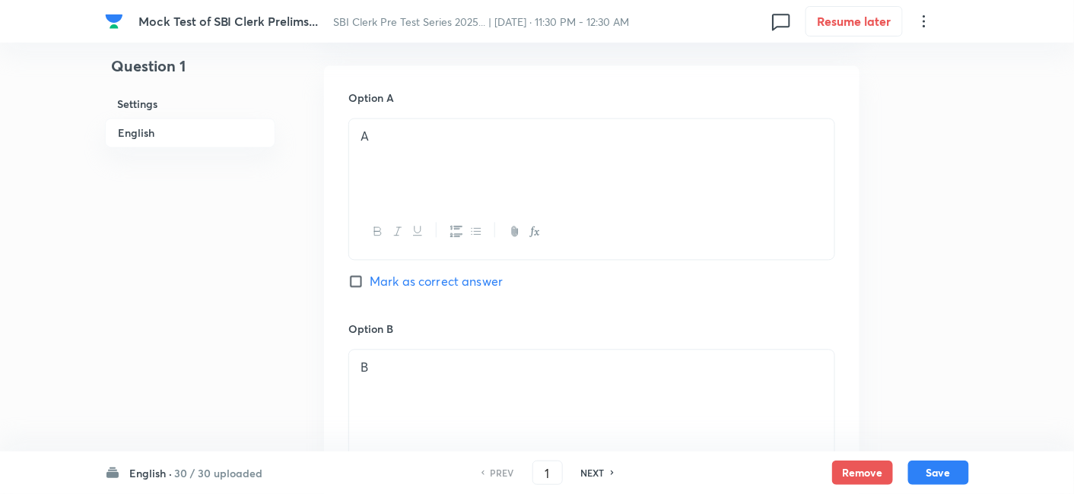
scroll to position [930, 0]
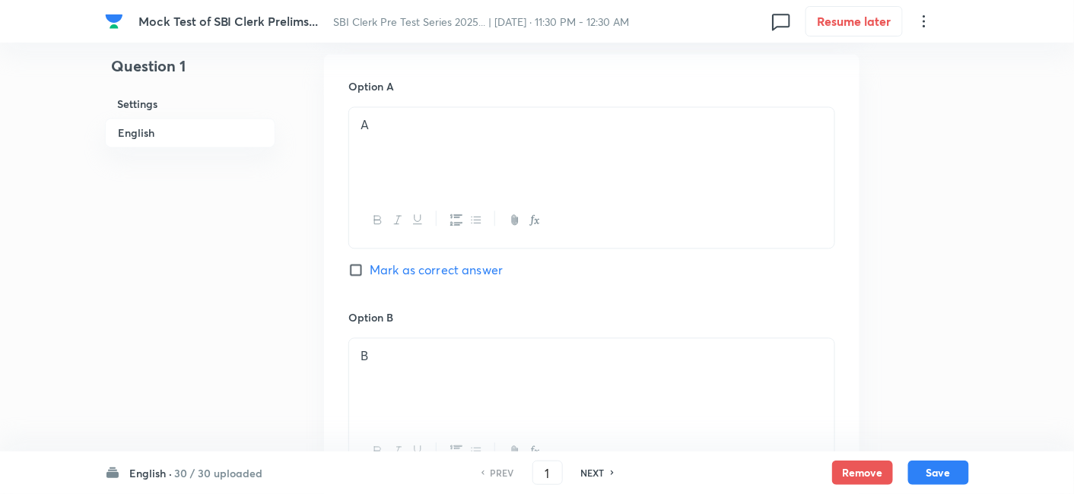
click at [224, 474] on h6 "30 / 30 uploaded" at bounding box center [218, 474] width 88 height 16
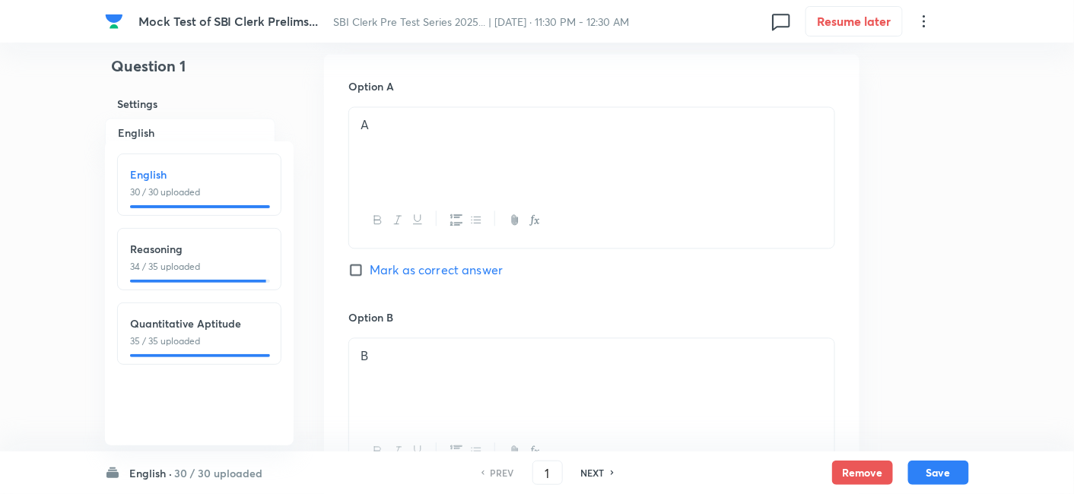
click at [228, 253] on h6 "Reasoning" at bounding box center [199, 249] width 138 height 16
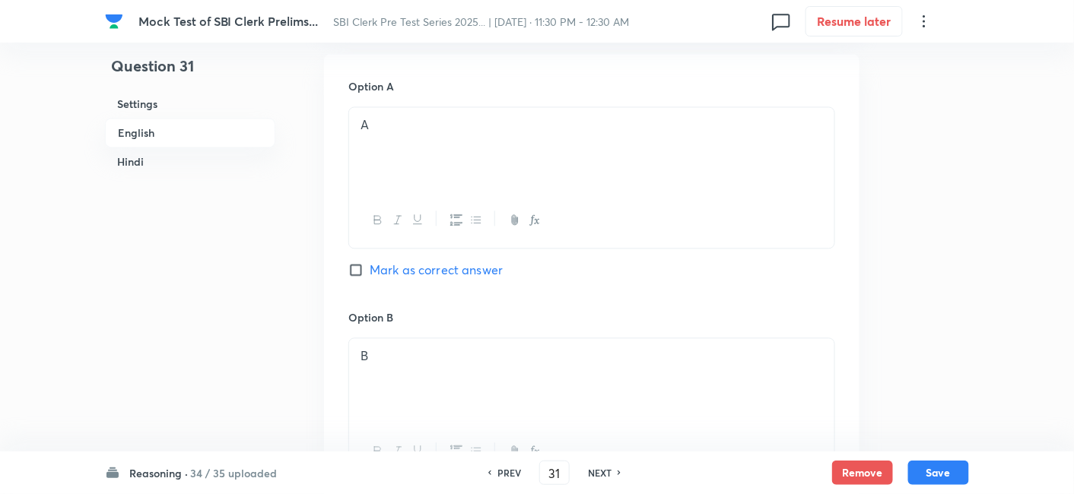
type input "31"
checkbox input "false"
checkbox input "true"
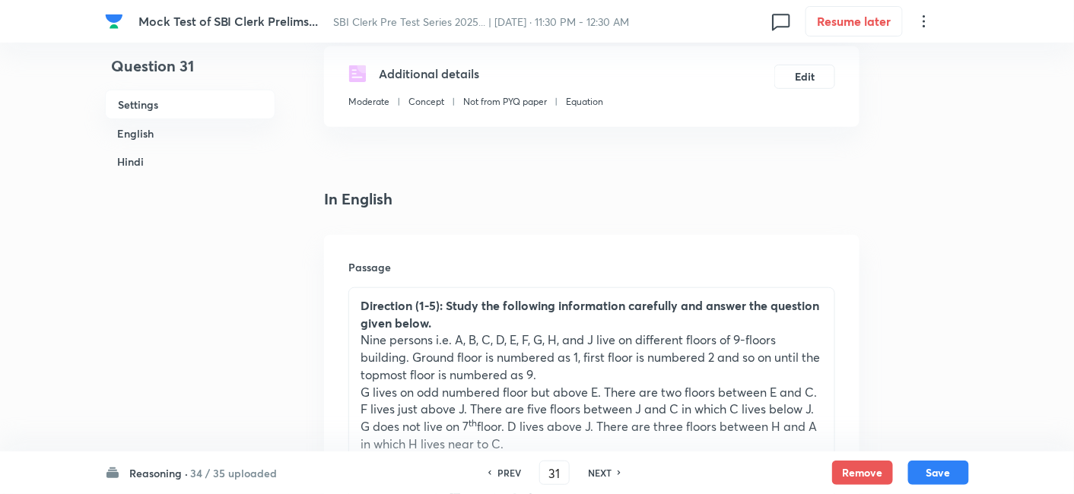
scroll to position [260, 0]
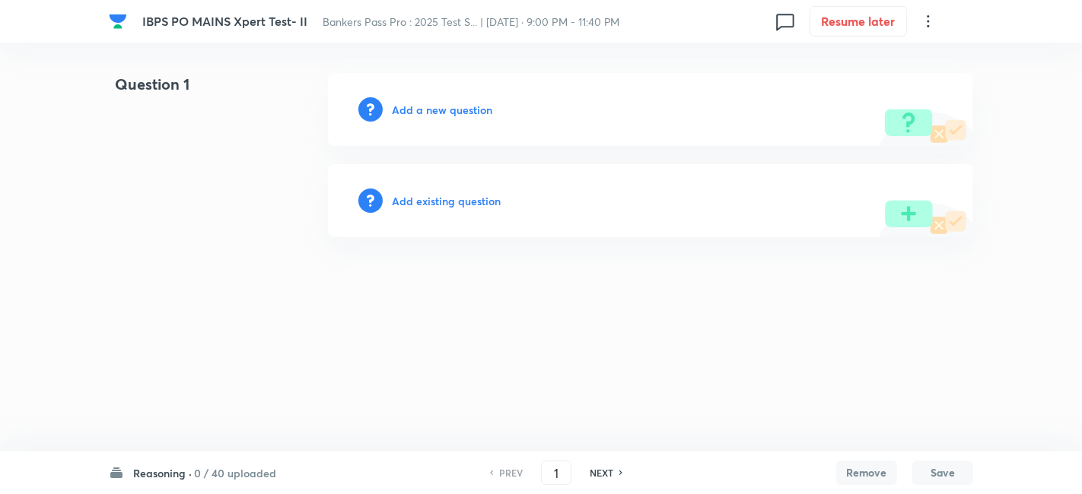
click at [255, 474] on h6 "0 / 40 uploaded" at bounding box center [235, 474] width 82 height 16
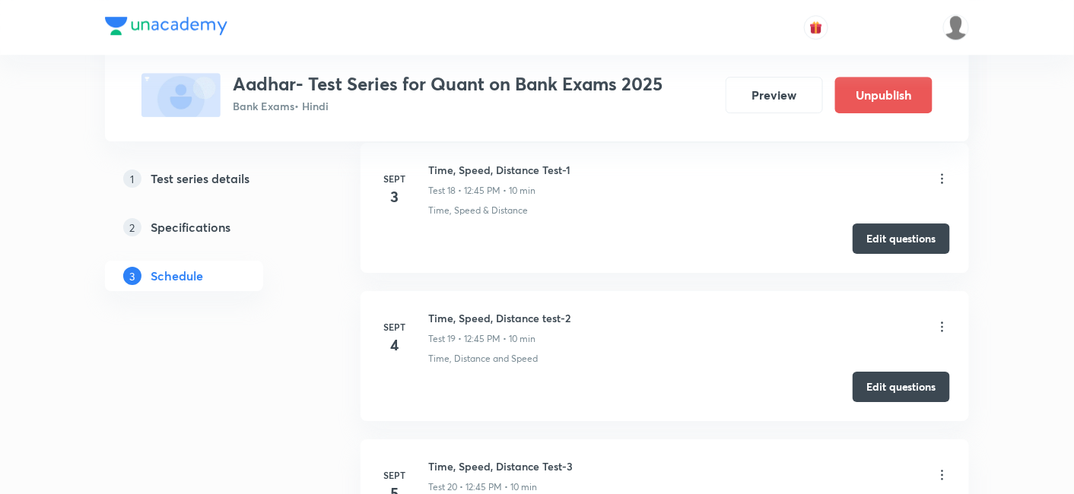
scroll to position [3263, 0]
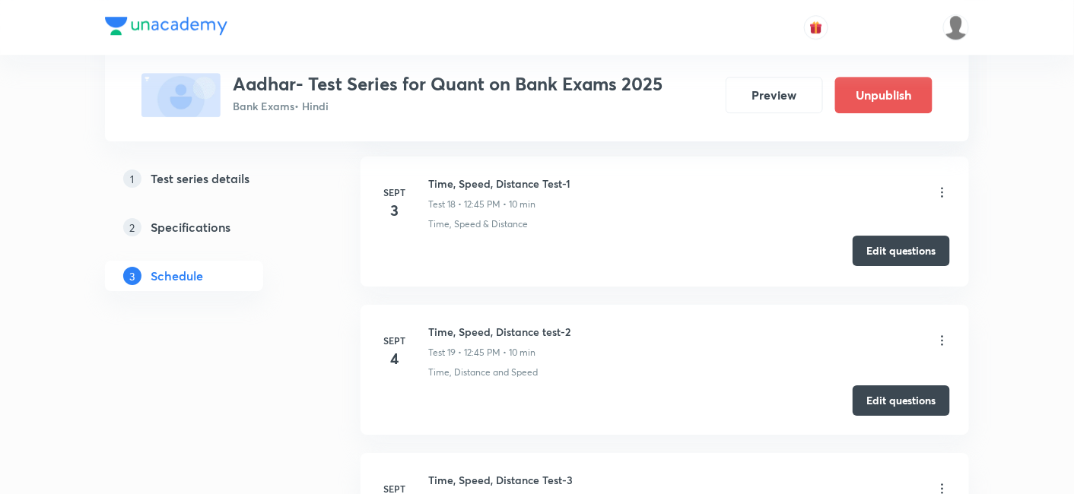
click at [890, 236] on button "Edit questions" at bounding box center [901, 251] width 97 height 30
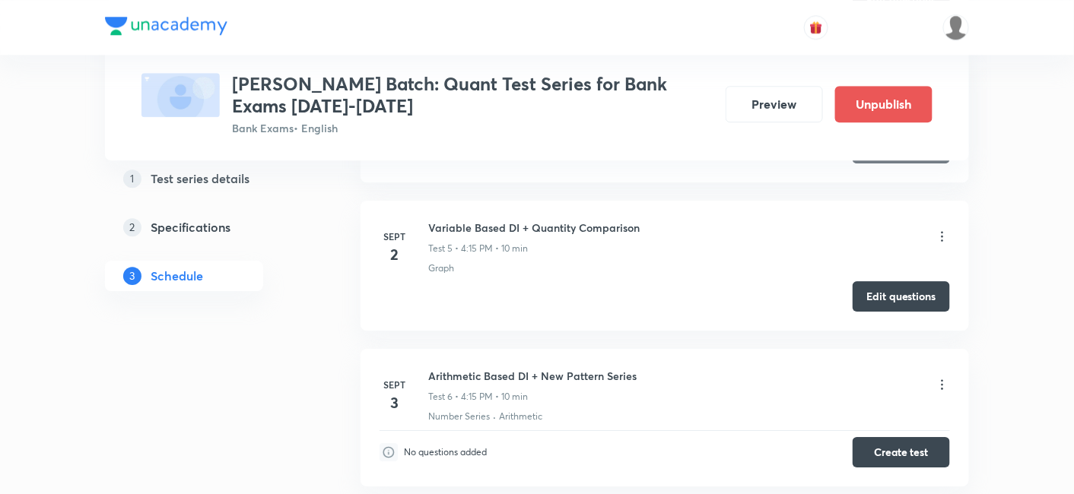
scroll to position [1407, 0]
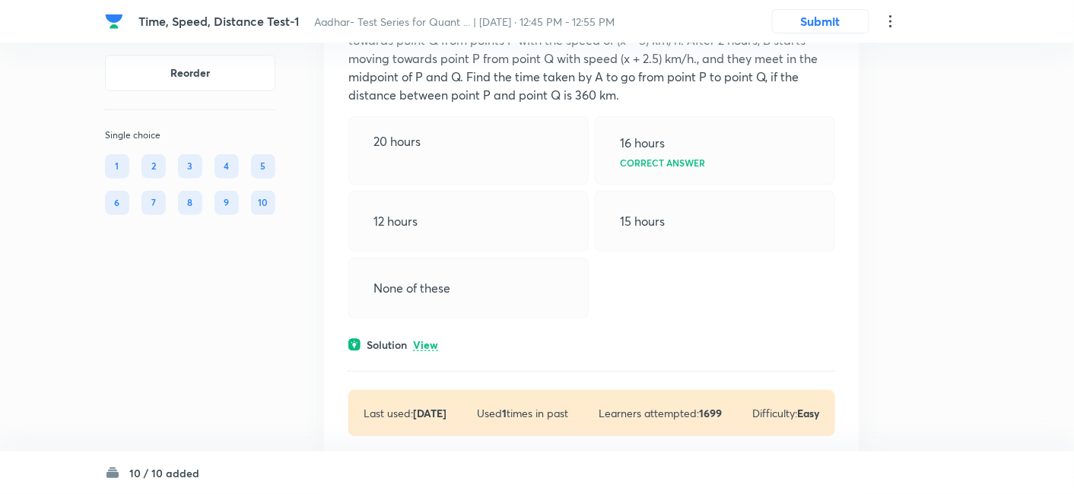
scroll to position [3712, 0]
